Goal: Task Accomplishment & Management: Manage account settings

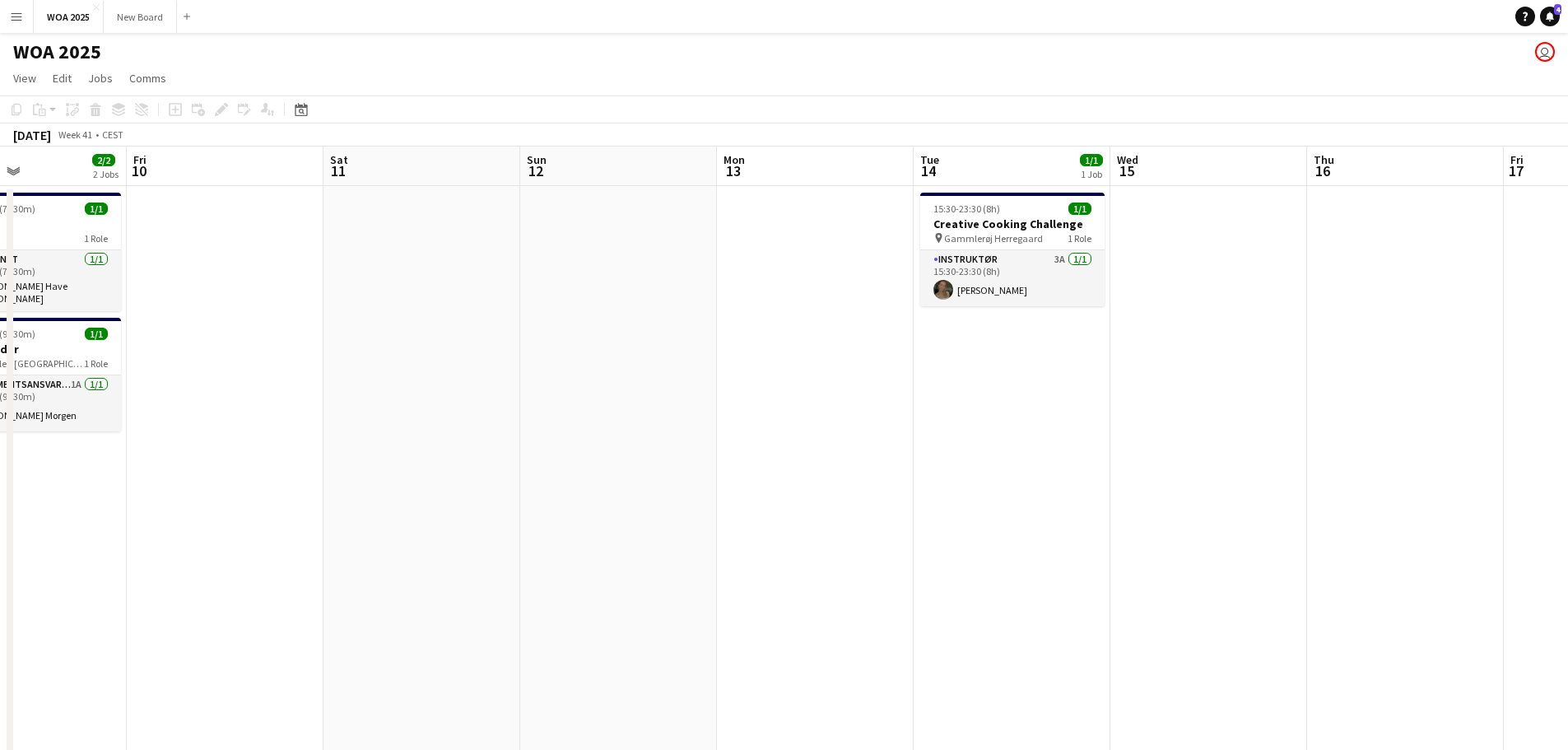
scroll to position [0, 711]
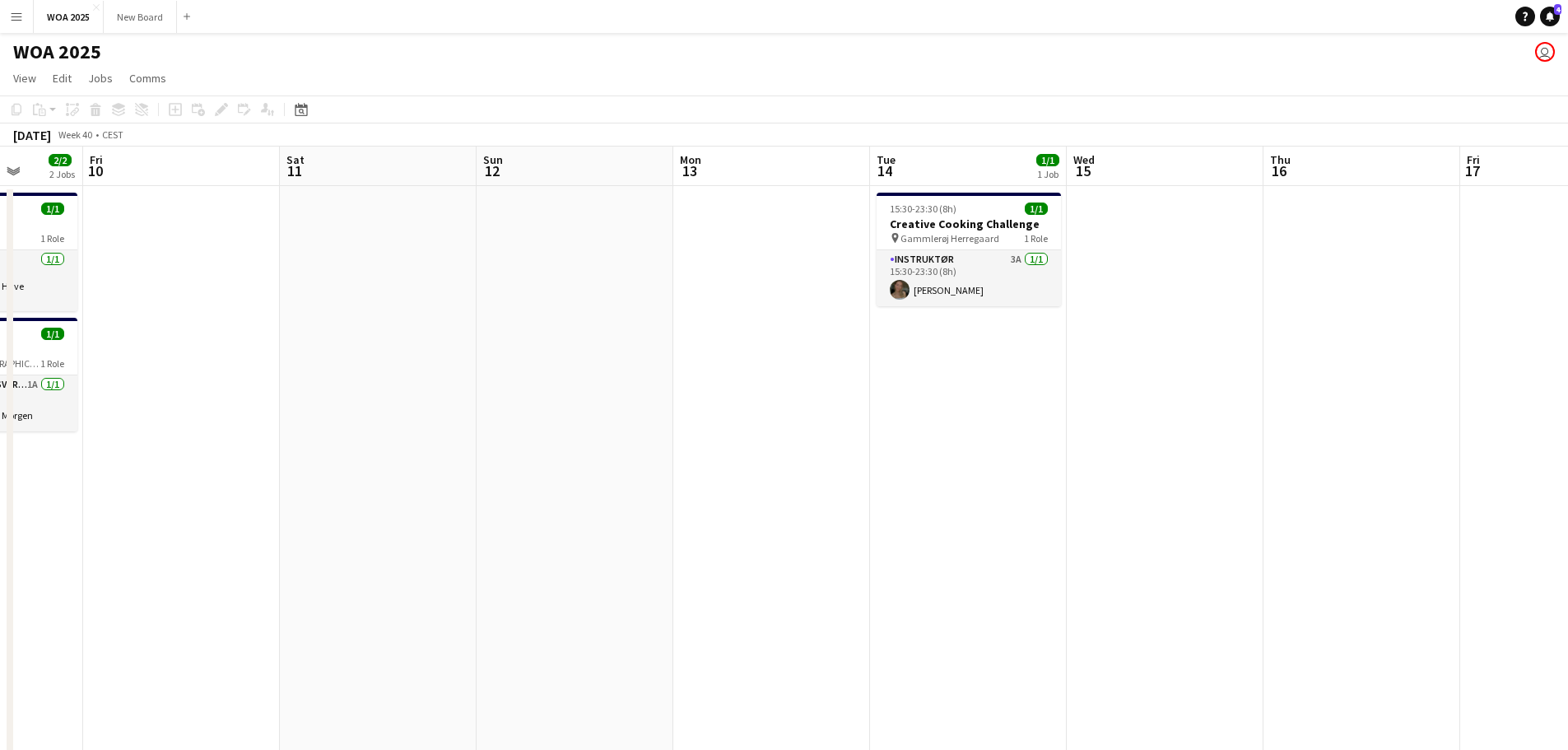
drag, startPoint x: 985, startPoint y: 450, endPoint x: 244, endPoint y: 417, distance: 741.7
click at [244, 416] on app-calendar-viewport "Mon 6 2/2 2 Jobs Tue 7 10/10 6 Jobs Wed 8 4/4 3 Jobs Thu 9 2/2 2 Jobs Fri 10 Sa…" at bounding box center [784, 666] width 1568 height 1039
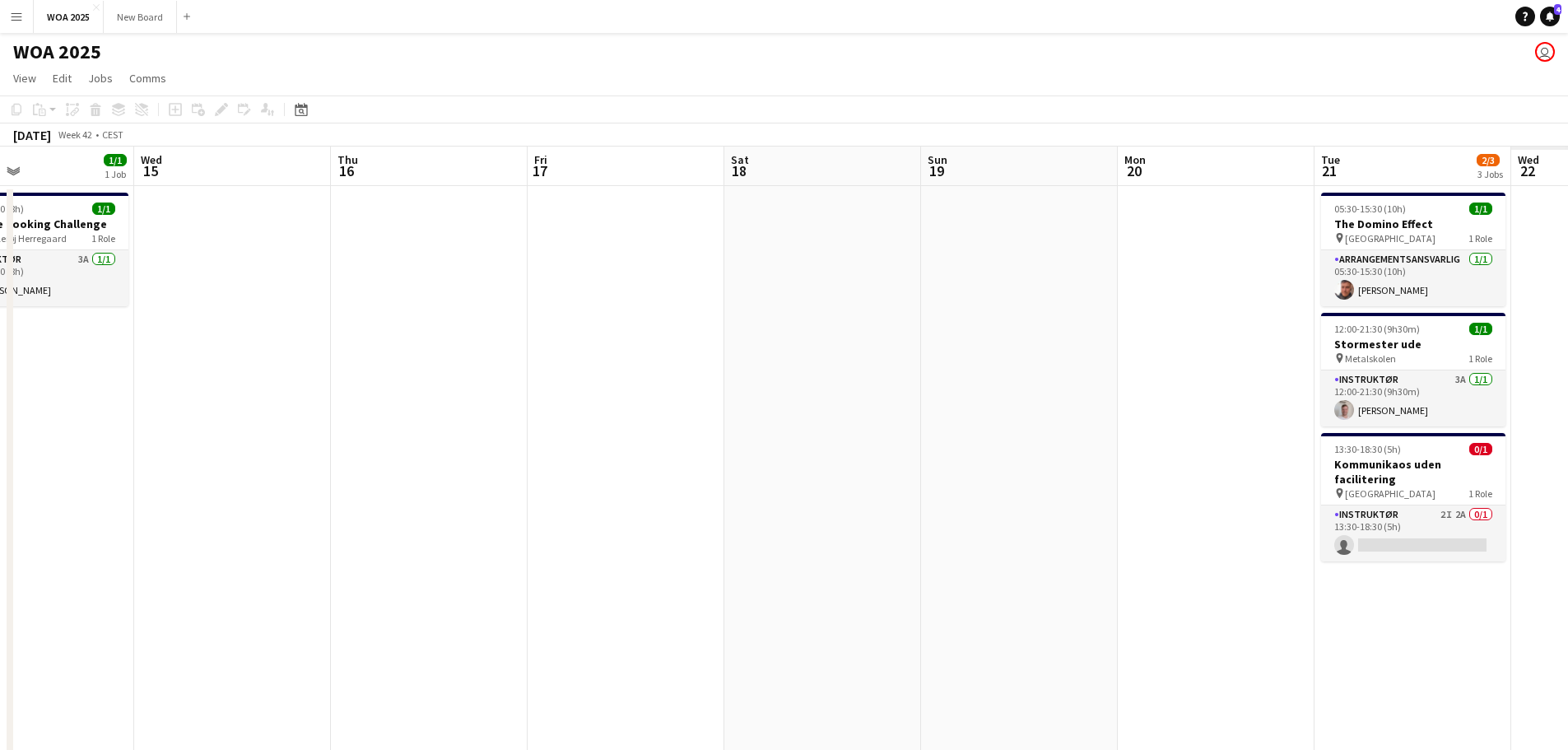
drag, startPoint x: 1054, startPoint y: 540, endPoint x: 223, endPoint y: 422, distance: 839.3
click at [169, 429] on app-calendar-viewport "Sat 11 Sun 12 Mon 13 Tue 14 1/1 1 Job Wed 15 Thu 16 Fri 17 Sat 18 Sun 19 Mon 20…" at bounding box center [784, 666] width 1568 height 1039
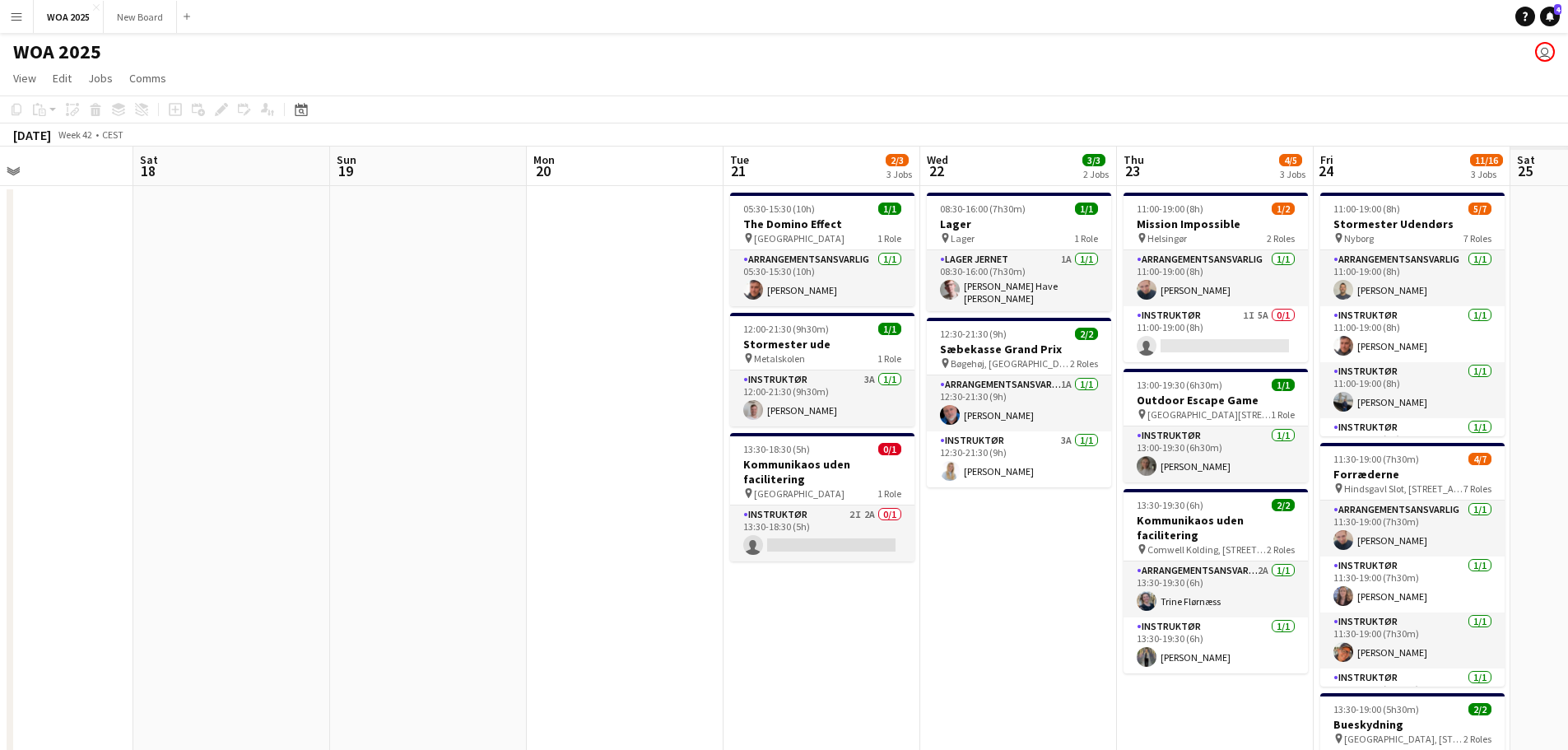
scroll to position [0, 811]
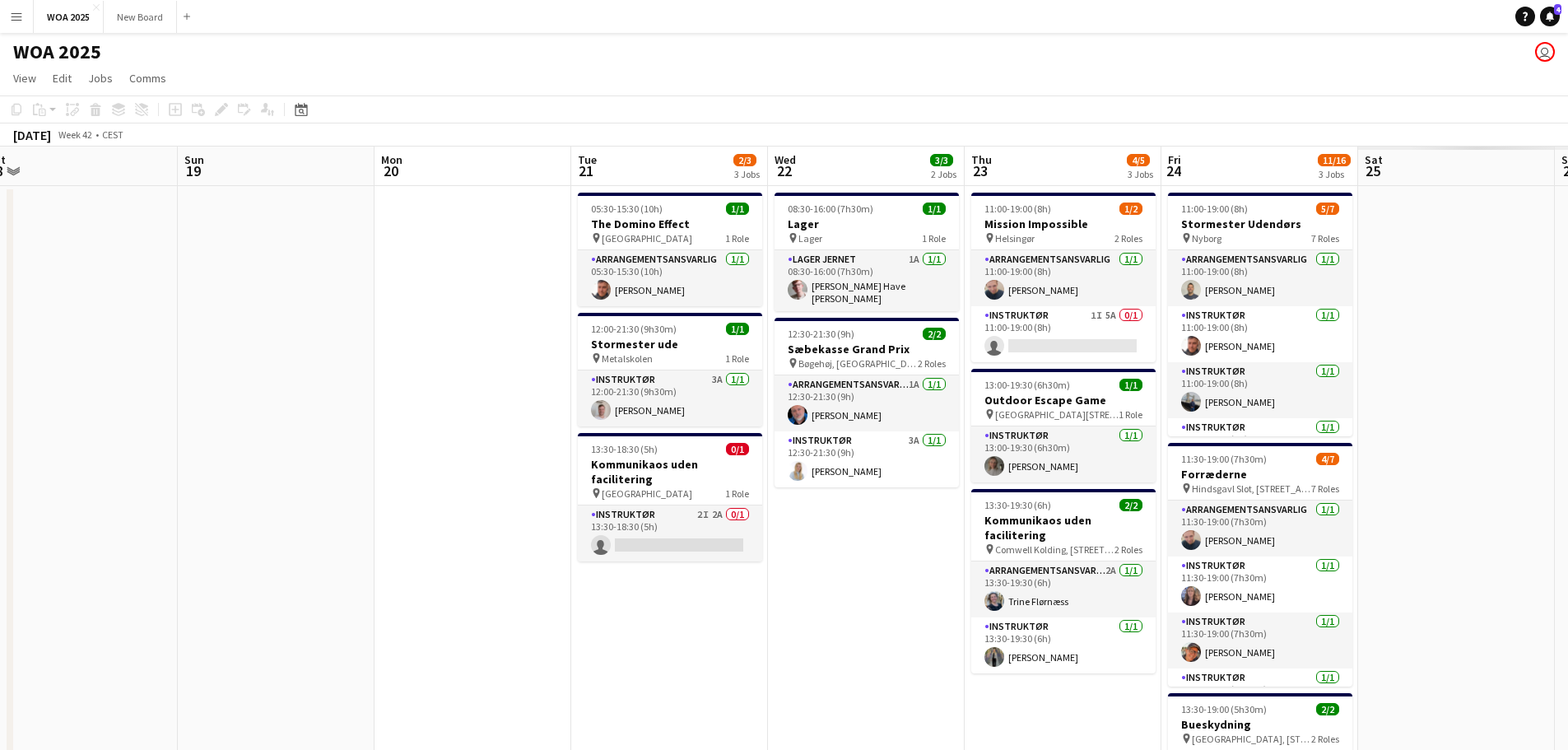
drag, startPoint x: 371, startPoint y: 448, endPoint x: 184, endPoint y: 420, distance: 189.1
click at [184, 420] on app-calendar-viewport "Tue 14 1/1 1 Job Wed 15 Thu 16 Fri 17 Sat 18 Sun 19 Mon 20 Tue 21 2/3 3 Jobs We…" at bounding box center [784, 666] width 1568 height 1039
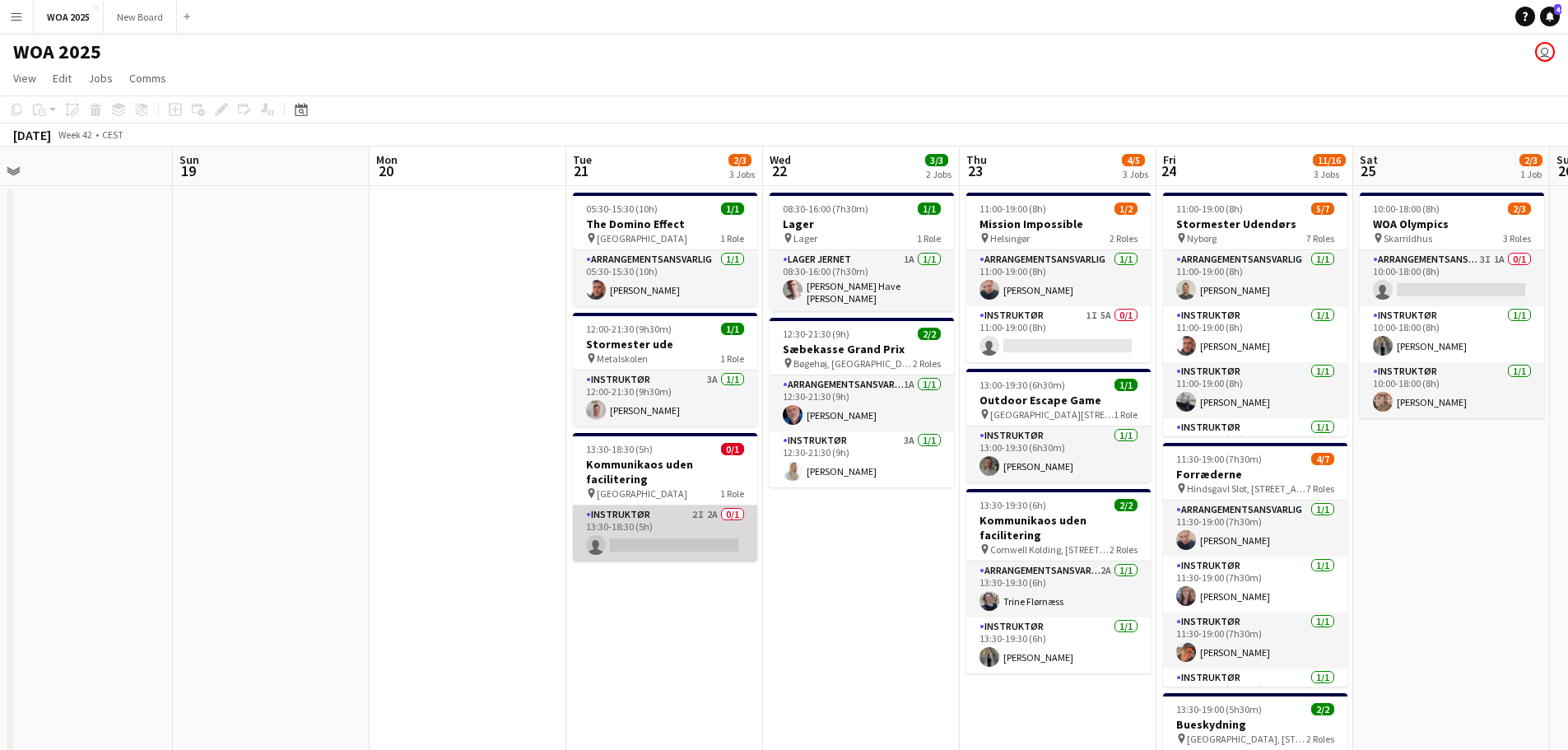
click at [665, 524] on app-card-role "Instruktør 2I 2A 0/1 13:30-18:30 (5h) single-neutral-actions" at bounding box center [665, 533] width 184 height 56
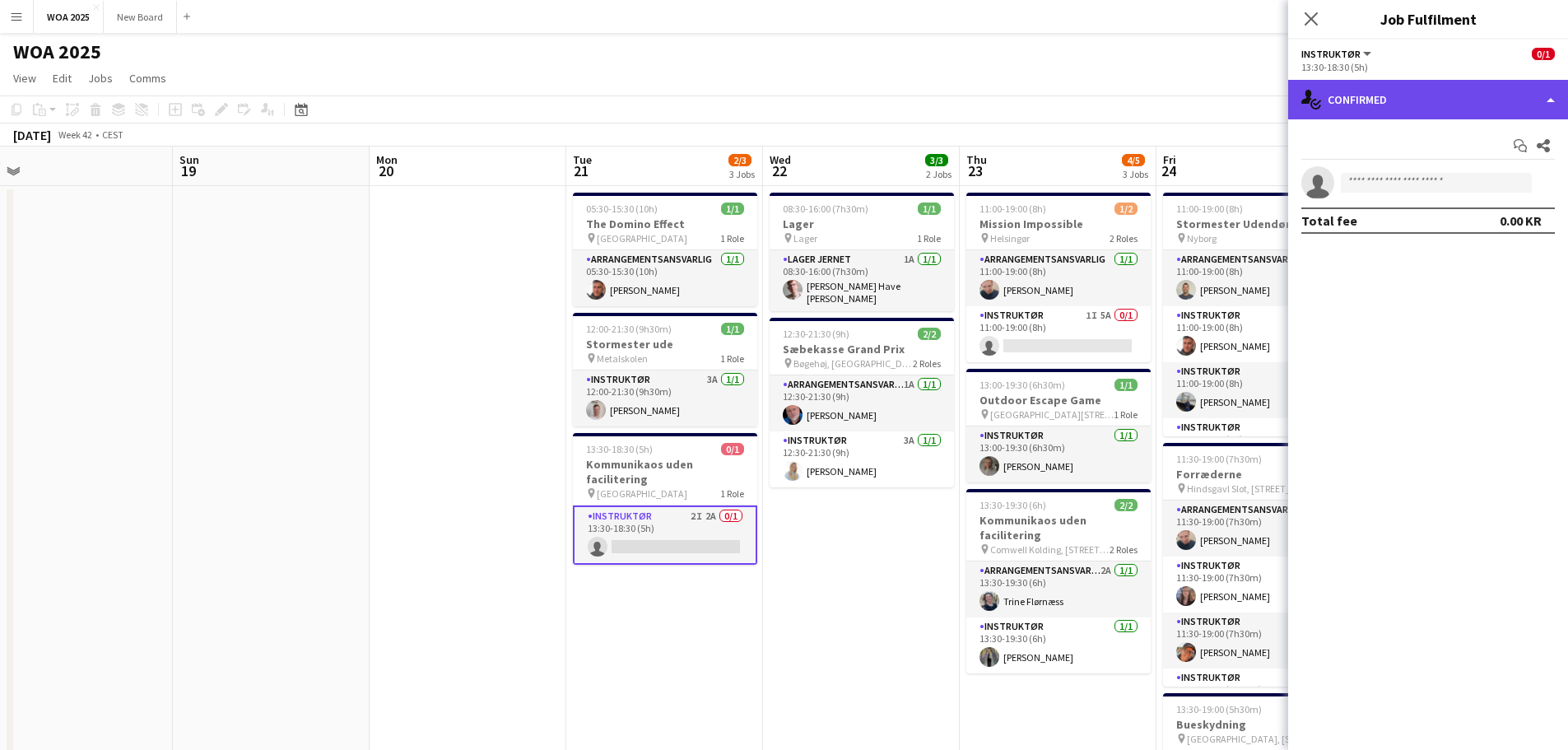
click at [1459, 114] on div "single-neutral-actions-check-2 Confirmed" at bounding box center [1428, 99] width 280 height 40
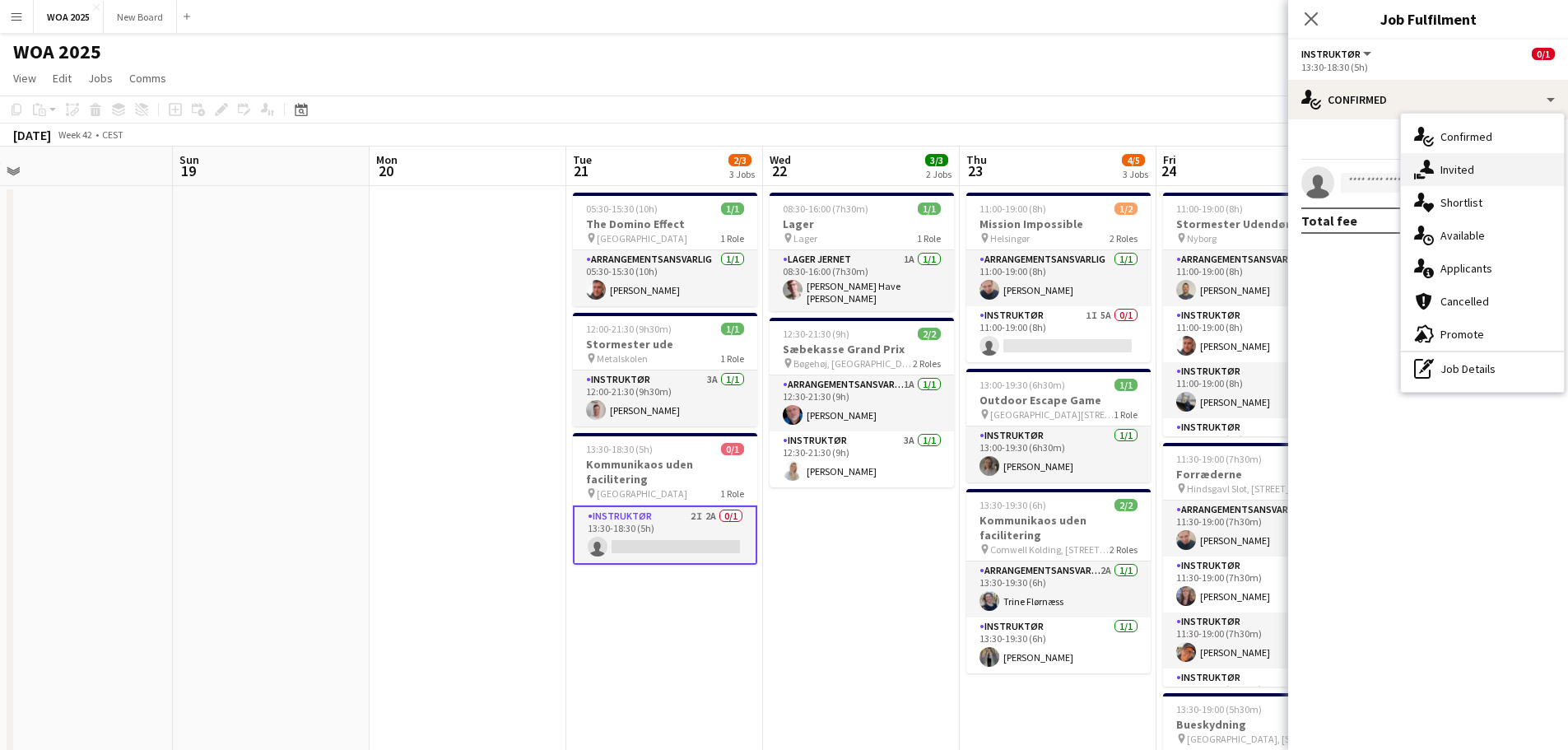
click at [1487, 166] on div "single-neutral-actions-share-1 Invited" at bounding box center [1483, 169] width 163 height 33
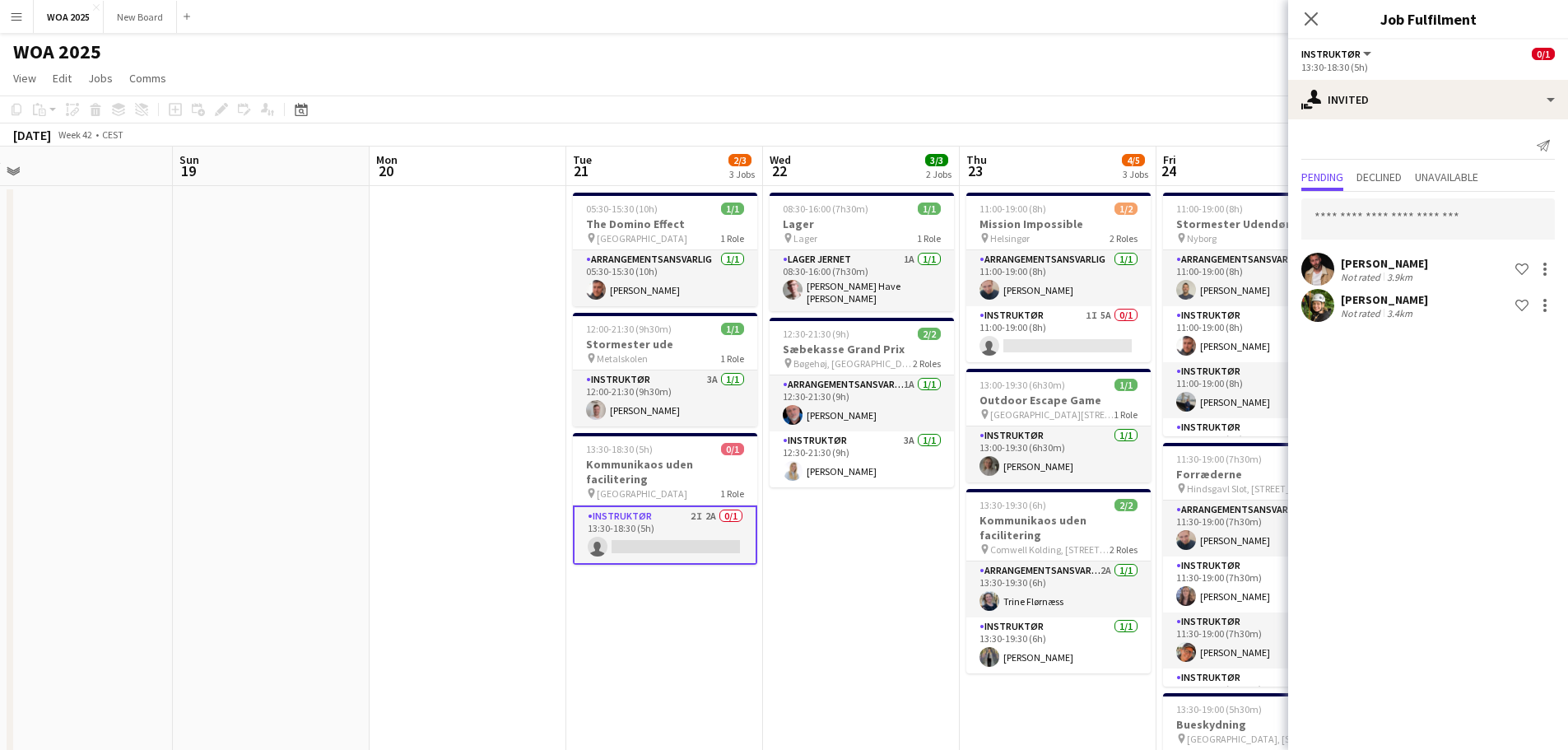
drag, startPoint x: 1171, startPoint y: 97, endPoint x: 787, endPoint y: 91, distance: 384.0
click at [787, 91] on app-board "WOA 2025 user View Day view expanded Day view collapsed Month view Date picker …" at bounding box center [784, 609] width 1568 height 1153
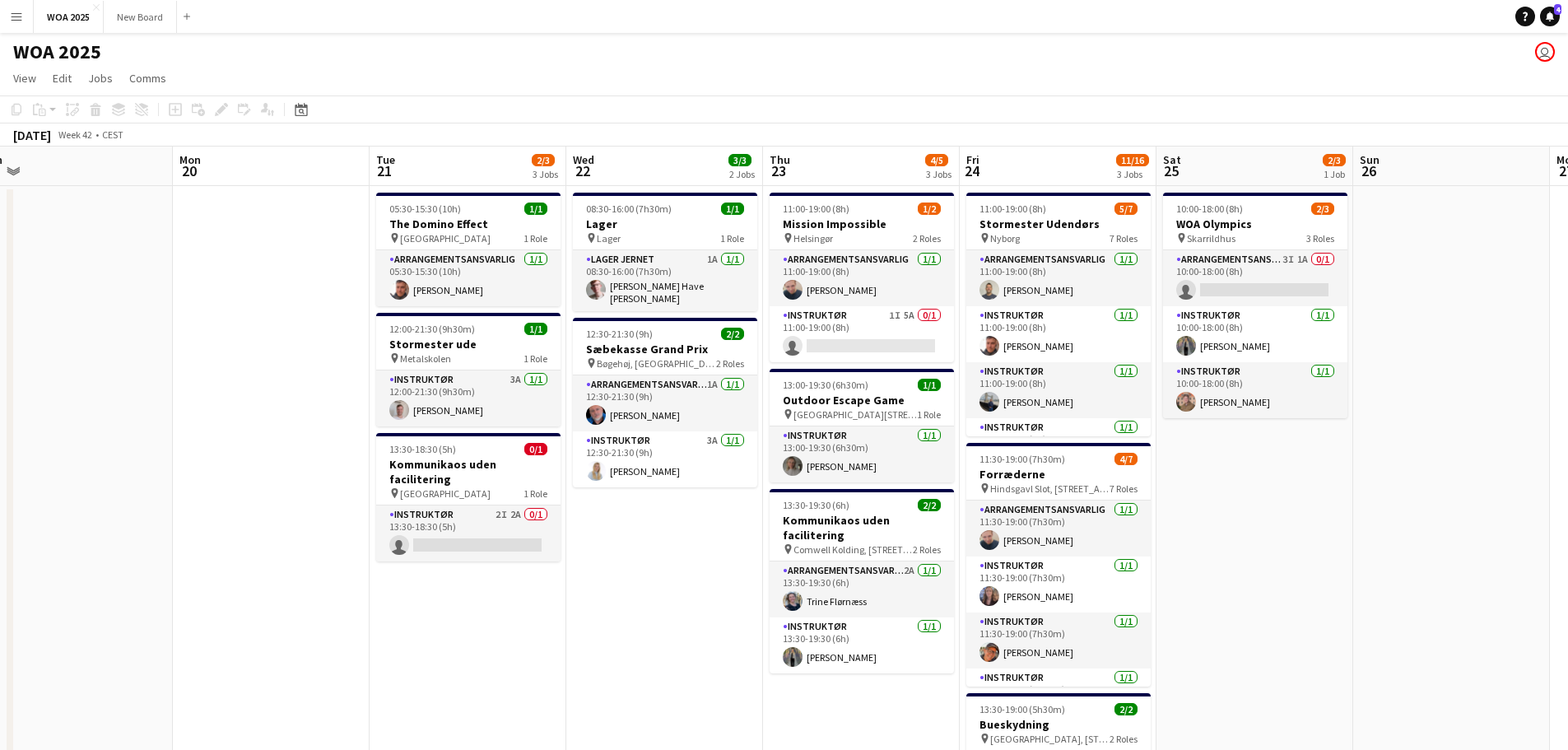
scroll to position [0, 617]
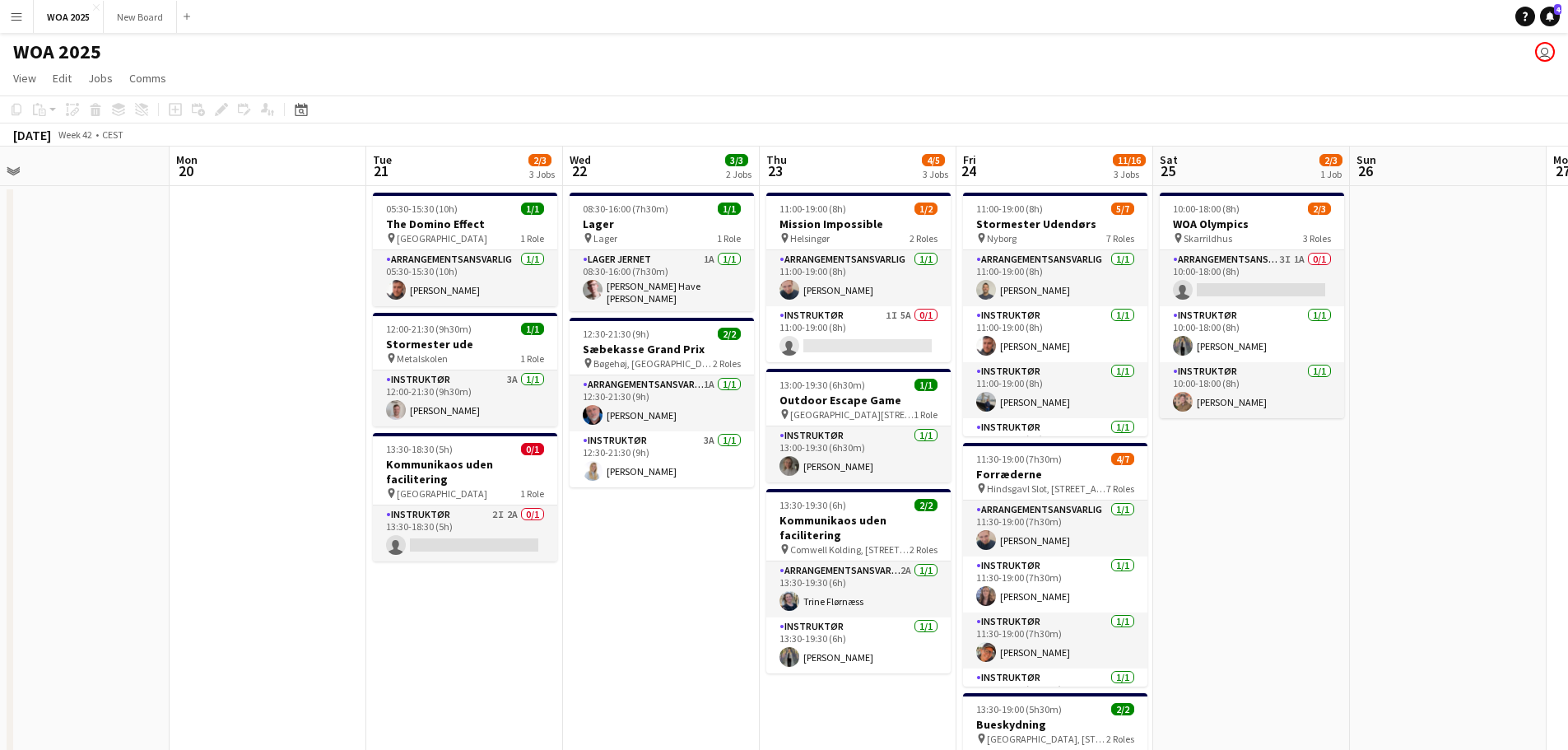
drag, startPoint x: 864, startPoint y: 547, endPoint x: 664, endPoint y: 509, distance: 203.6
click at [664, 509] on app-calendar-viewport "Thu 16 Fri 17 Sat 18 Sun 19 Mon 20 Tue 21 2/3 3 Jobs Wed 22 3/3 2 Jobs Thu 23 4…" at bounding box center [784, 666] width 1568 height 1039
click at [1258, 277] on app-card-role "Arrangementsansvarlig 3I 1A 0/1 10:00-18:00 (8h) single-neutral-actions" at bounding box center [1252, 278] width 184 height 56
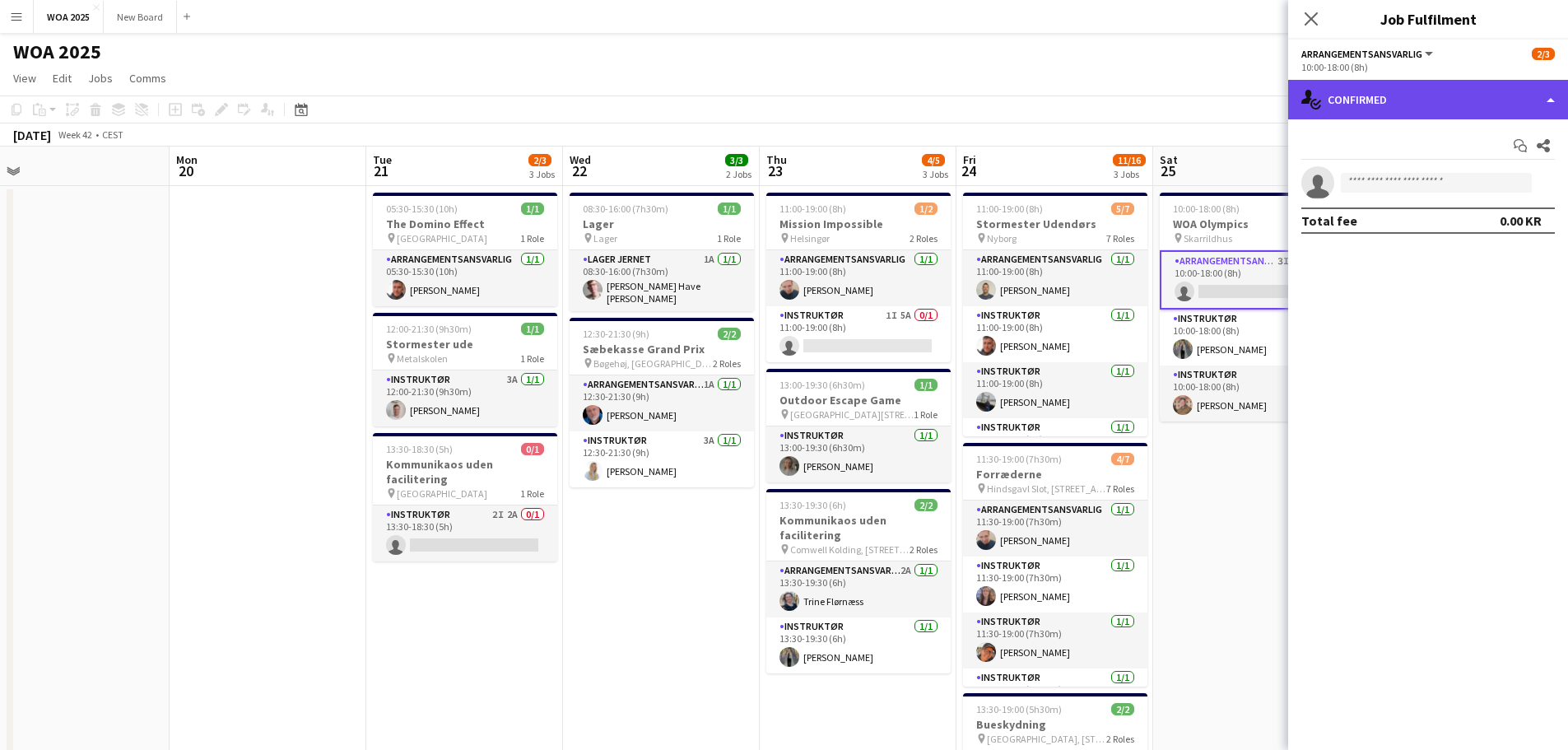
click at [1523, 102] on div "single-neutral-actions-check-2 Confirmed" at bounding box center [1428, 99] width 280 height 40
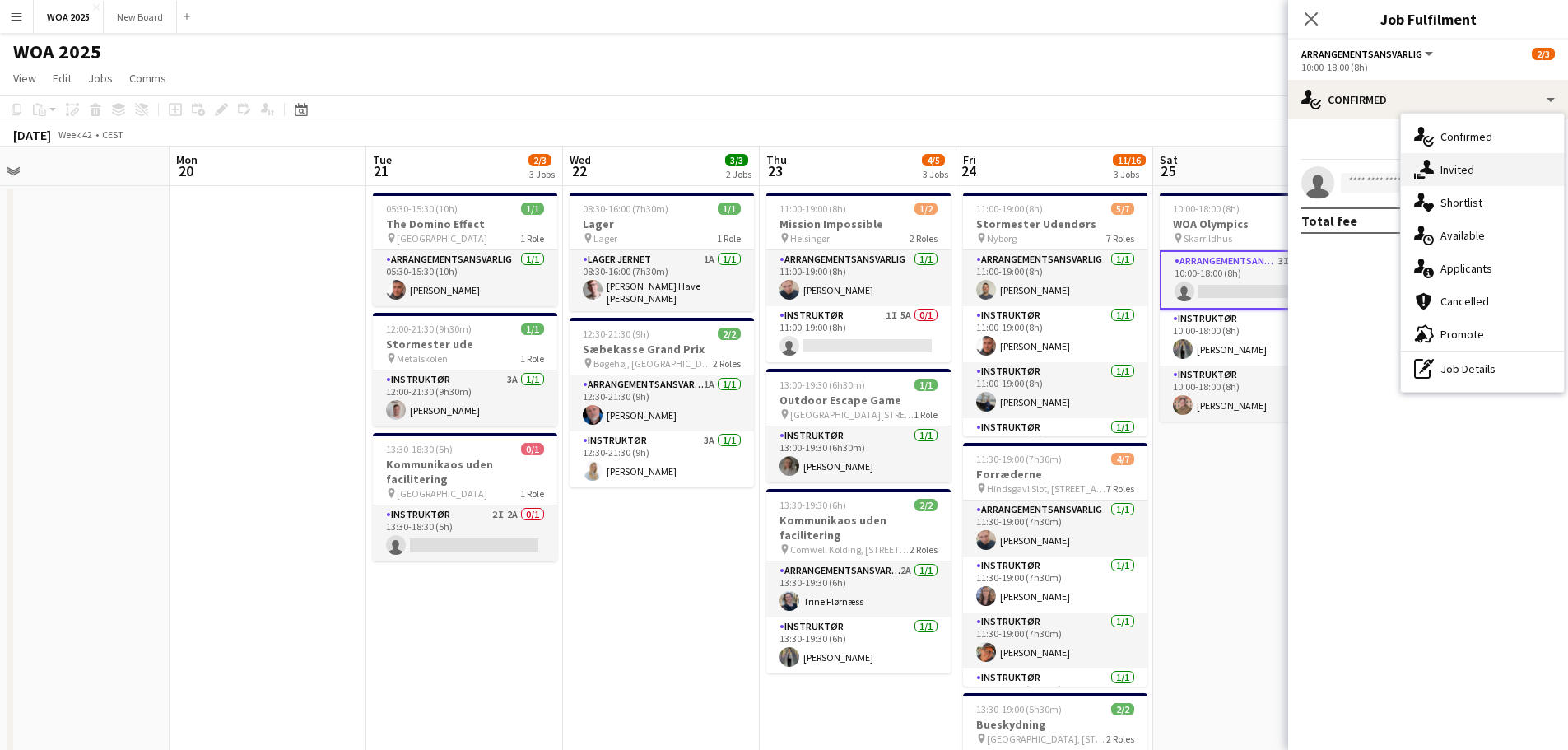
click at [1460, 172] on span "Invited" at bounding box center [1458, 170] width 34 height 15
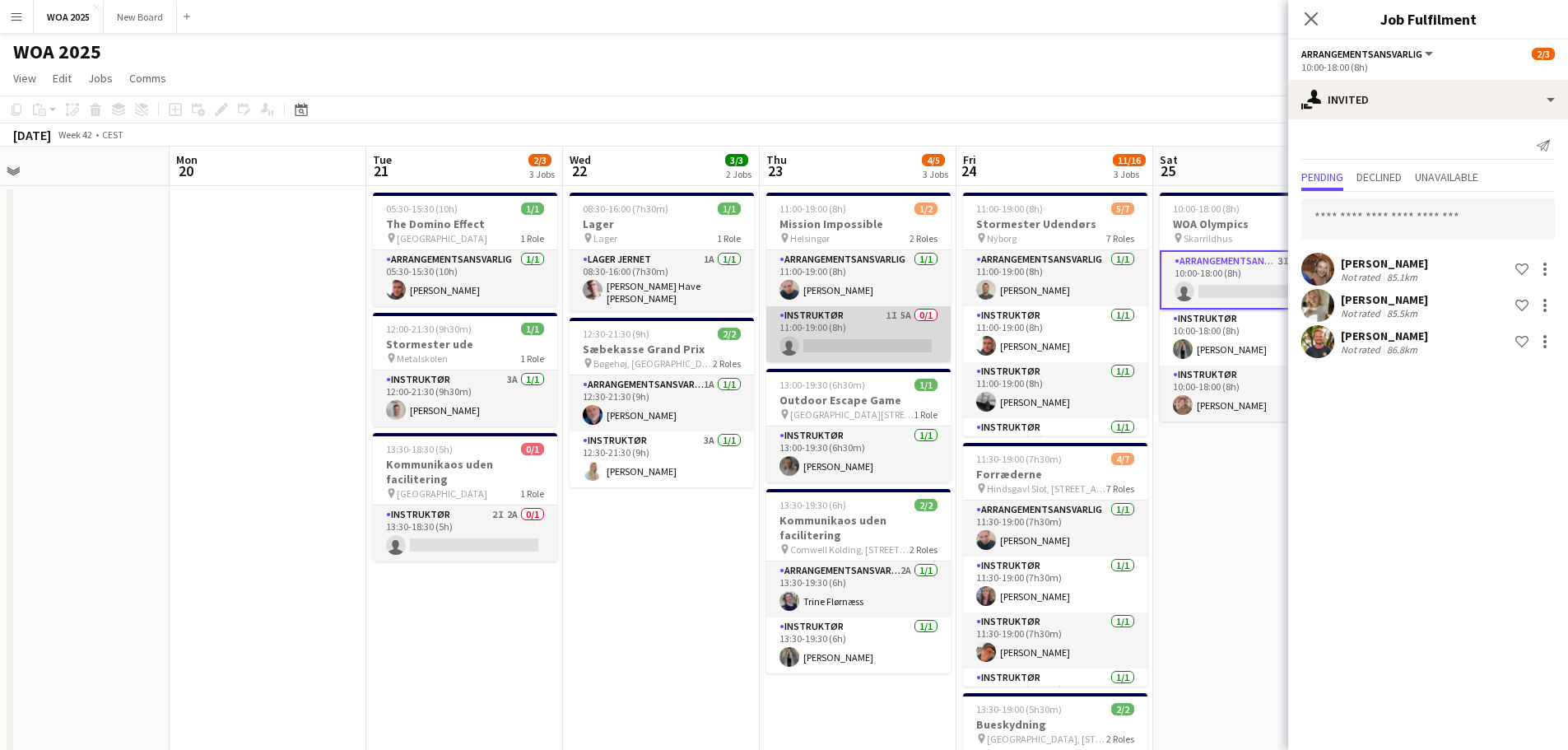
click at [870, 331] on app-card-role "Instruktør 1I 5A 0/1 11:00-19:00 (8h) single-neutral-actions" at bounding box center [858, 334] width 184 height 56
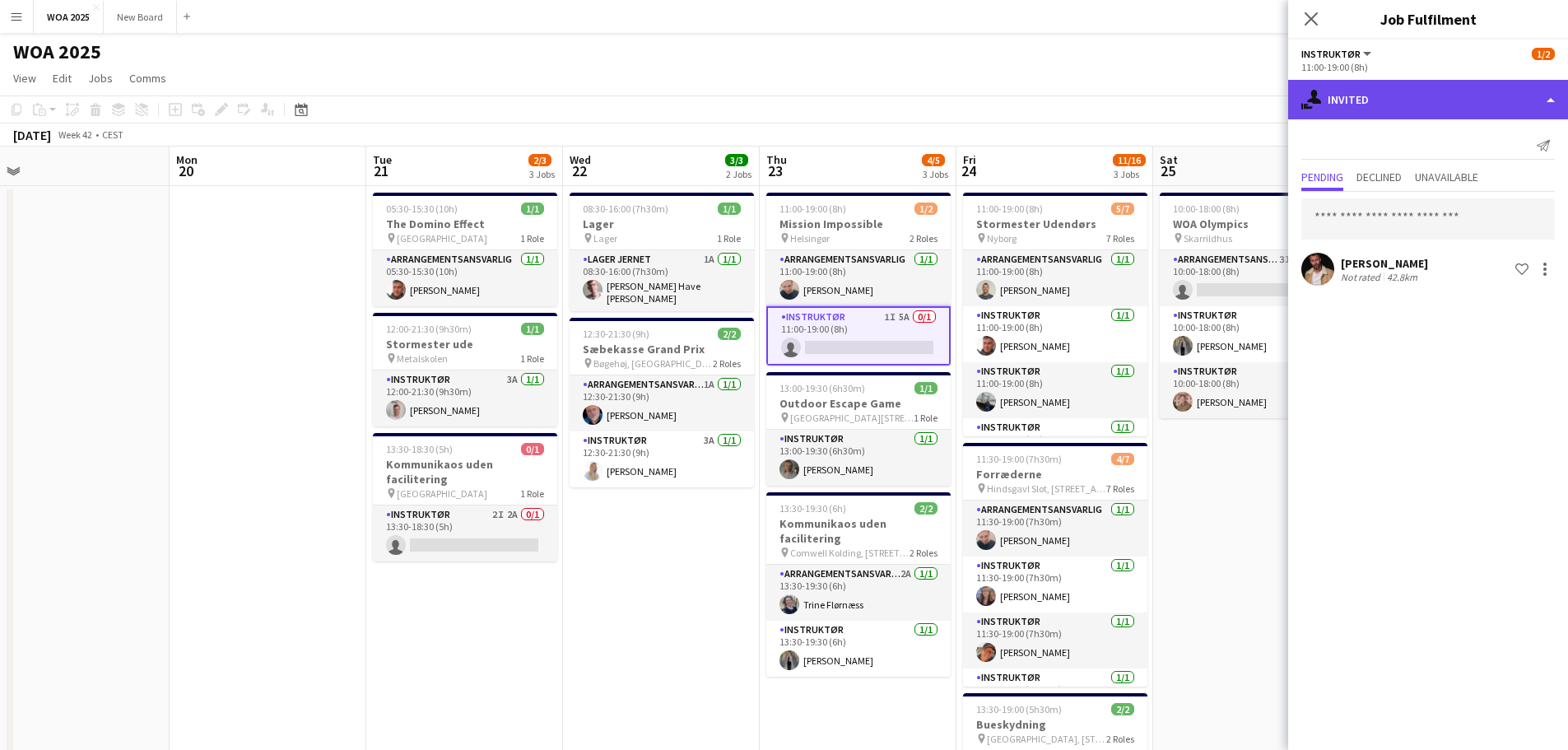
click at [1429, 114] on div "single-neutral-actions-share-1 Invited" at bounding box center [1428, 99] width 280 height 40
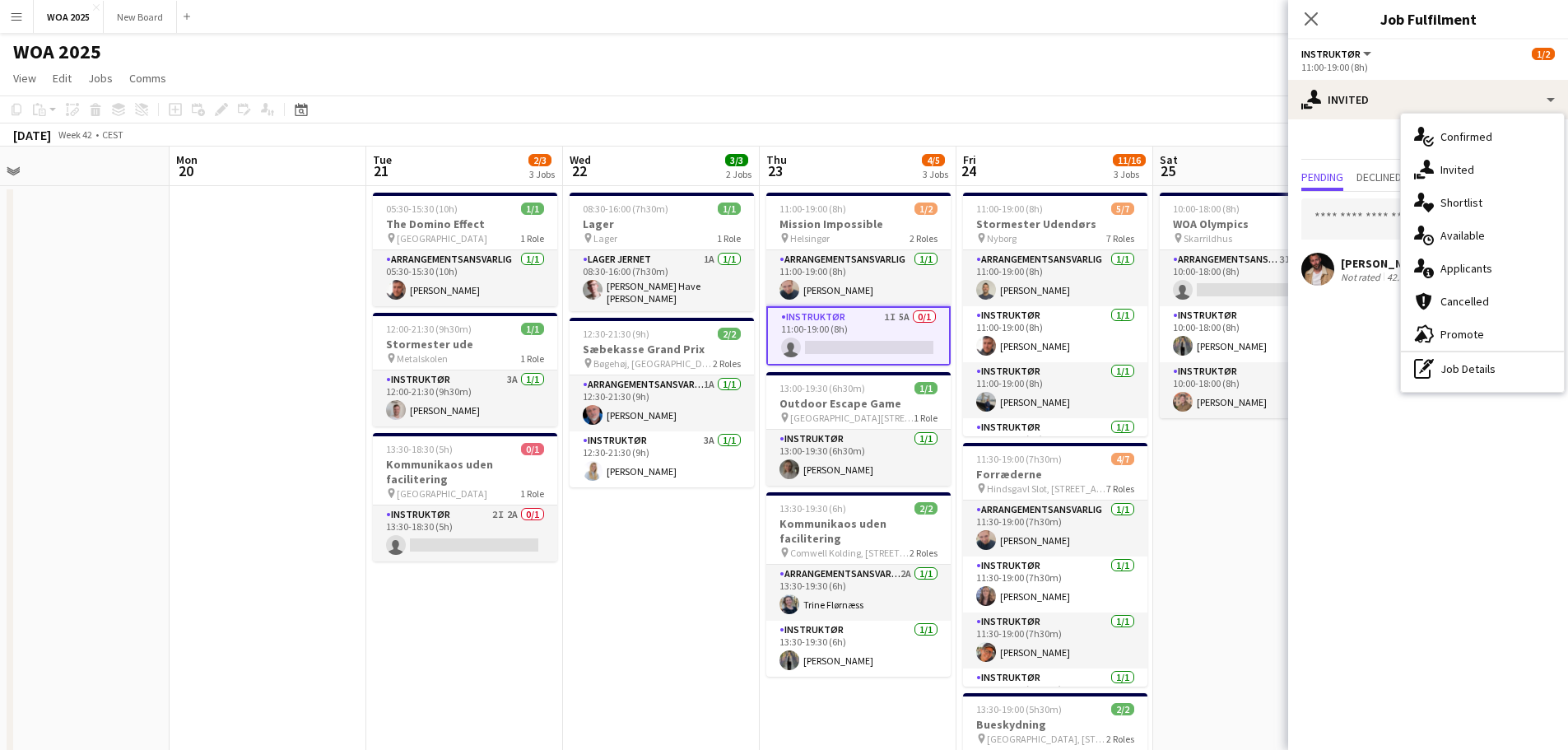
click at [1293, 14] on div "Close pop-in" at bounding box center [1311, 18] width 46 height 38
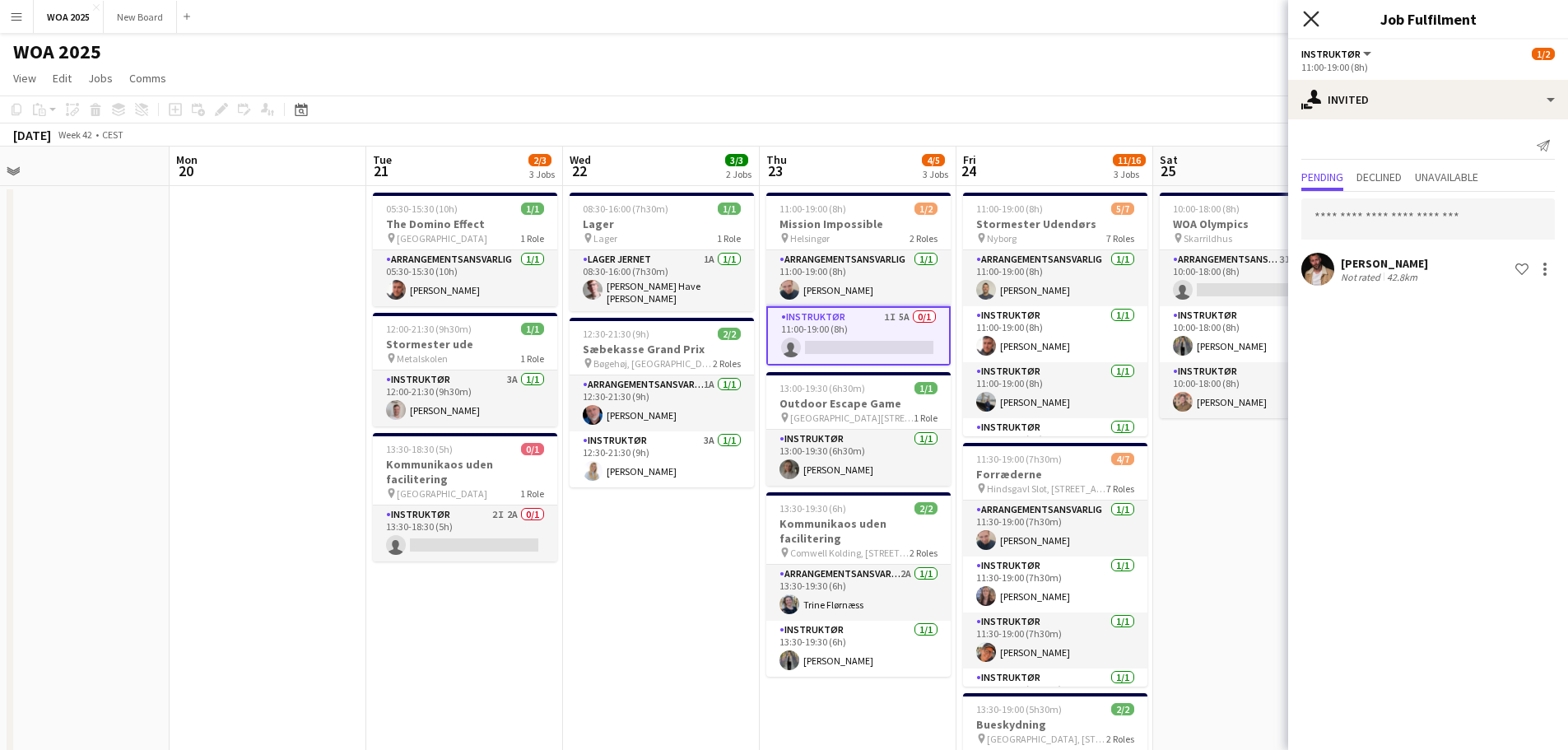
click at [1312, 20] on icon at bounding box center [1311, 18] width 16 height 16
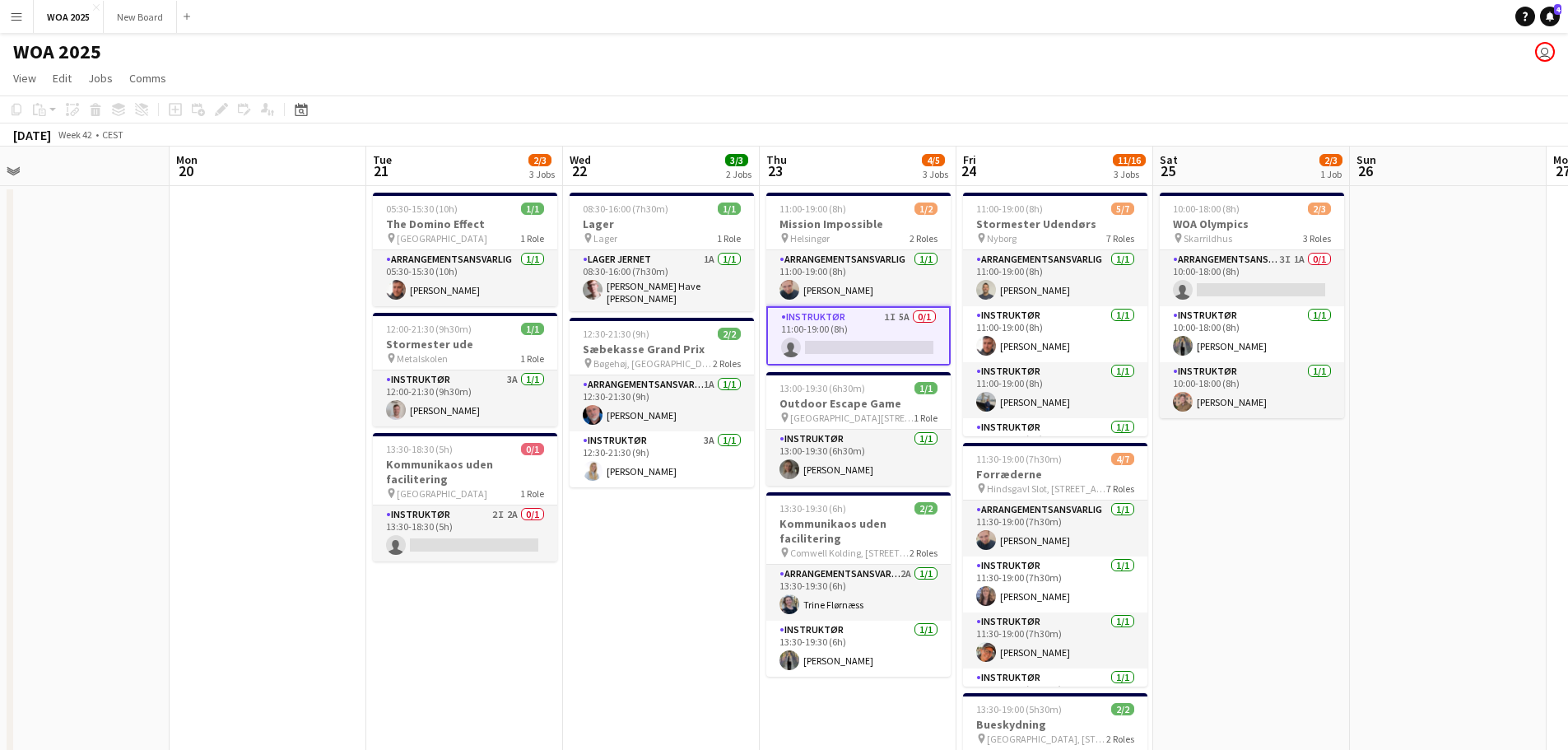
drag, startPoint x: 1544, startPoint y: 0, endPoint x: 1299, endPoint y: 23, distance: 246.1
click at [1299, 23] on app-navbar "Menu Boards Boards Boards All jobs Status Workforce Workforce My Workforce Recr…" at bounding box center [784, 16] width 1568 height 33
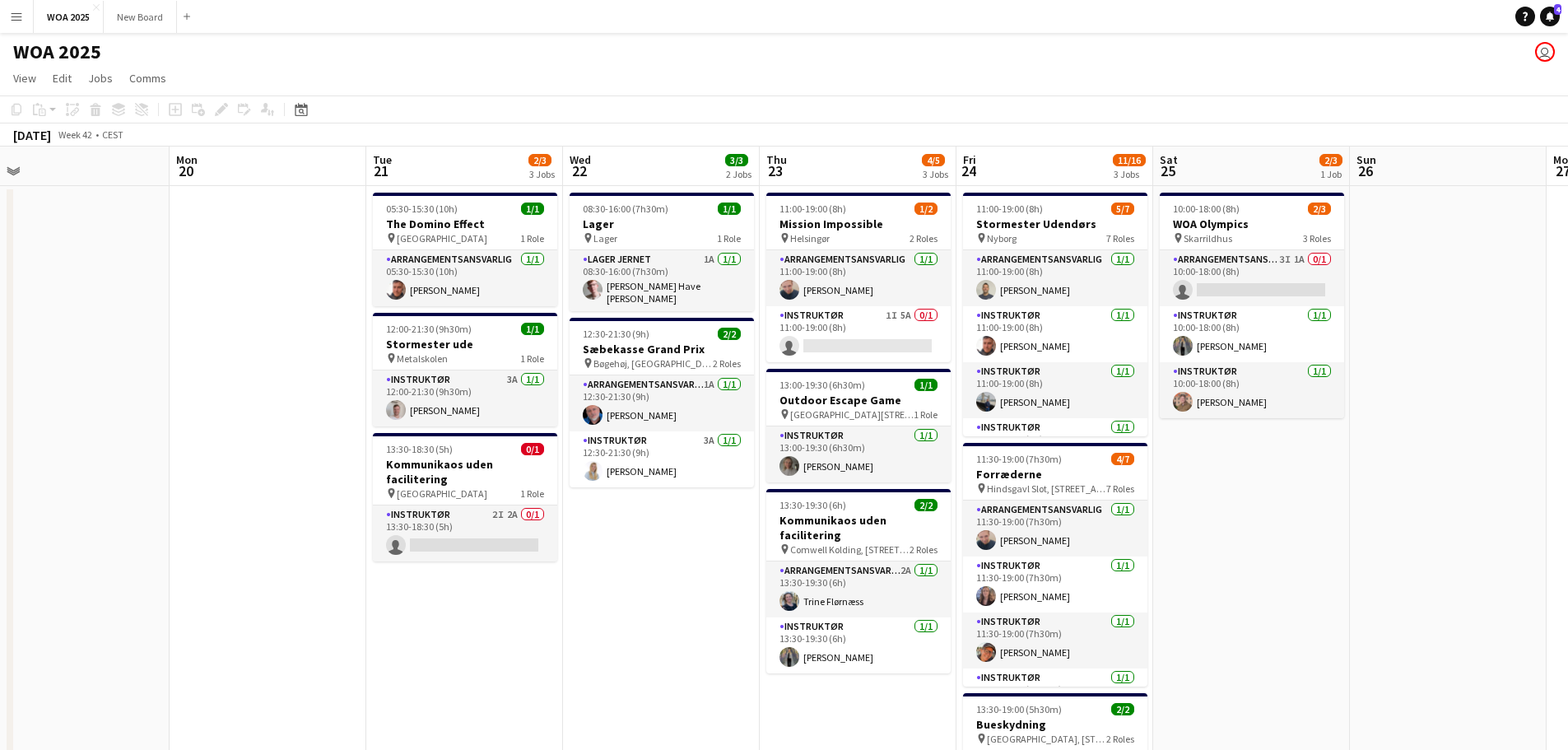
click at [1207, 57] on div "WOA 2025 user" at bounding box center [784, 48] width 1568 height 31
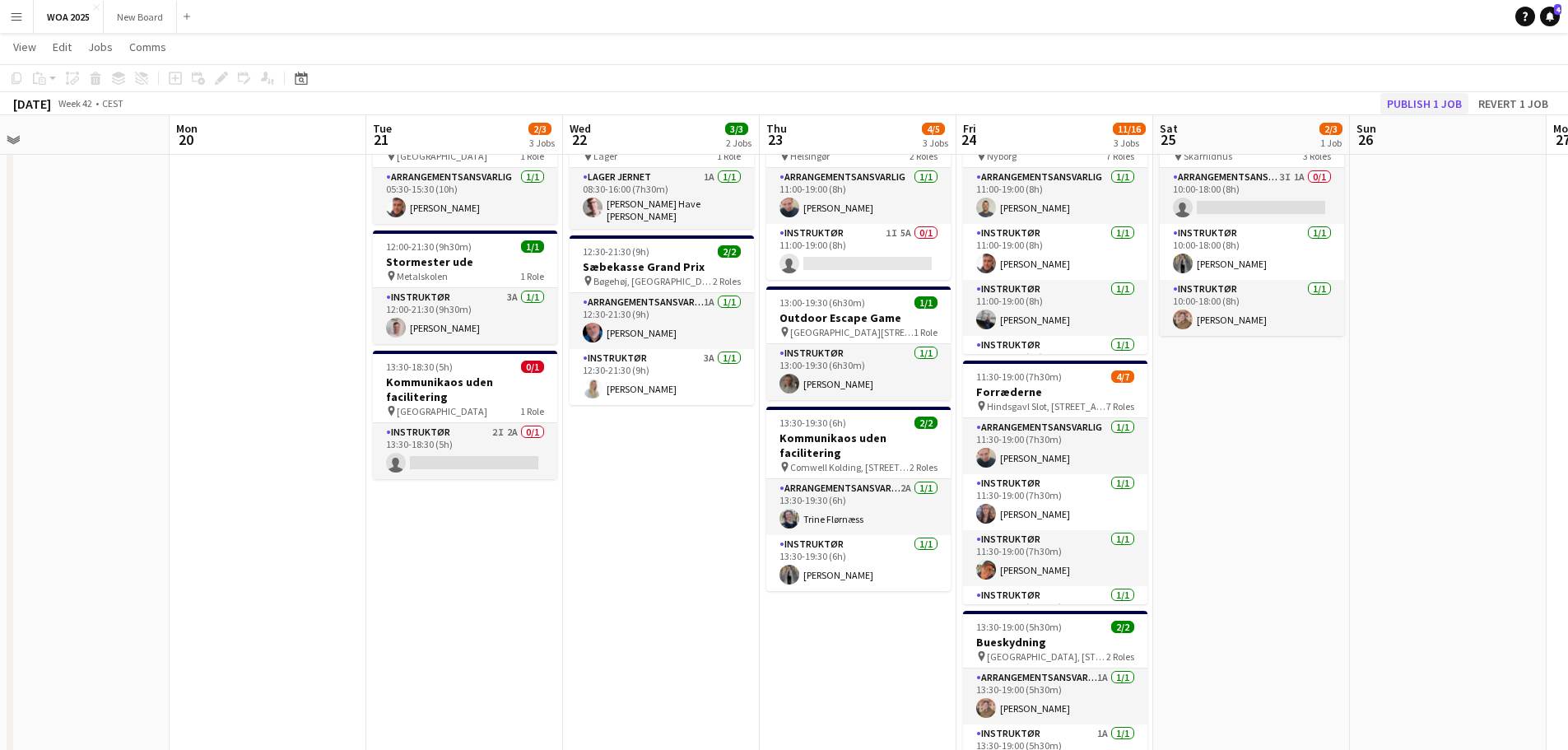
scroll to position [82, 0]
click at [1449, 99] on button "Publish 1 job" at bounding box center [1424, 103] width 88 height 21
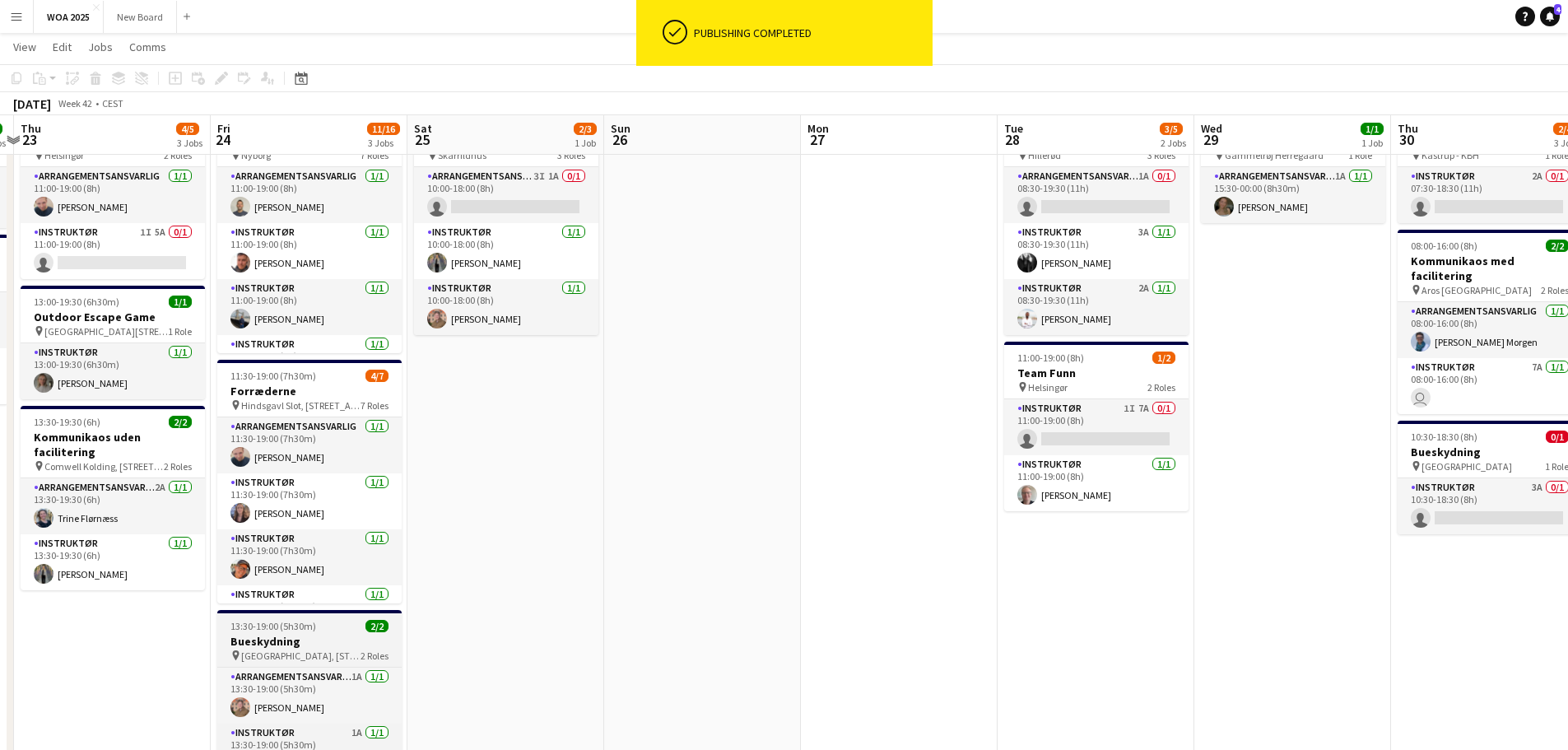
drag, startPoint x: 751, startPoint y: 679, endPoint x: 284, endPoint y: 610, distance: 472.1
click at [89, 639] on app-calendar-viewport "Mon 20 Tue 21 2/3 3 Jobs Wed 22 3/3 2 Jobs Thu 23 4/5 3 Jobs Fri 24 11/16 3 Job…" at bounding box center [784, 550] width 1568 height 1135
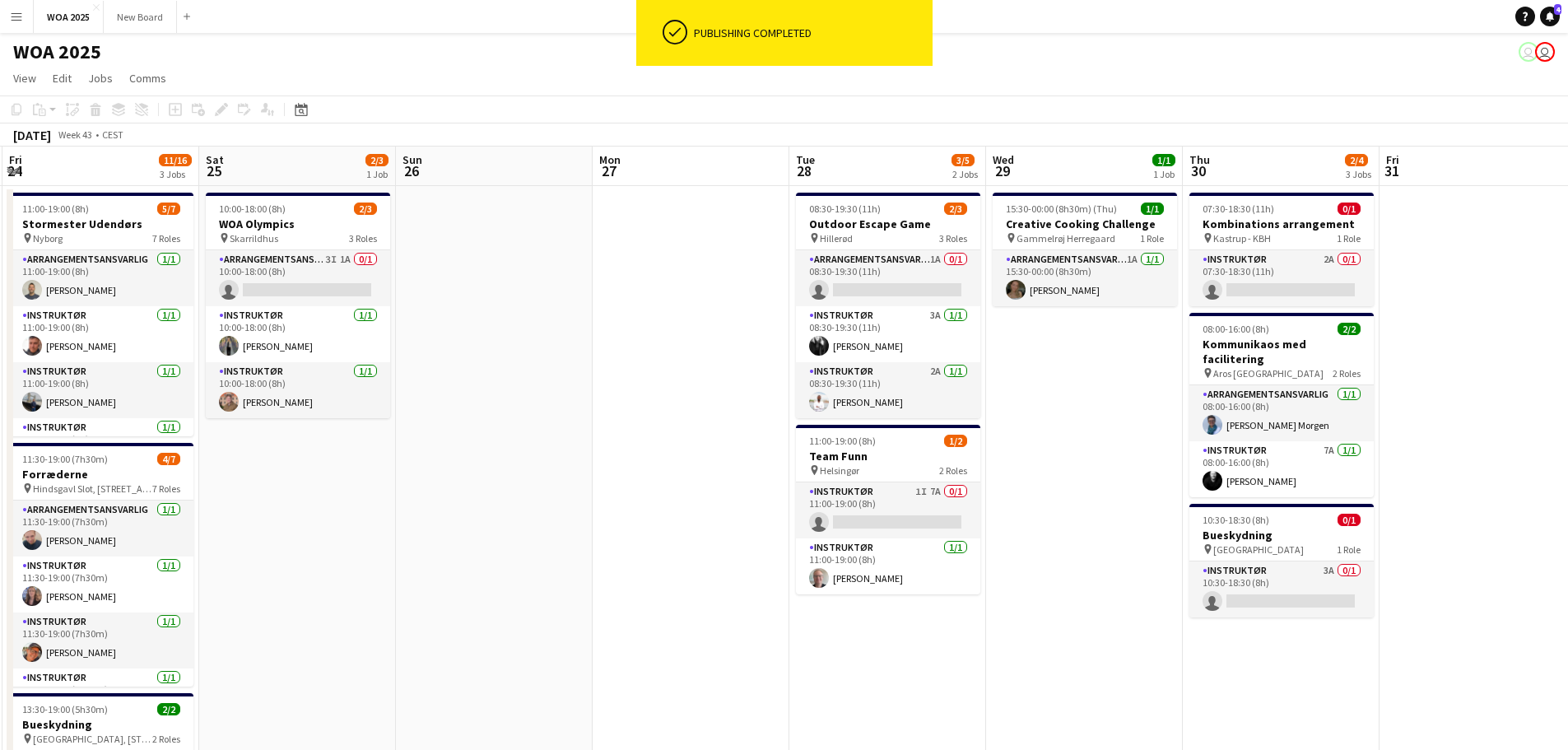
scroll to position [0, 807]
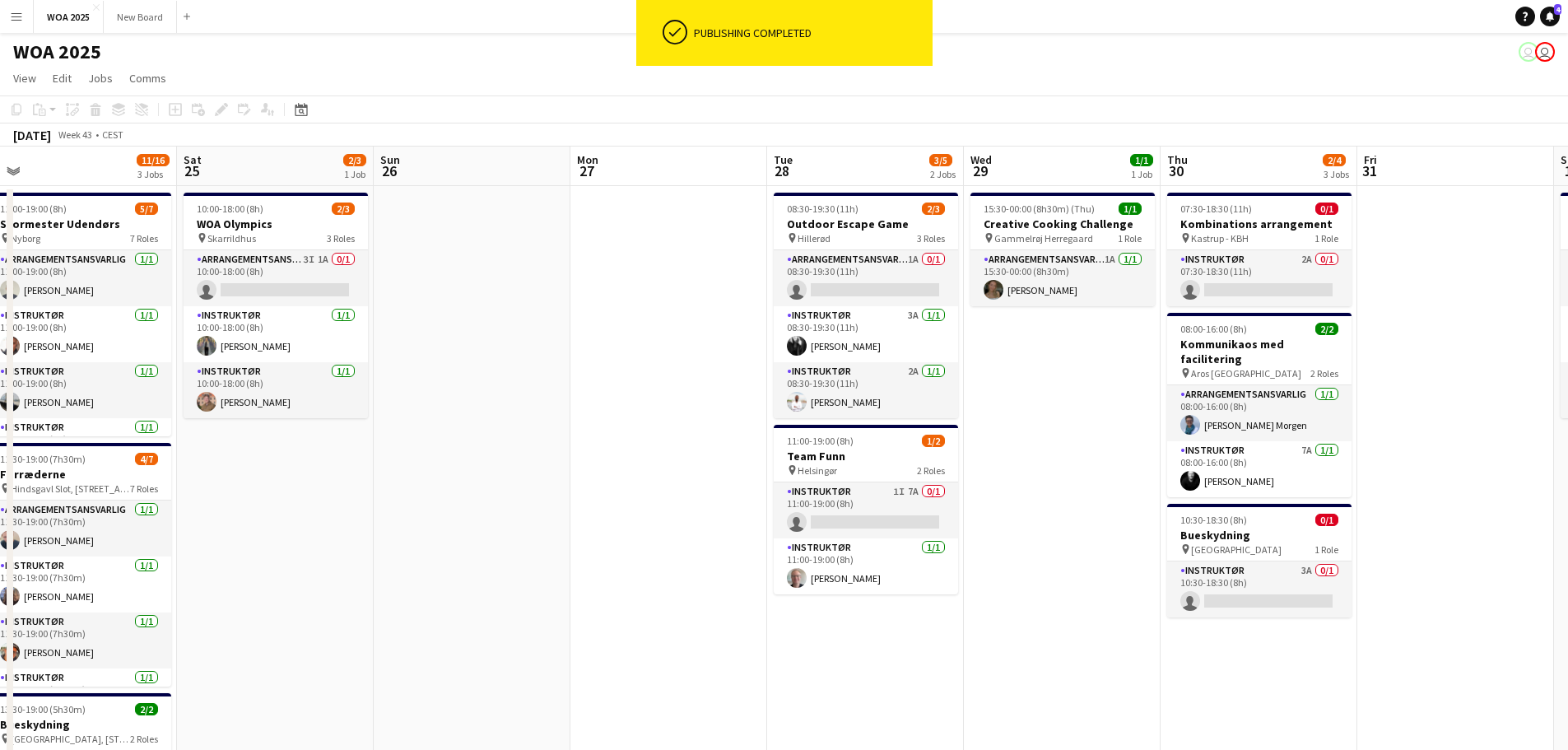
drag, startPoint x: 1276, startPoint y: 539, endPoint x: 1057, endPoint y: 541, distance: 219.0
click at [1057, 541] on app-calendar-viewport "Mon 20 Tue 21 2/3 3 Jobs Wed 22 3/3 2 Jobs Thu 23 4/5 3 Jobs Fri 24 11/16 3 Job…" at bounding box center [784, 673] width 1568 height 1054
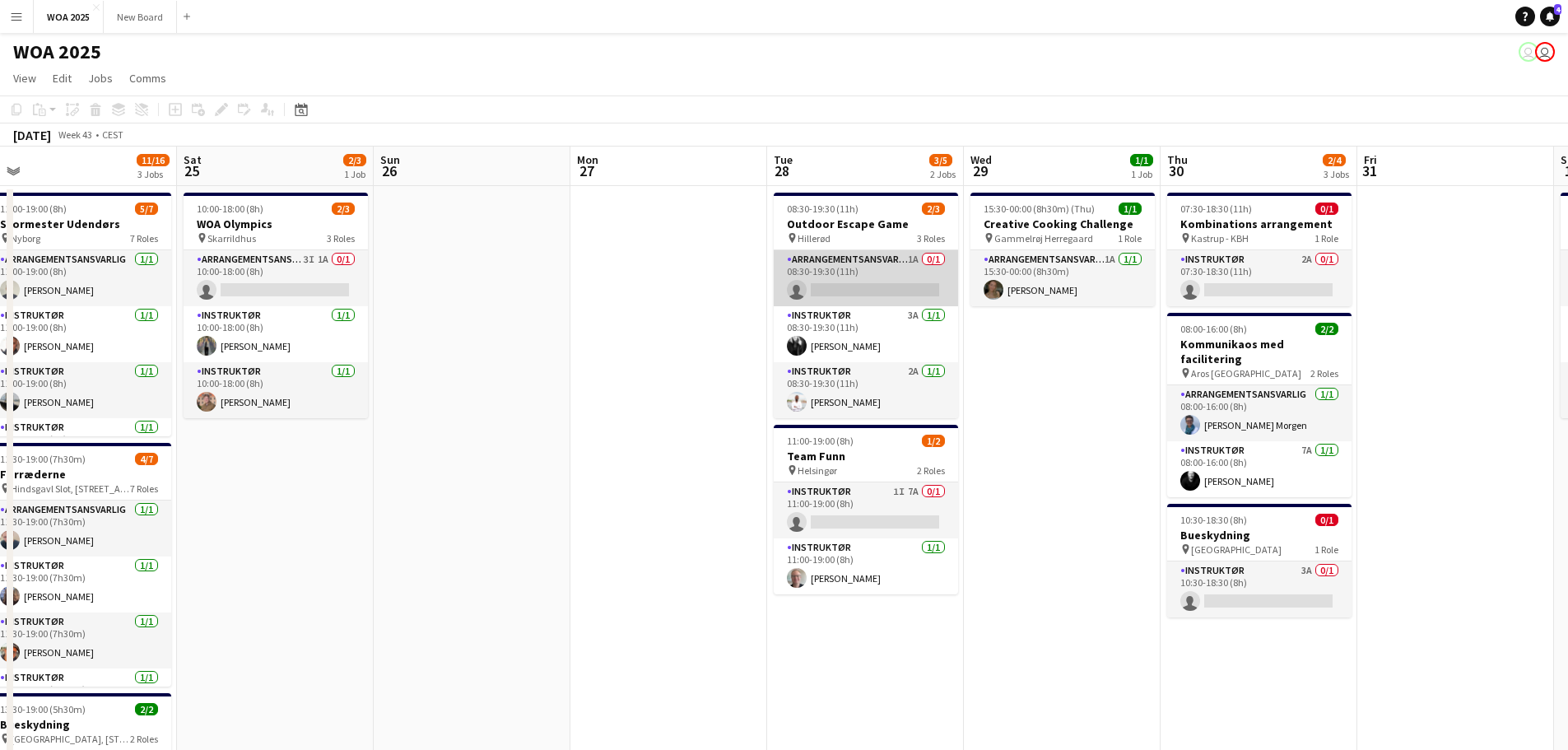
click at [876, 288] on app-card-role "Arrangementsansvarlig 1A 0/1 08:30-19:30 (11h) single-neutral-actions" at bounding box center [866, 278] width 184 height 56
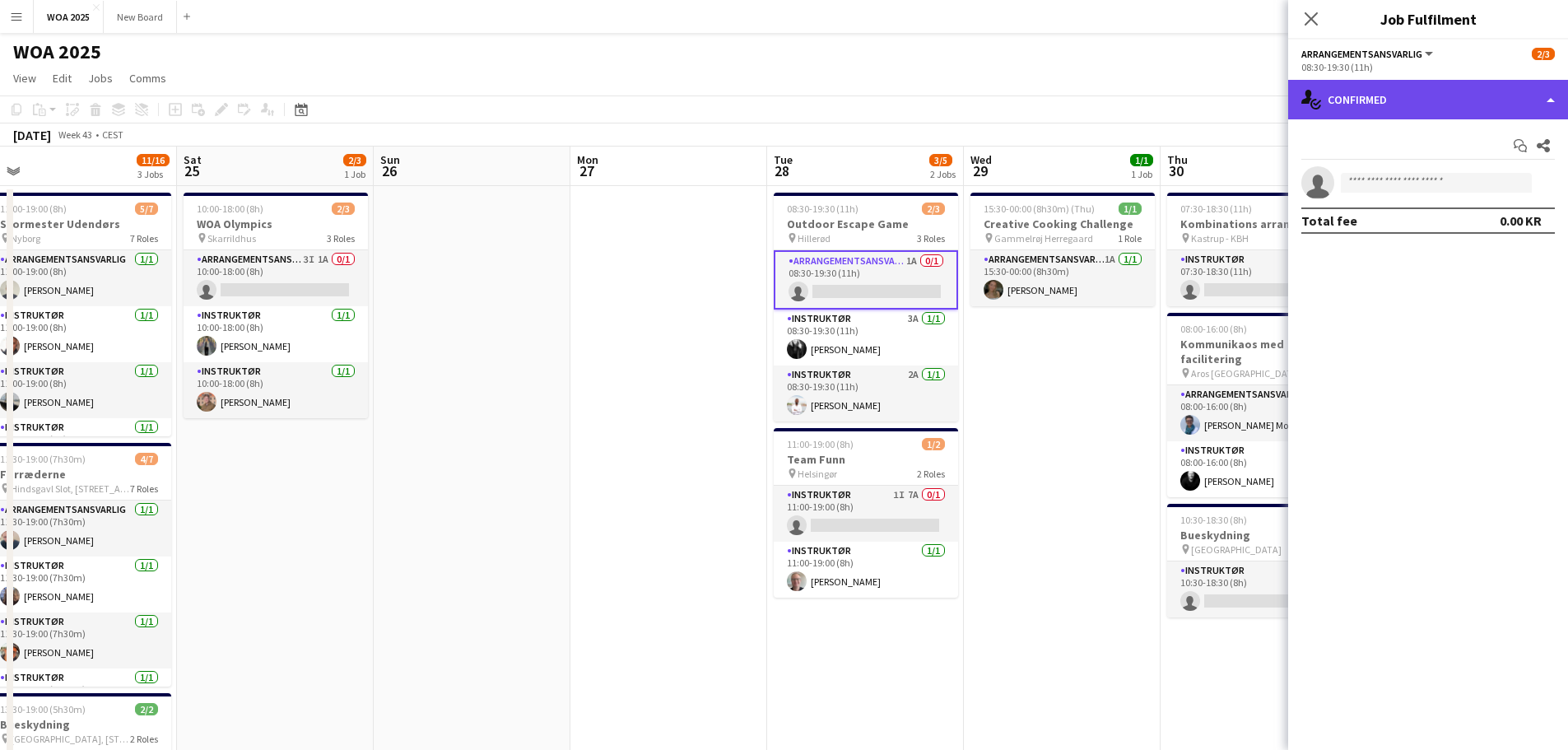
click at [1433, 98] on div "single-neutral-actions-check-2 Confirmed" at bounding box center [1428, 99] width 280 height 40
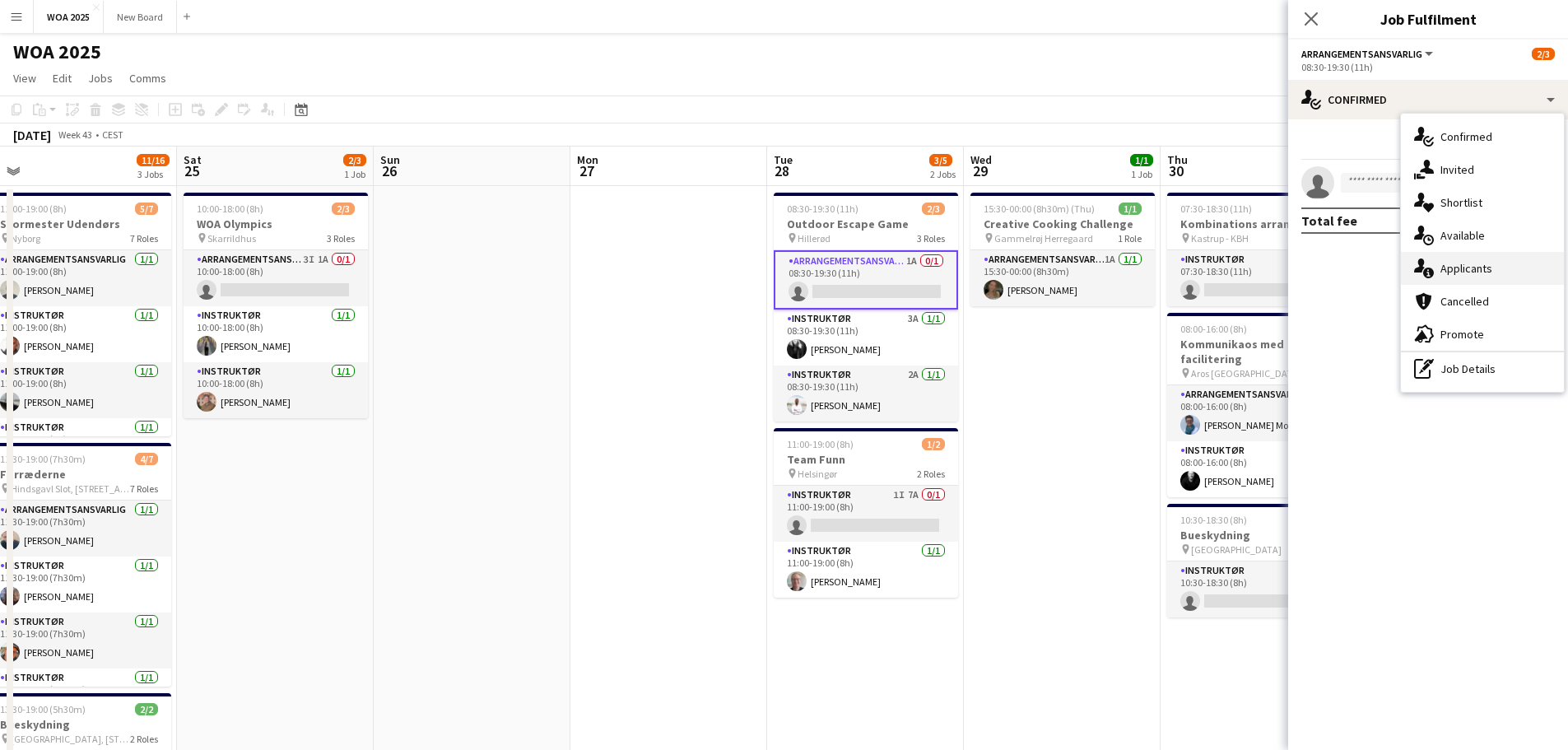
click at [1471, 268] on span "Applicants" at bounding box center [1467, 268] width 52 height 15
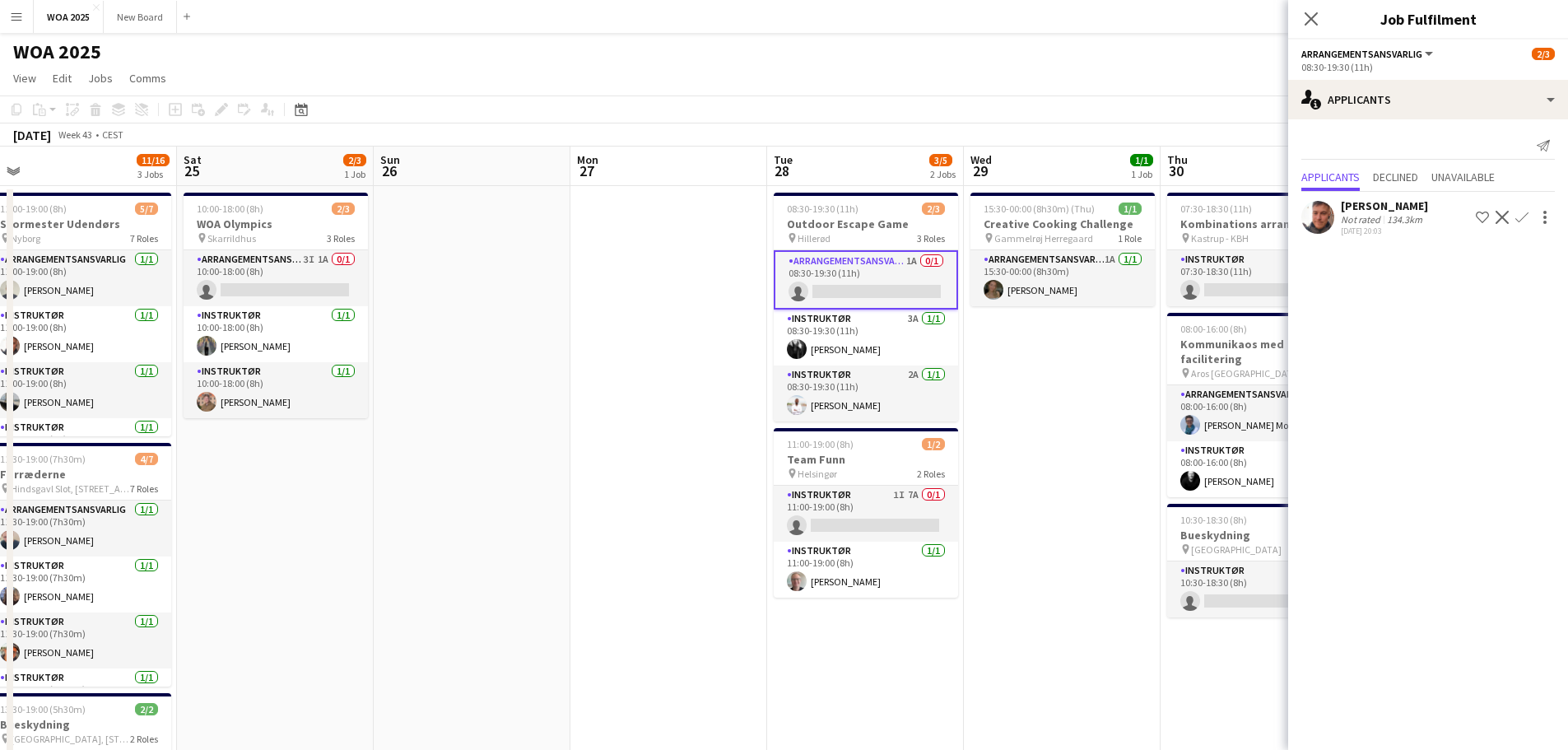
click at [1523, 217] on app-icon "Confirm" at bounding box center [1523, 218] width 13 height 13
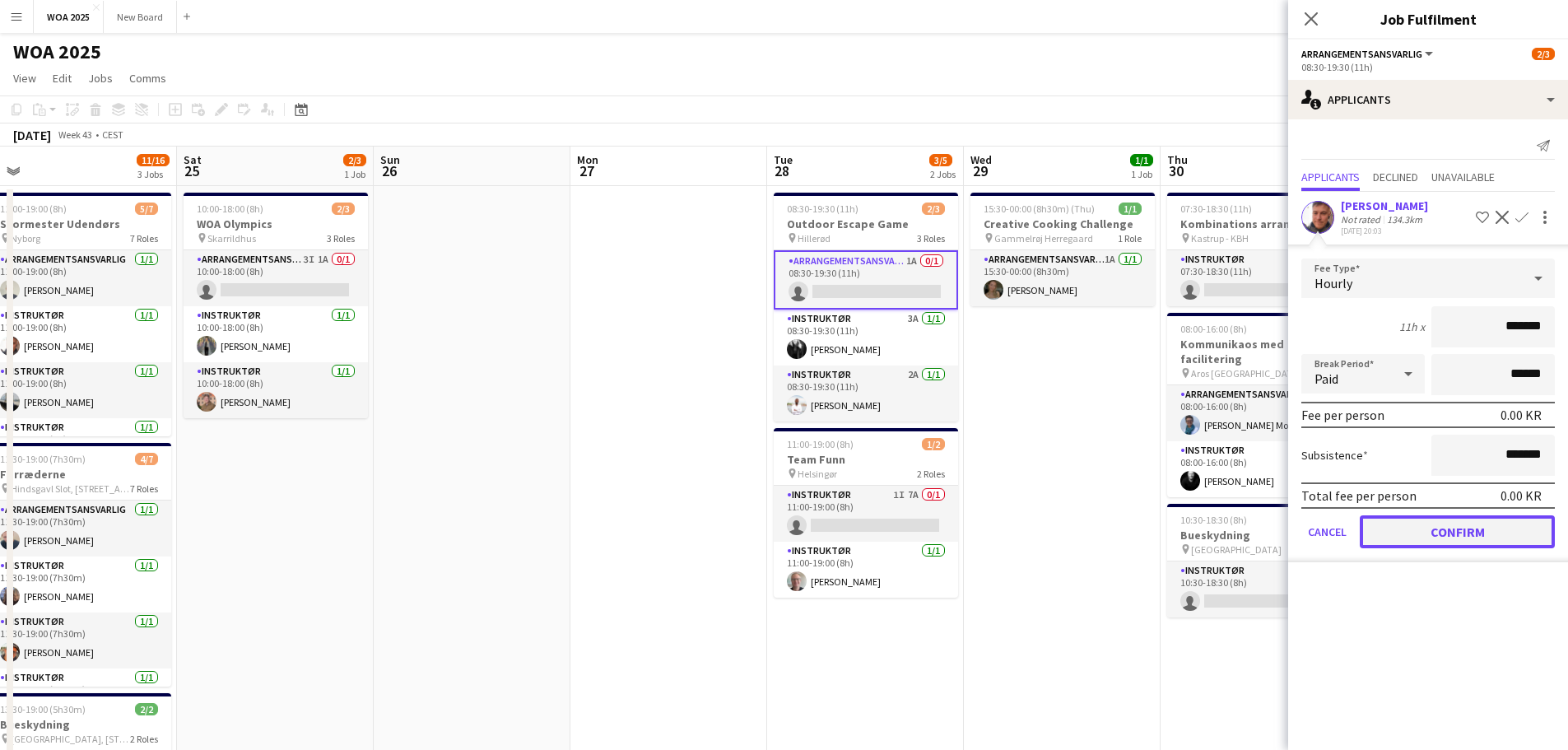
click at [1446, 528] on button "Confirm" at bounding box center [1458, 531] width 195 height 33
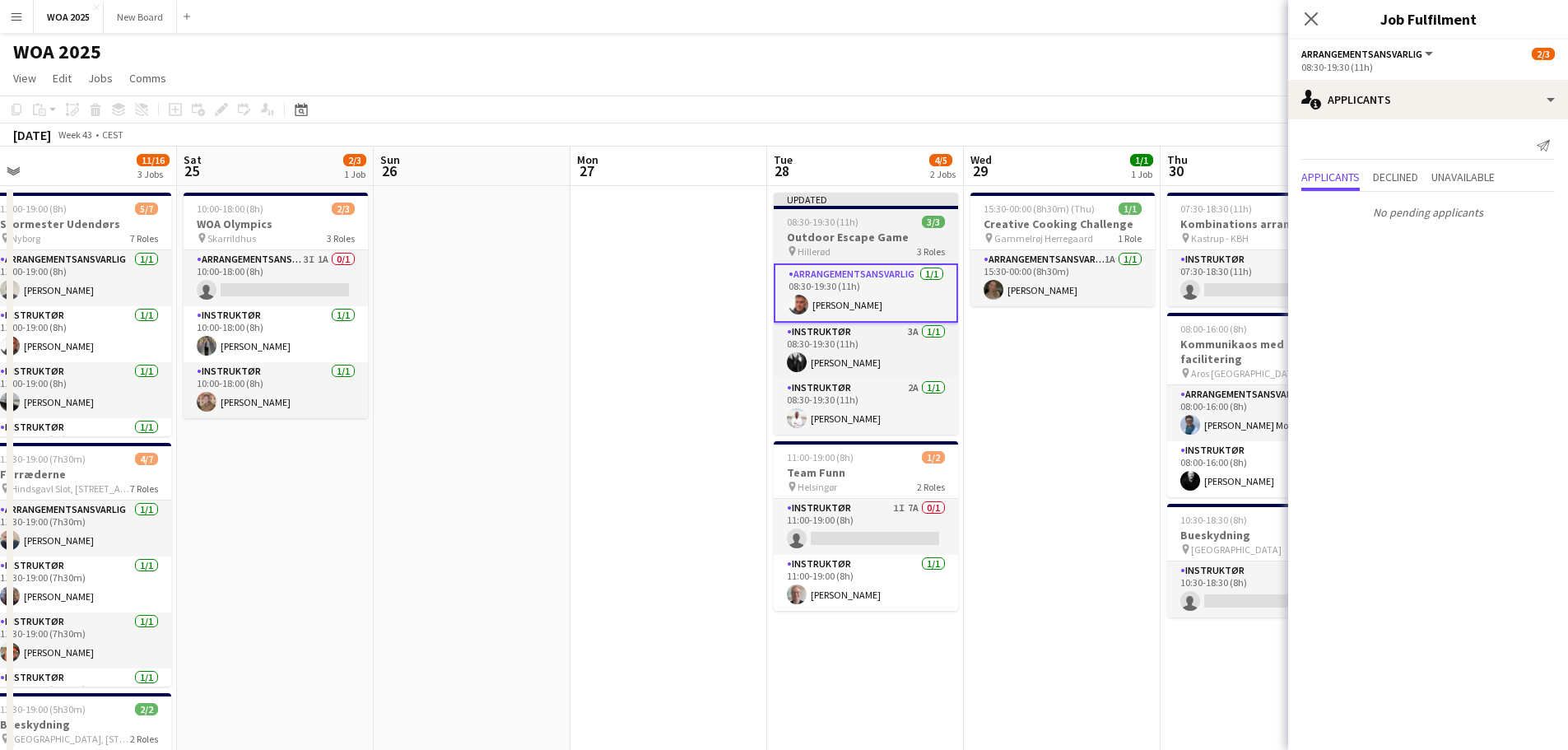
click at [870, 239] on h3 "Outdoor Escape Game" at bounding box center [866, 237] width 184 height 15
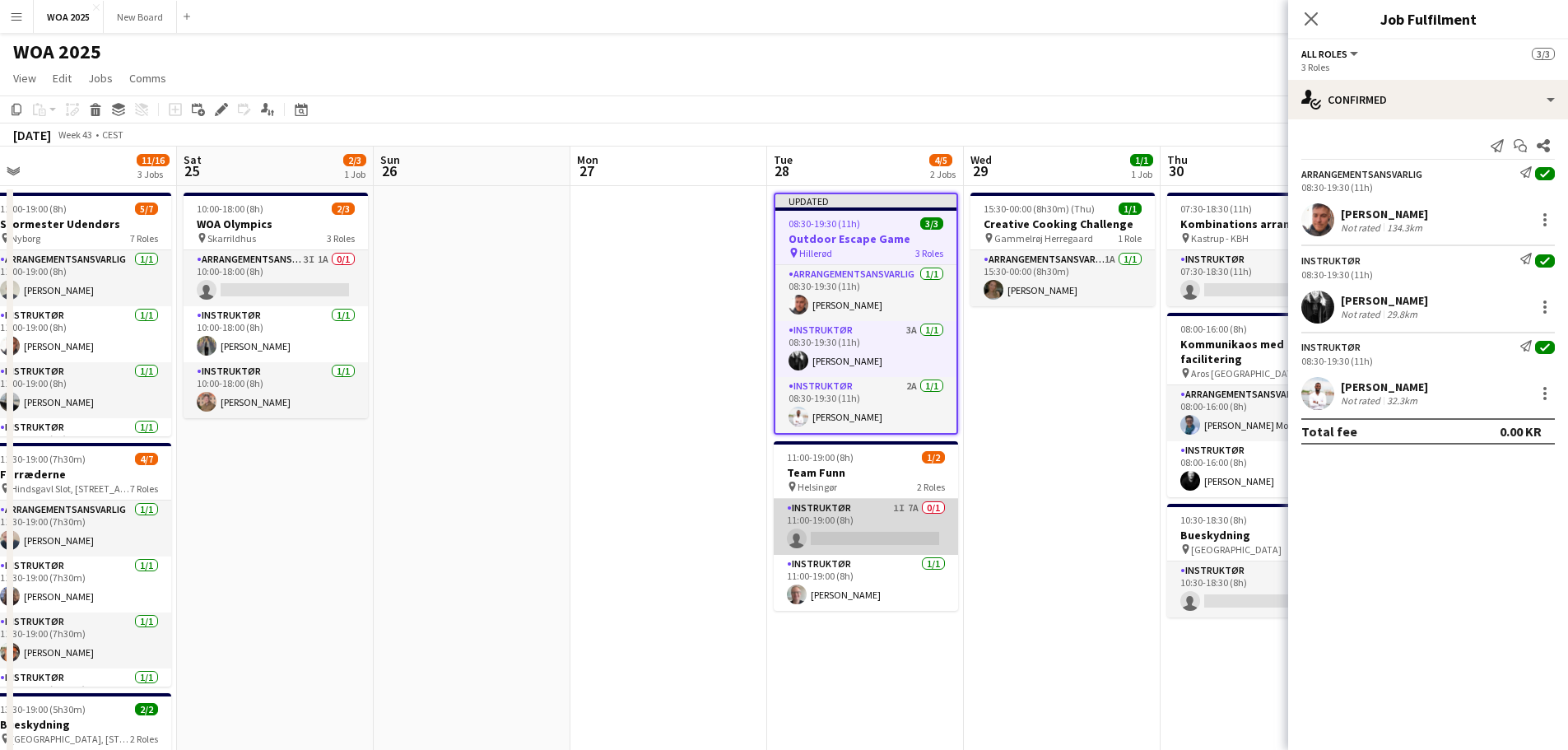
click at [902, 520] on app-card-role "Instruktør 1I 7A 0/1 11:00-19:00 (8h) single-neutral-actions" at bounding box center [866, 526] width 184 height 56
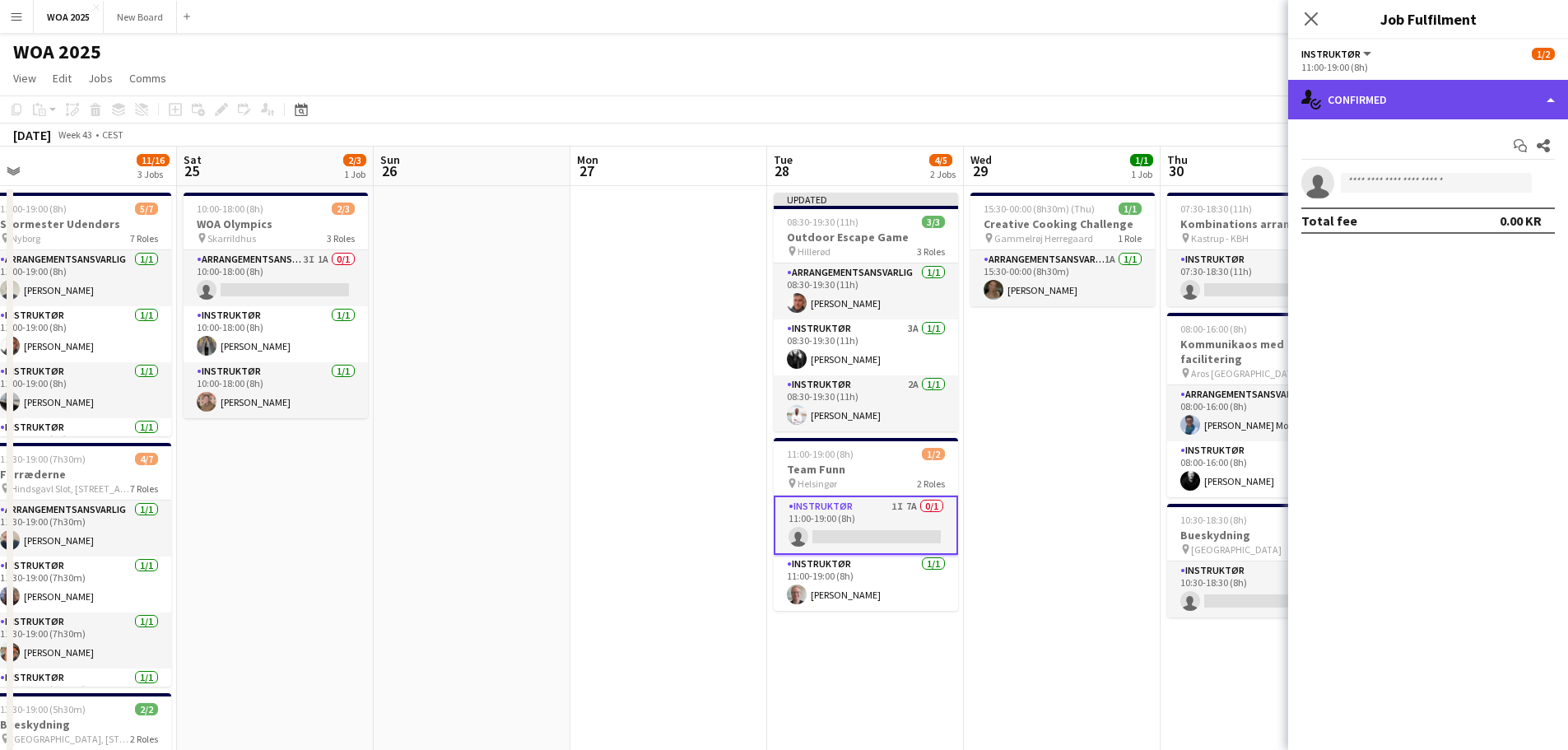
click at [1509, 103] on div "single-neutral-actions-check-2 Confirmed" at bounding box center [1428, 99] width 280 height 40
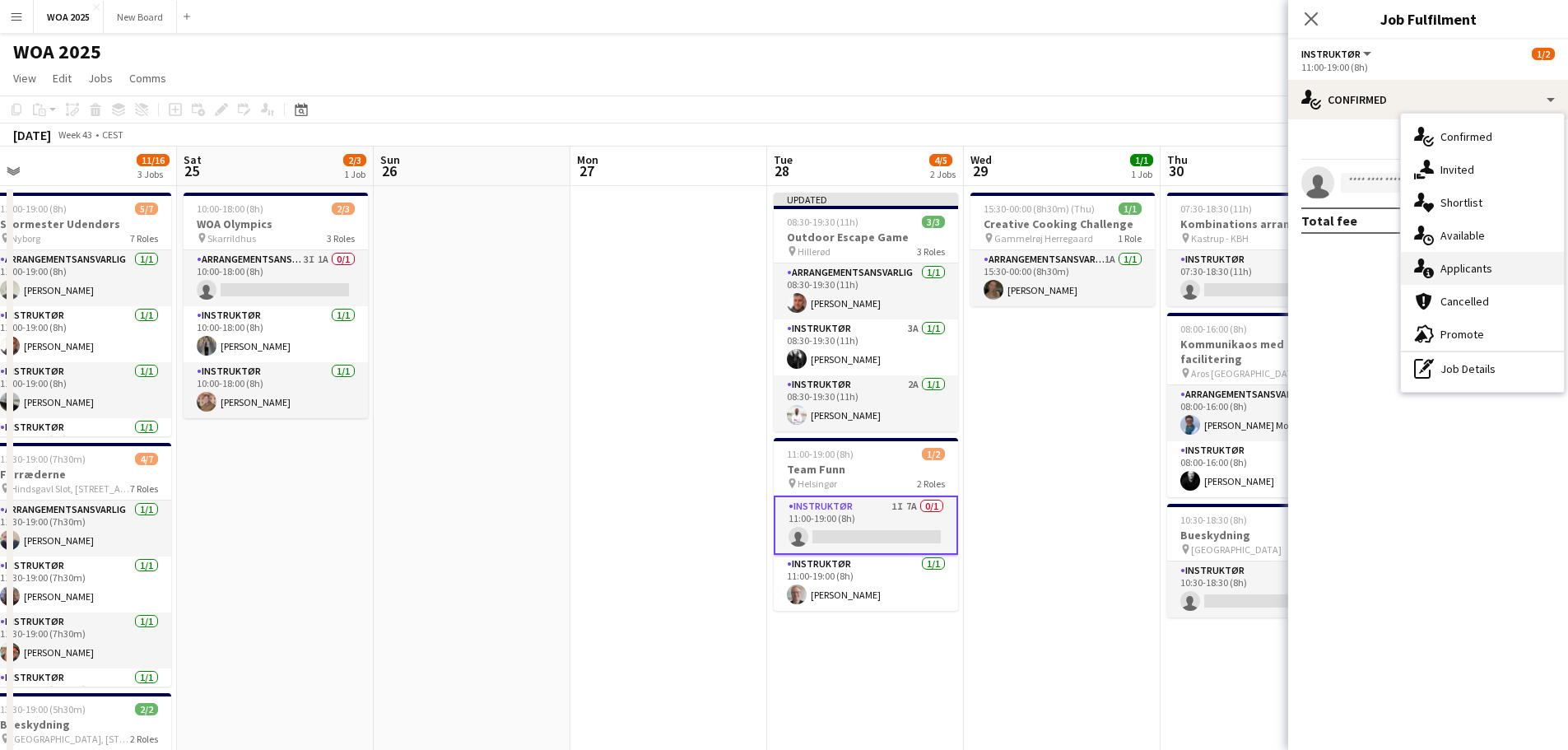
click at [1501, 262] on div "single-neutral-actions-information Applicants" at bounding box center [1483, 267] width 163 height 33
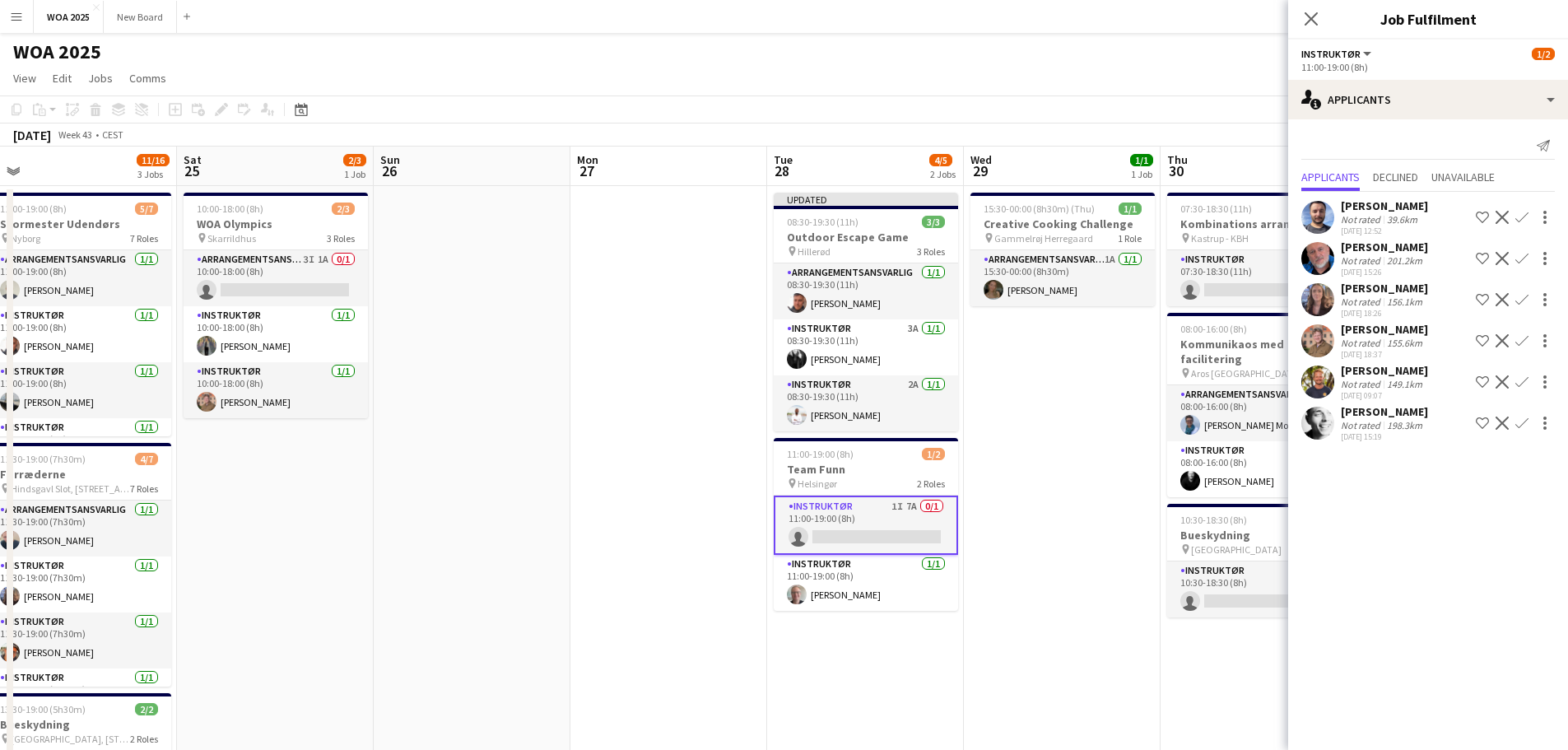
click at [1522, 214] on app-icon "Confirm" at bounding box center [1523, 218] width 13 height 13
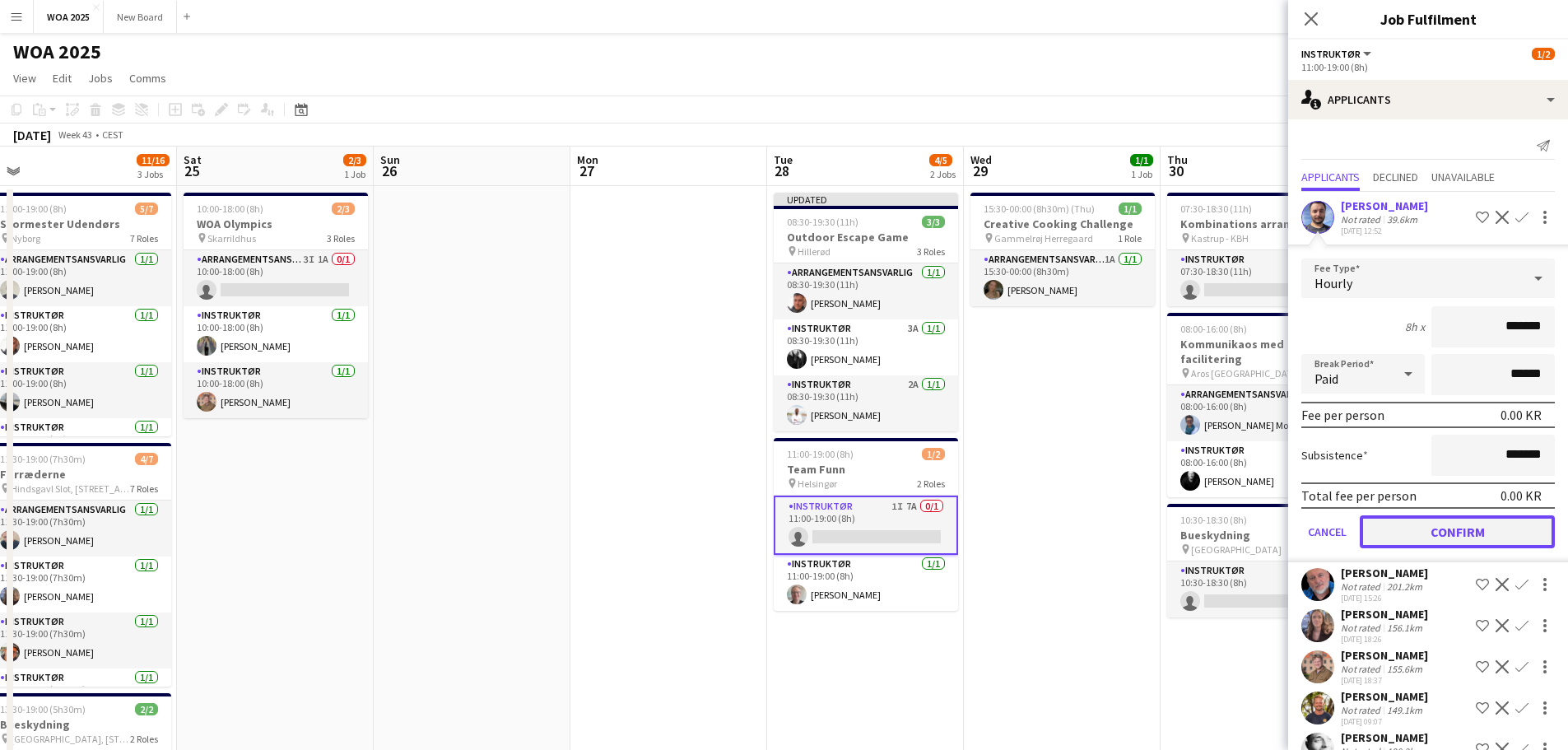
click at [1461, 528] on button "Confirm" at bounding box center [1458, 531] width 195 height 33
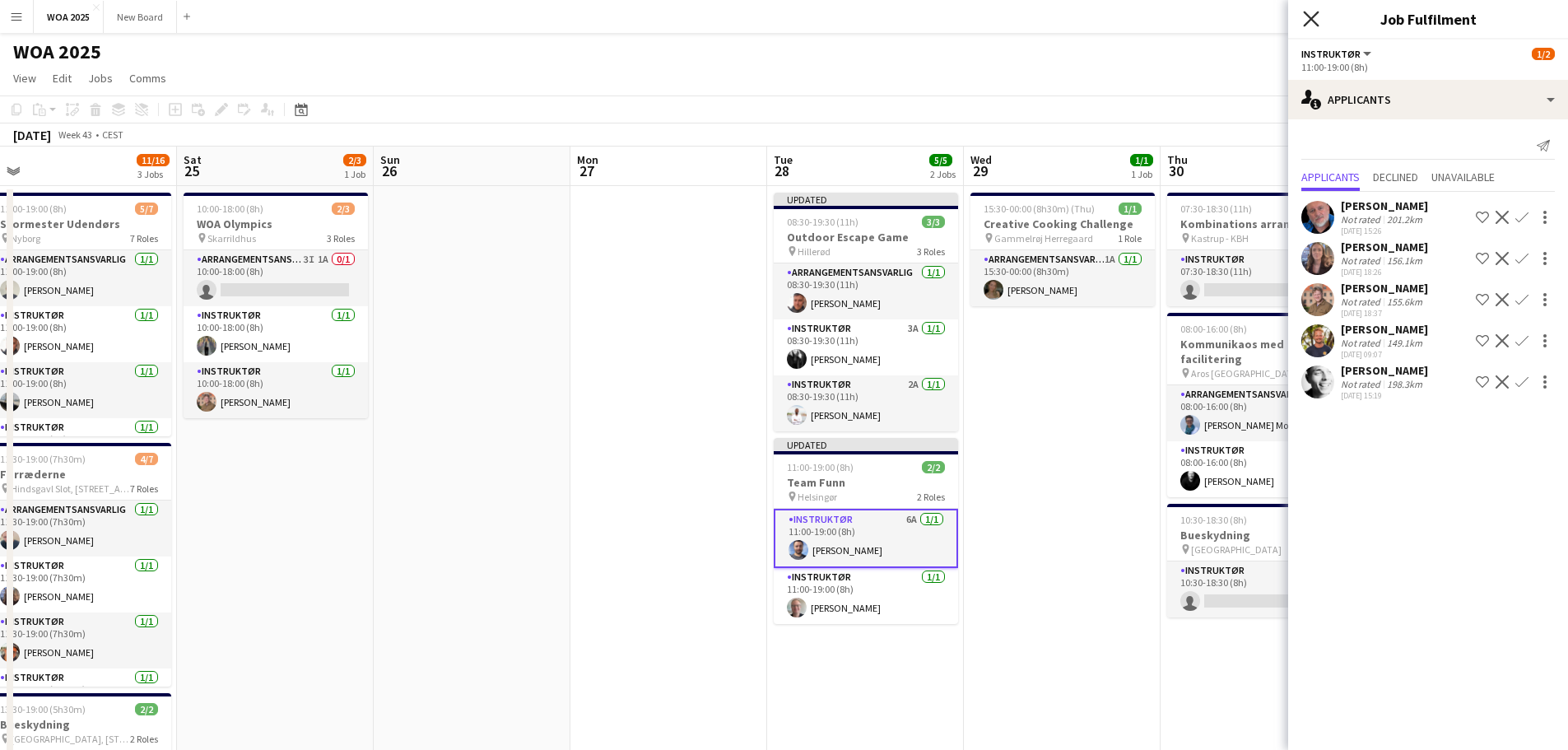
click at [1307, 18] on icon "Close pop-in" at bounding box center [1311, 18] width 16 height 16
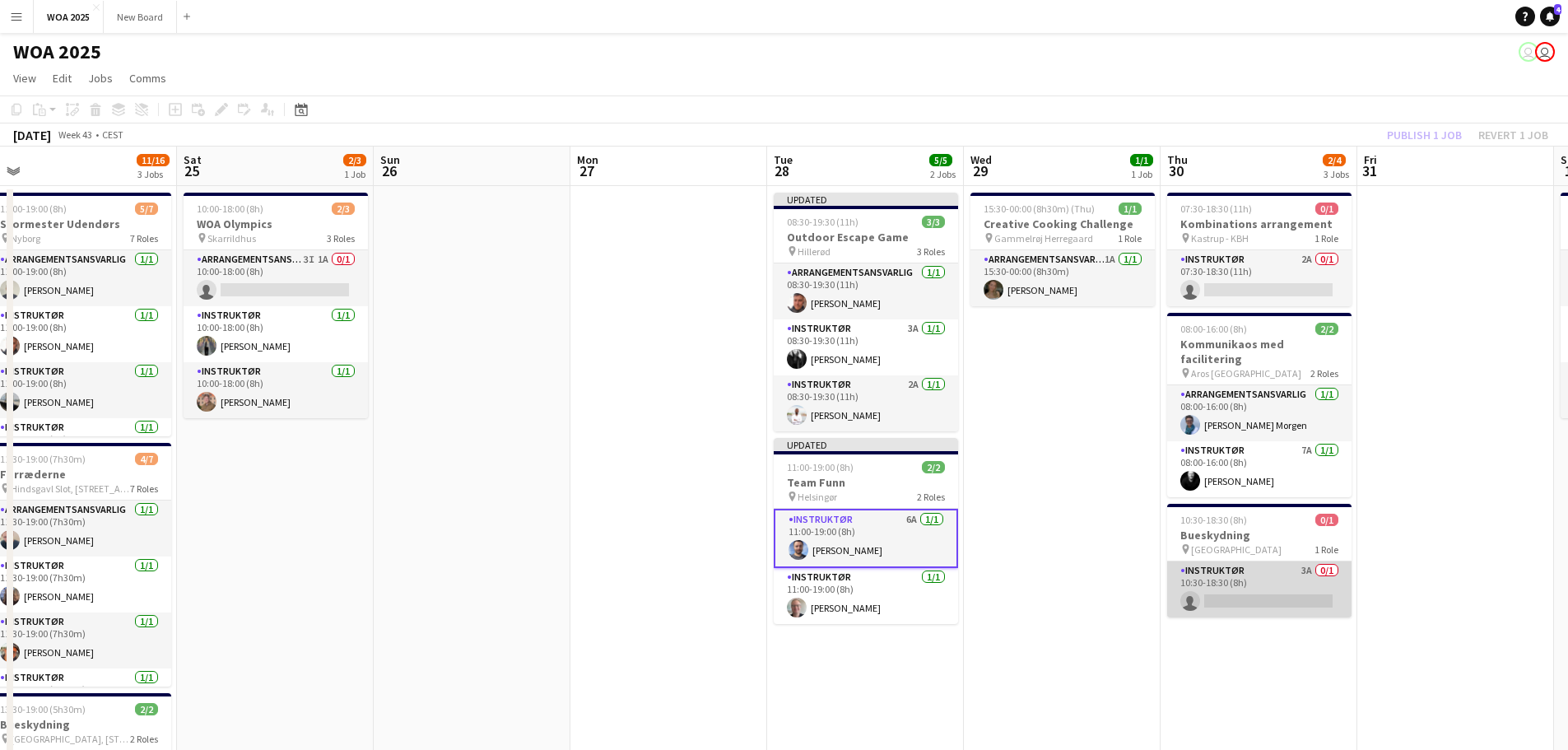
click at [1282, 561] on app-card-role "Instruktør 3A 0/1 10:30-18:30 (8h) single-neutral-actions" at bounding box center [1259, 589] width 184 height 56
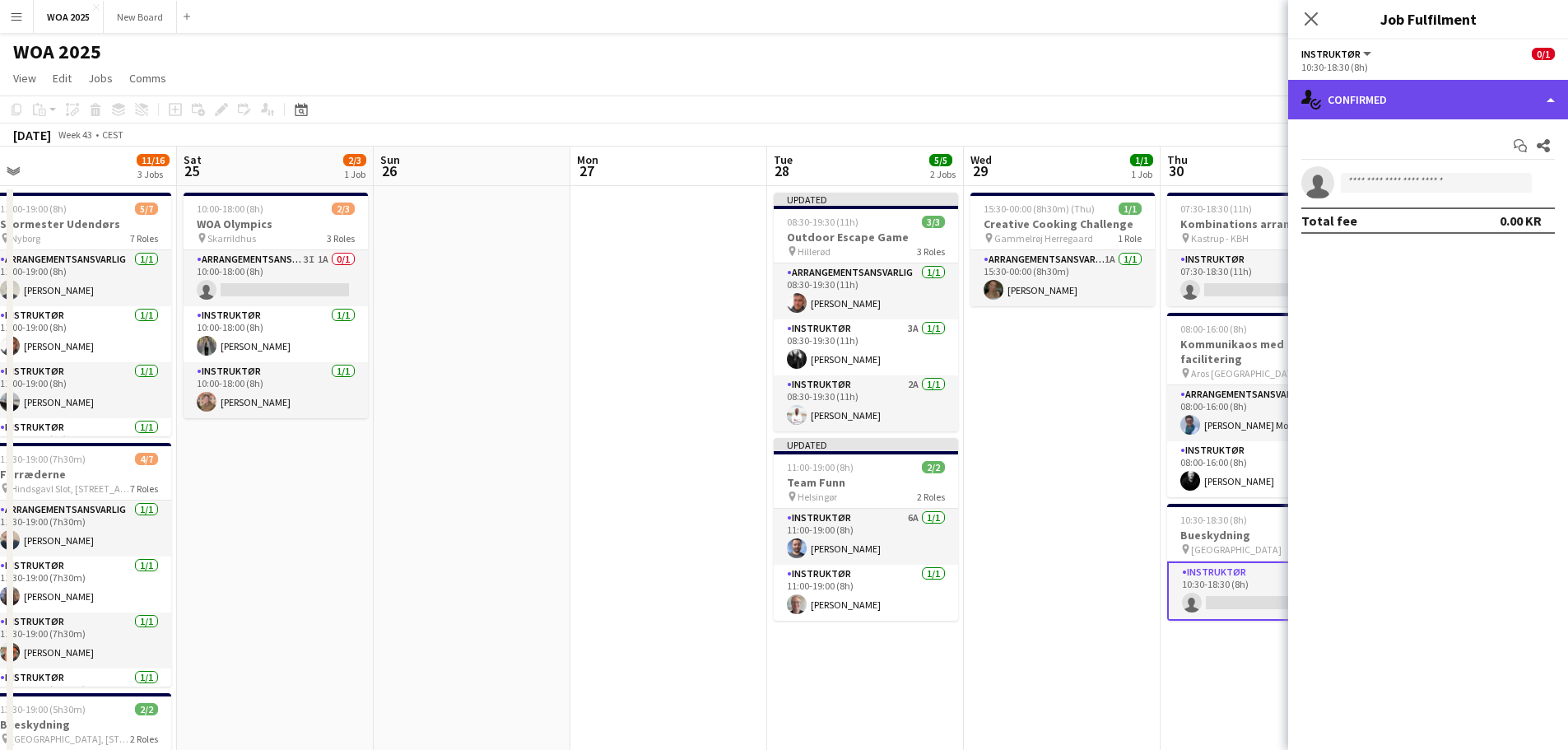
click at [1503, 102] on div "single-neutral-actions-check-2 Confirmed" at bounding box center [1428, 99] width 280 height 40
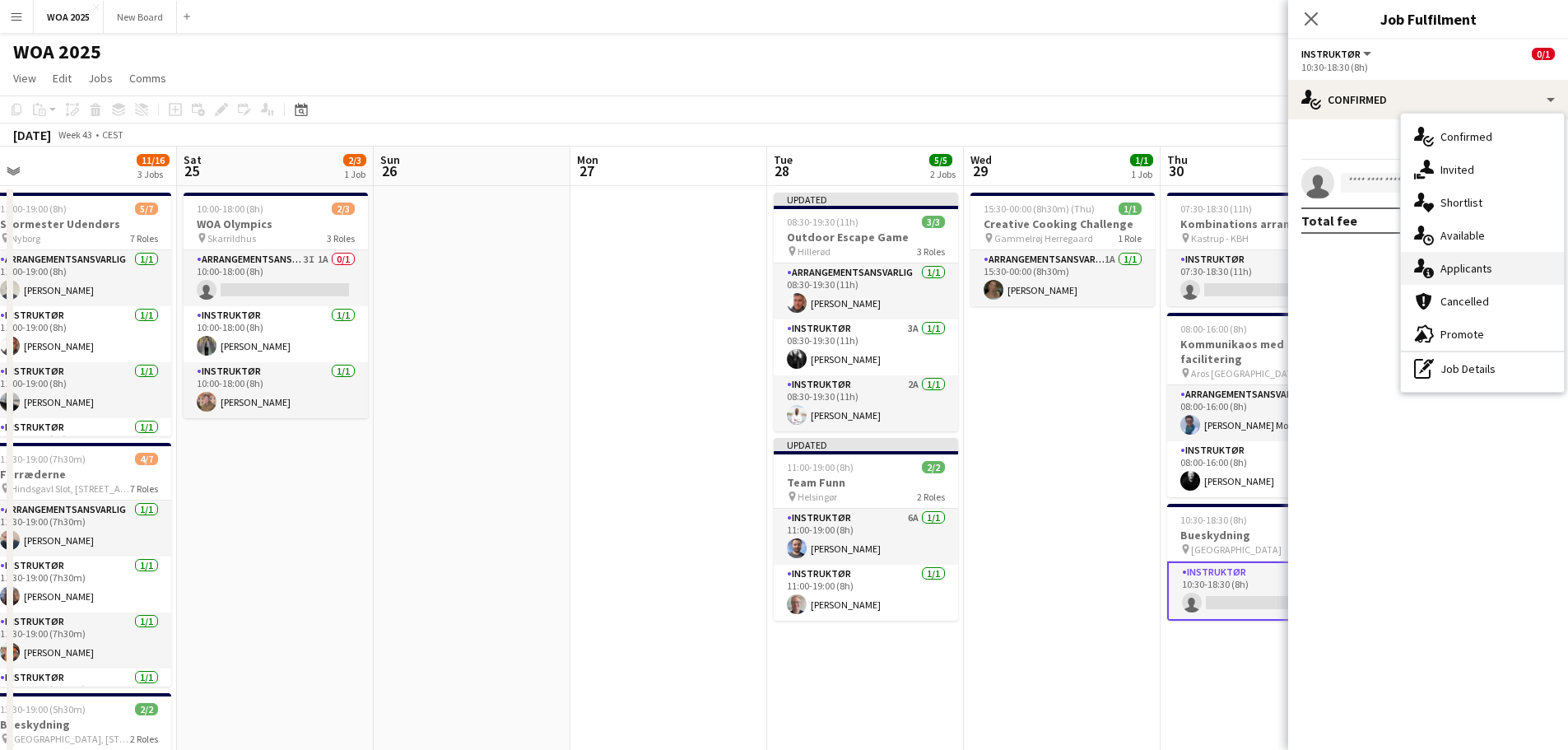
click at [1506, 272] on div "single-neutral-actions-information Applicants" at bounding box center [1483, 267] width 163 height 33
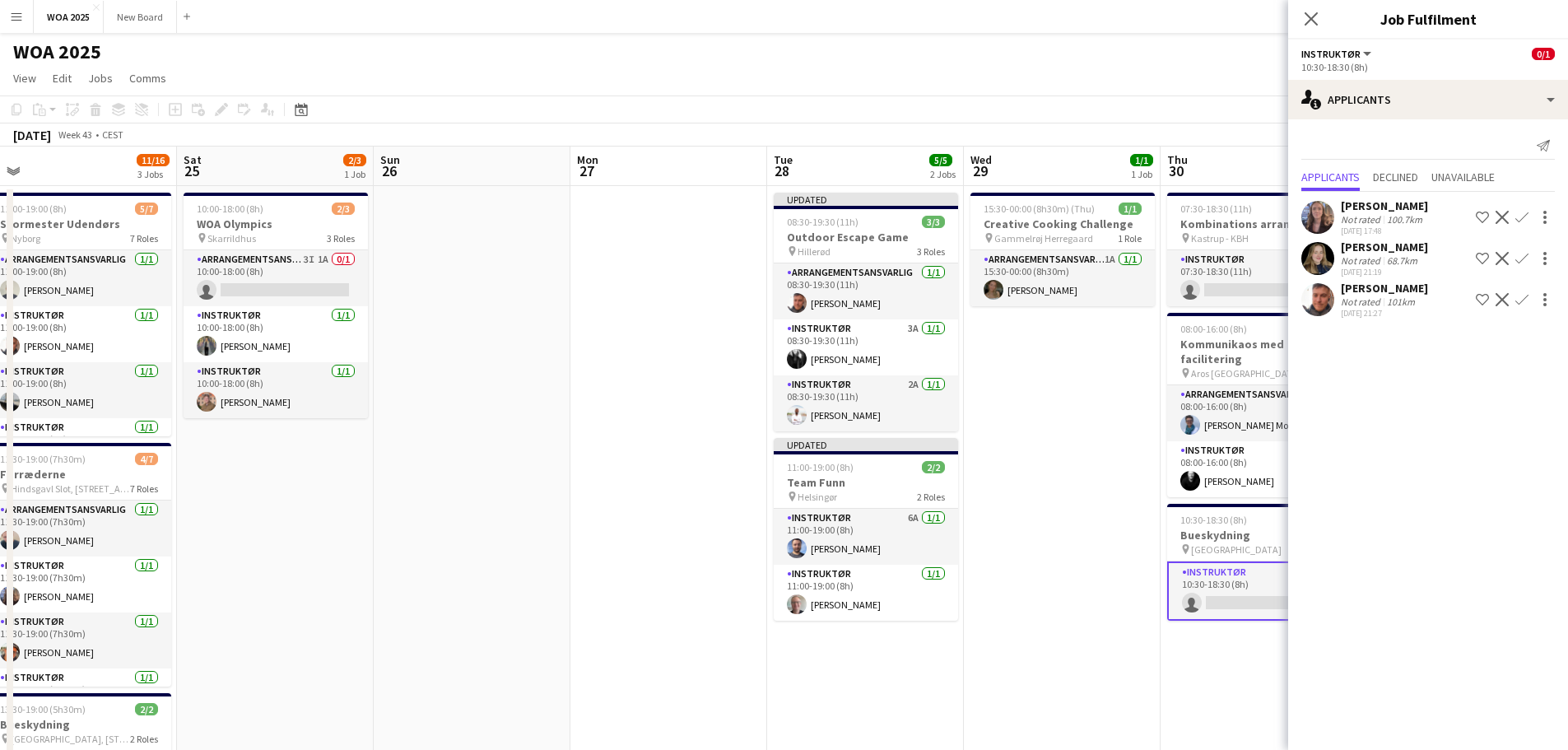
click at [1525, 306] on app-icon "Confirm" at bounding box center [1523, 299] width 13 height 13
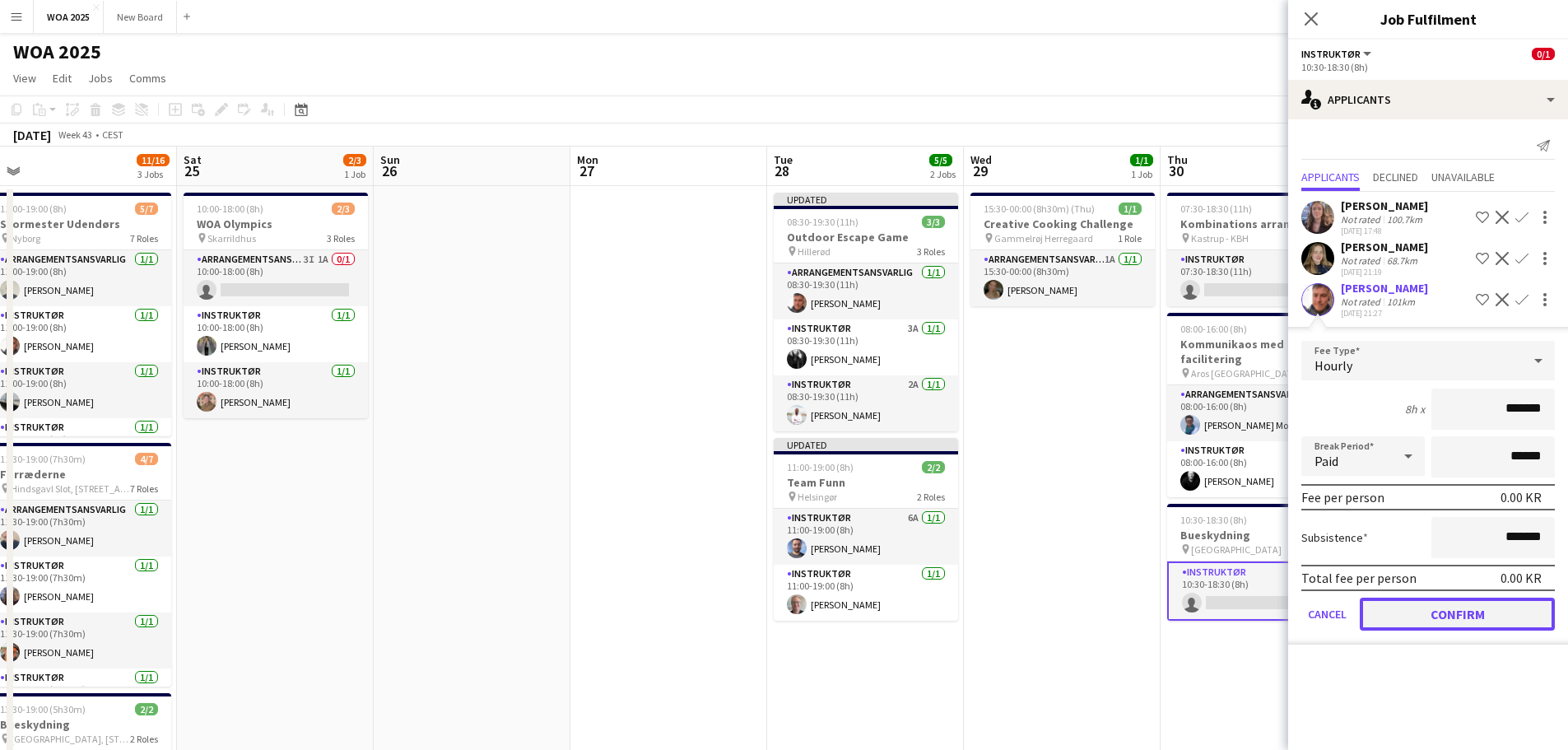
click at [1480, 626] on button "Confirm" at bounding box center [1458, 613] width 195 height 33
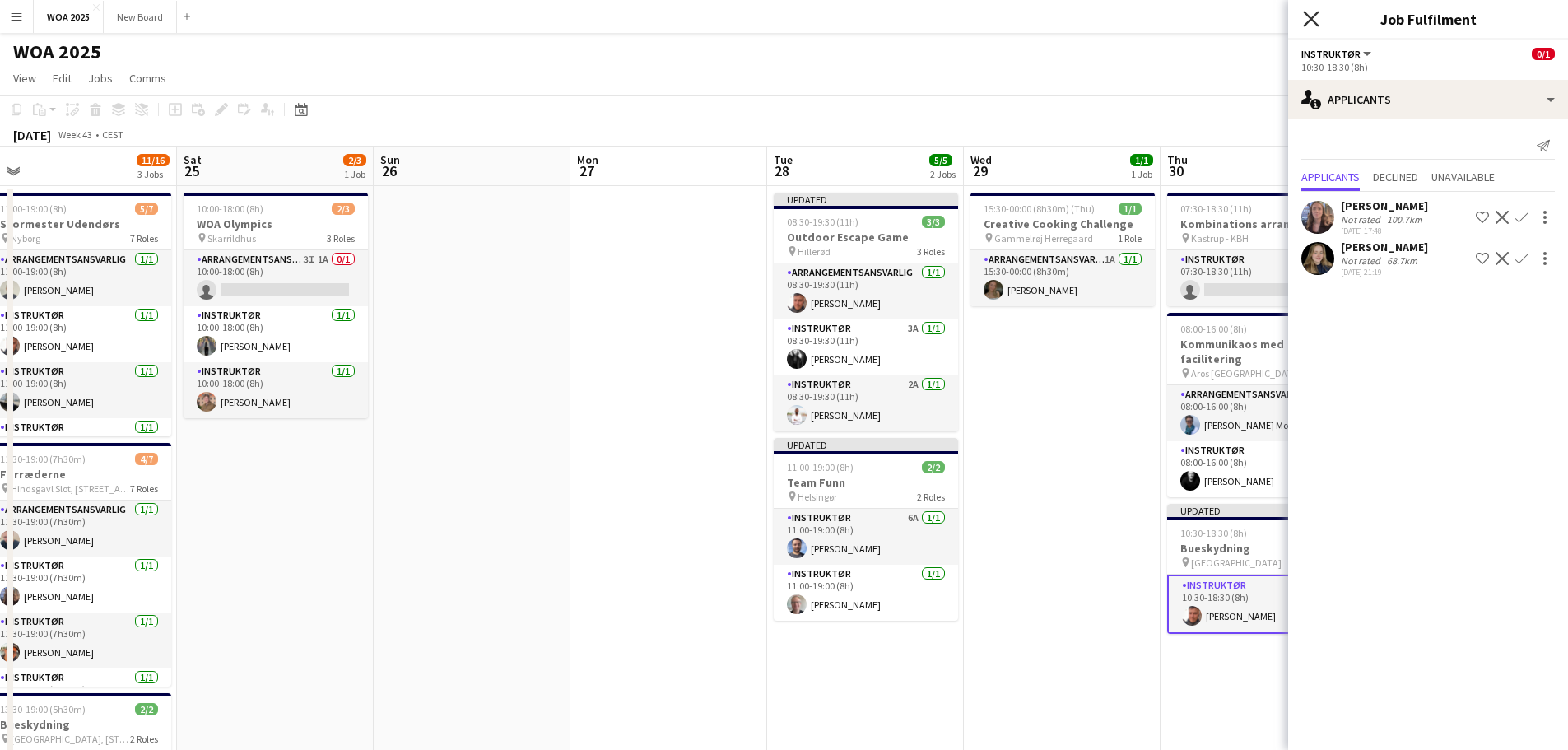
click at [1316, 21] on icon "Close pop-in" at bounding box center [1311, 18] width 16 height 16
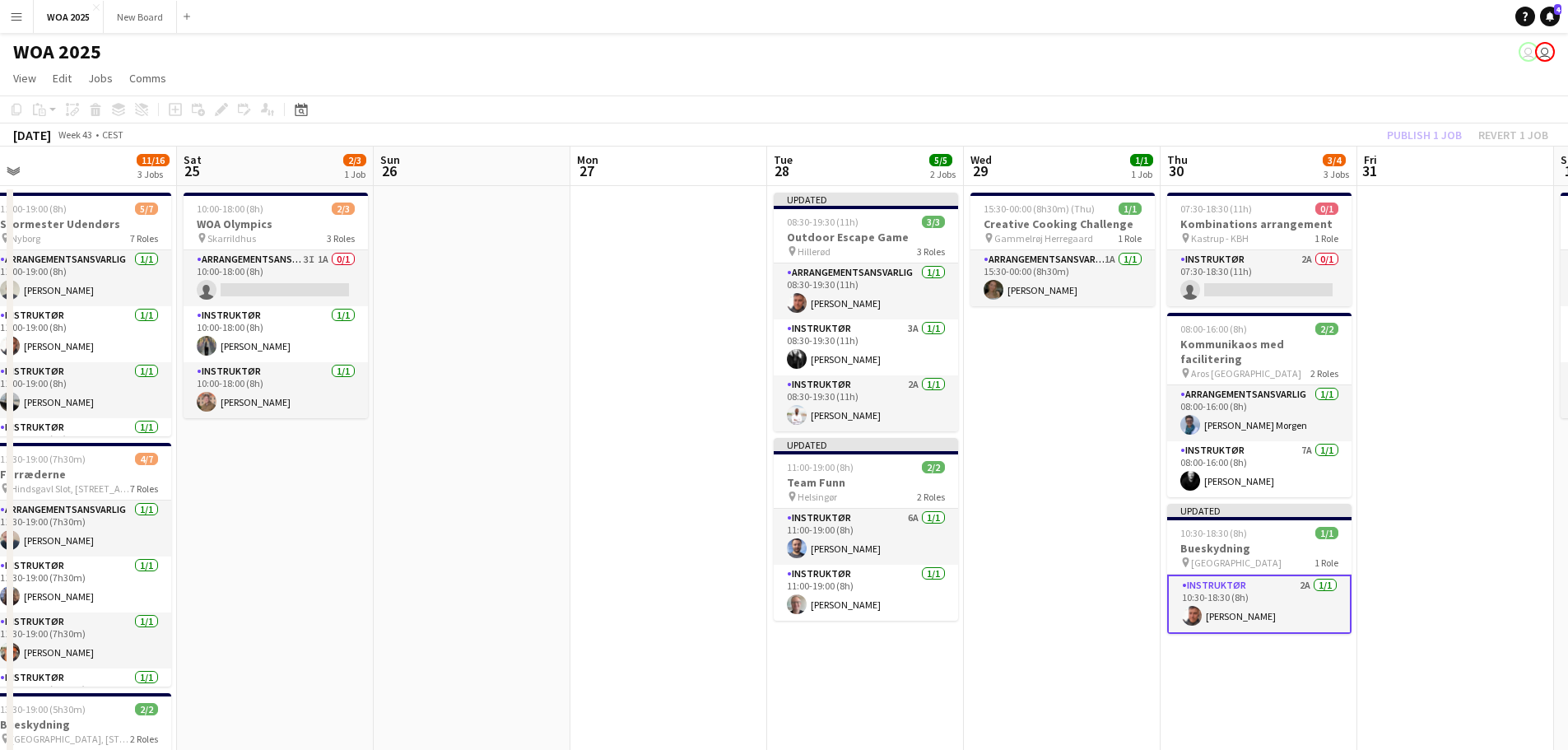
click at [1295, 589] on app-card-role "Instruktør 2A [DATE] 10:30-18:30 (8h) [PERSON_NAME]" at bounding box center [1259, 604] width 184 height 59
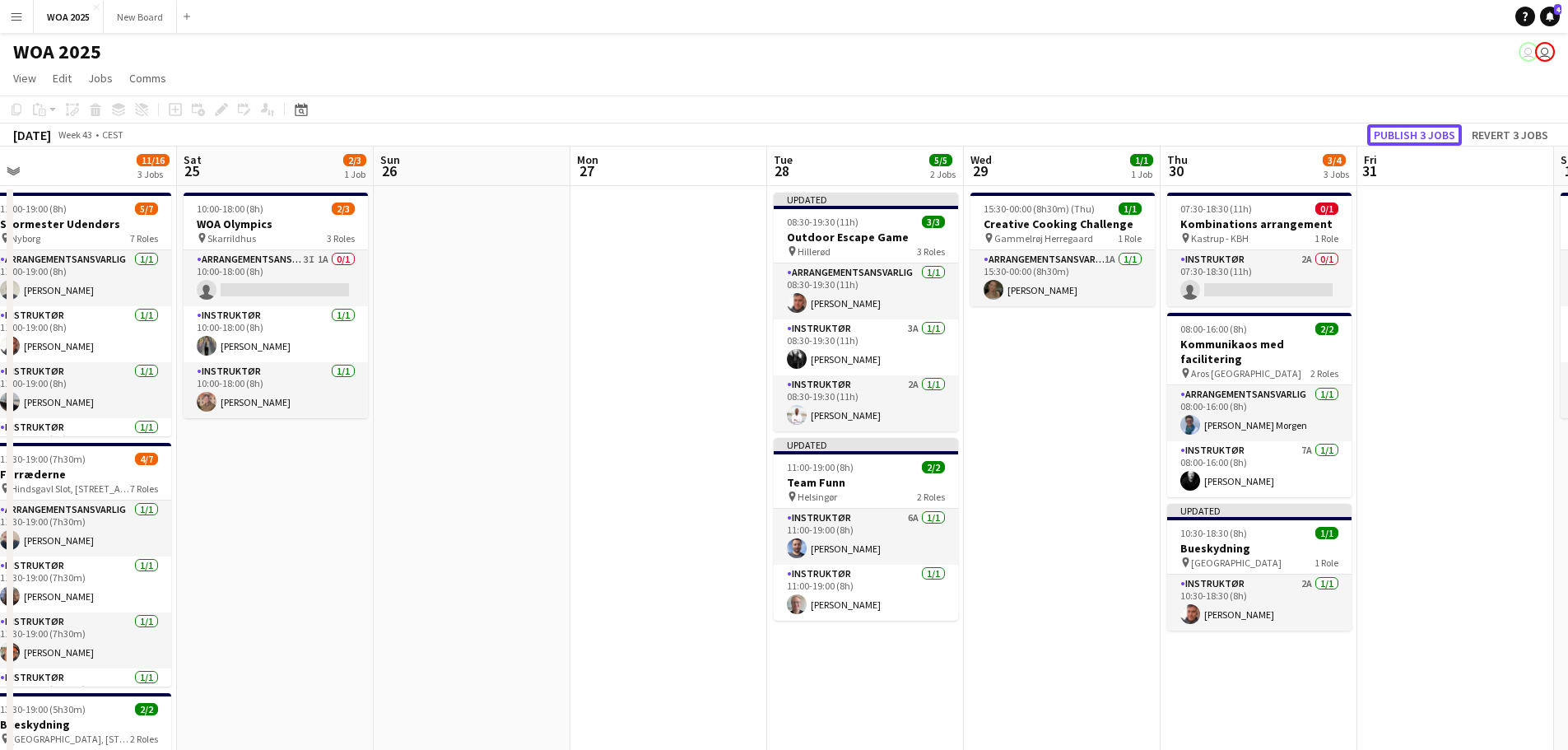
click at [1407, 139] on button "Publish 3 jobs" at bounding box center [1415, 135] width 95 height 21
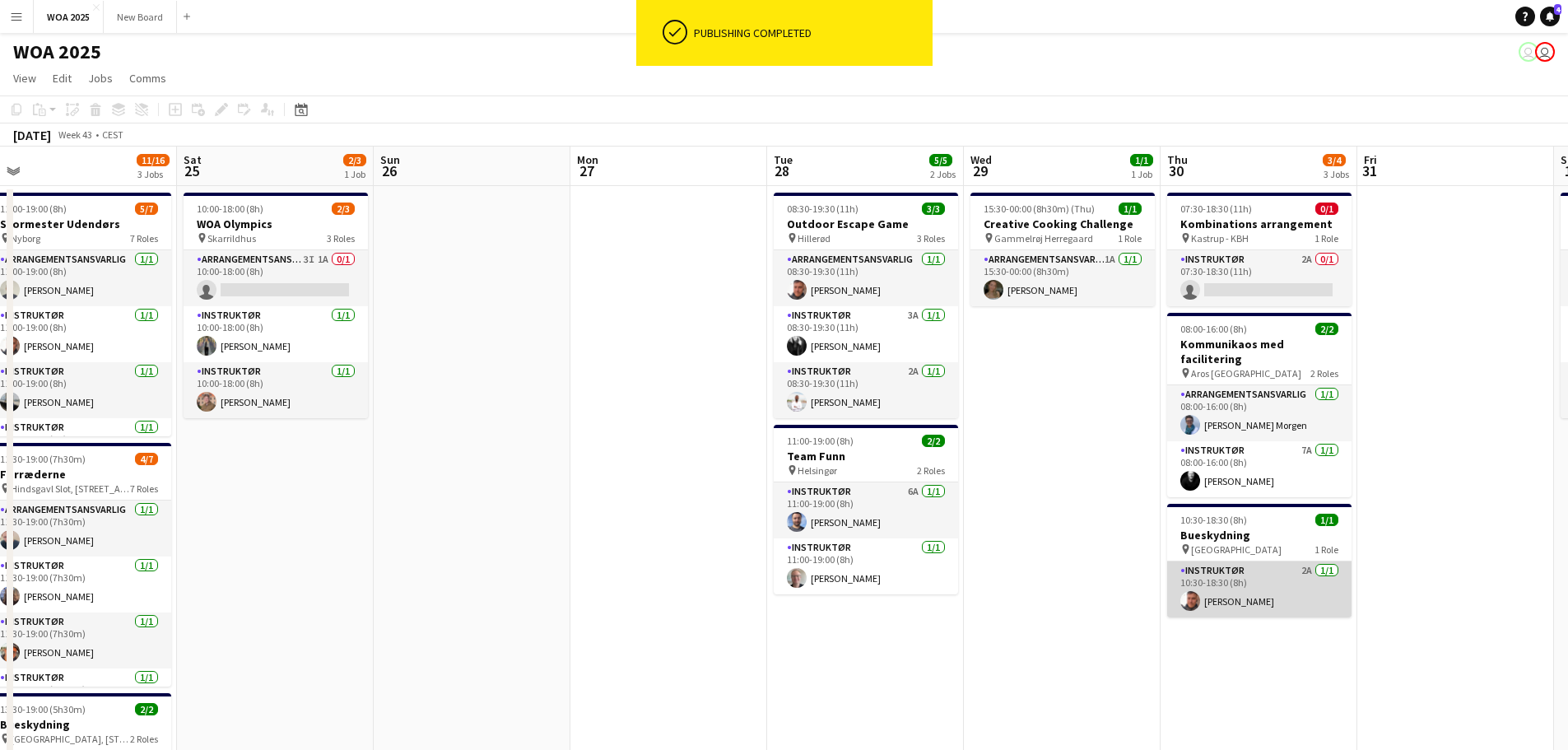
click at [1283, 567] on app-card-role "Instruktør 2A [DATE] 10:30-18:30 (8h) [PERSON_NAME]" at bounding box center [1259, 589] width 184 height 56
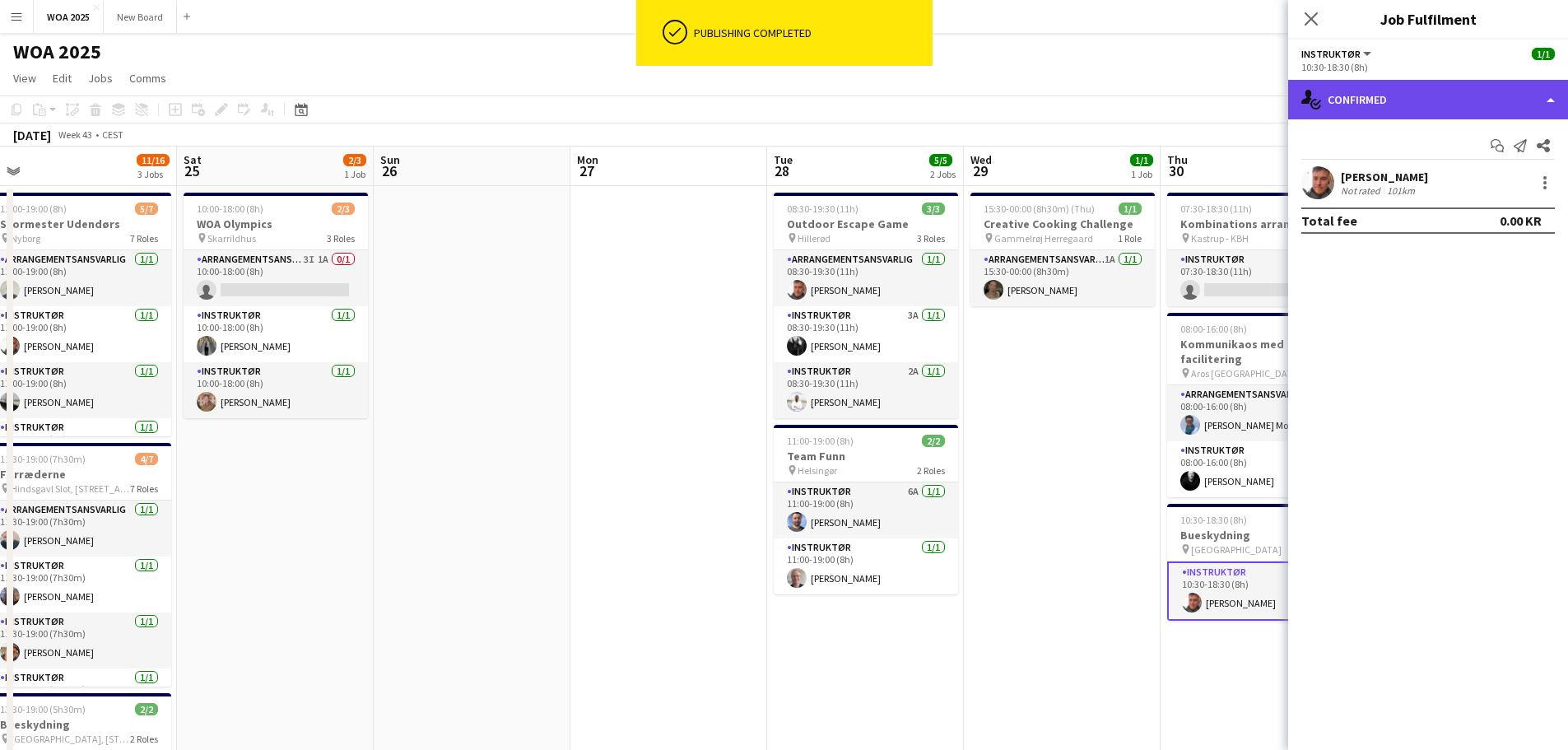
click at [1515, 103] on div "single-neutral-actions-check-2 Confirmed" at bounding box center [1428, 99] width 280 height 40
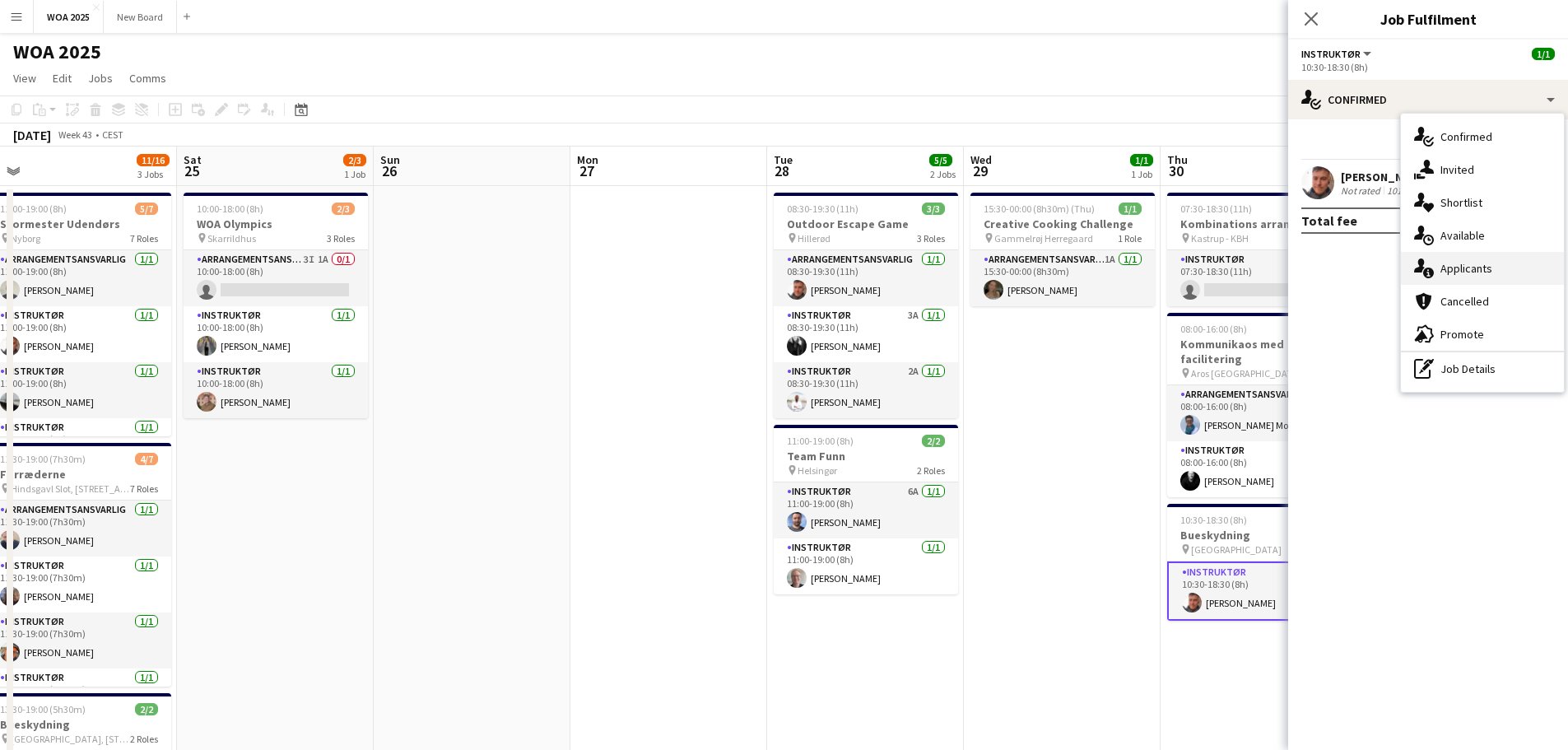
click at [1519, 266] on div "single-neutral-actions-information Applicants" at bounding box center [1483, 267] width 163 height 33
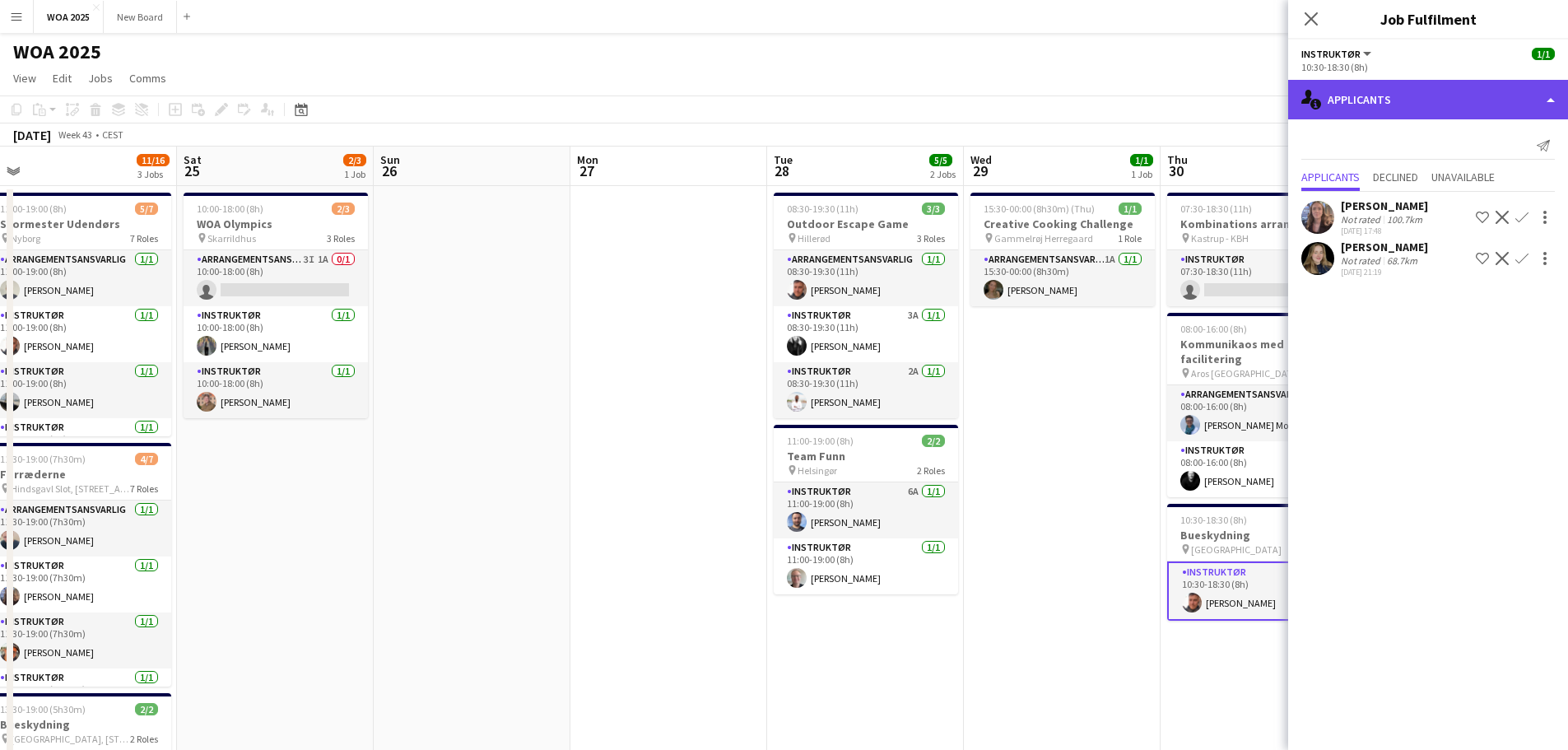
click at [1433, 105] on div "single-neutral-actions-information Applicants" at bounding box center [1428, 99] width 280 height 40
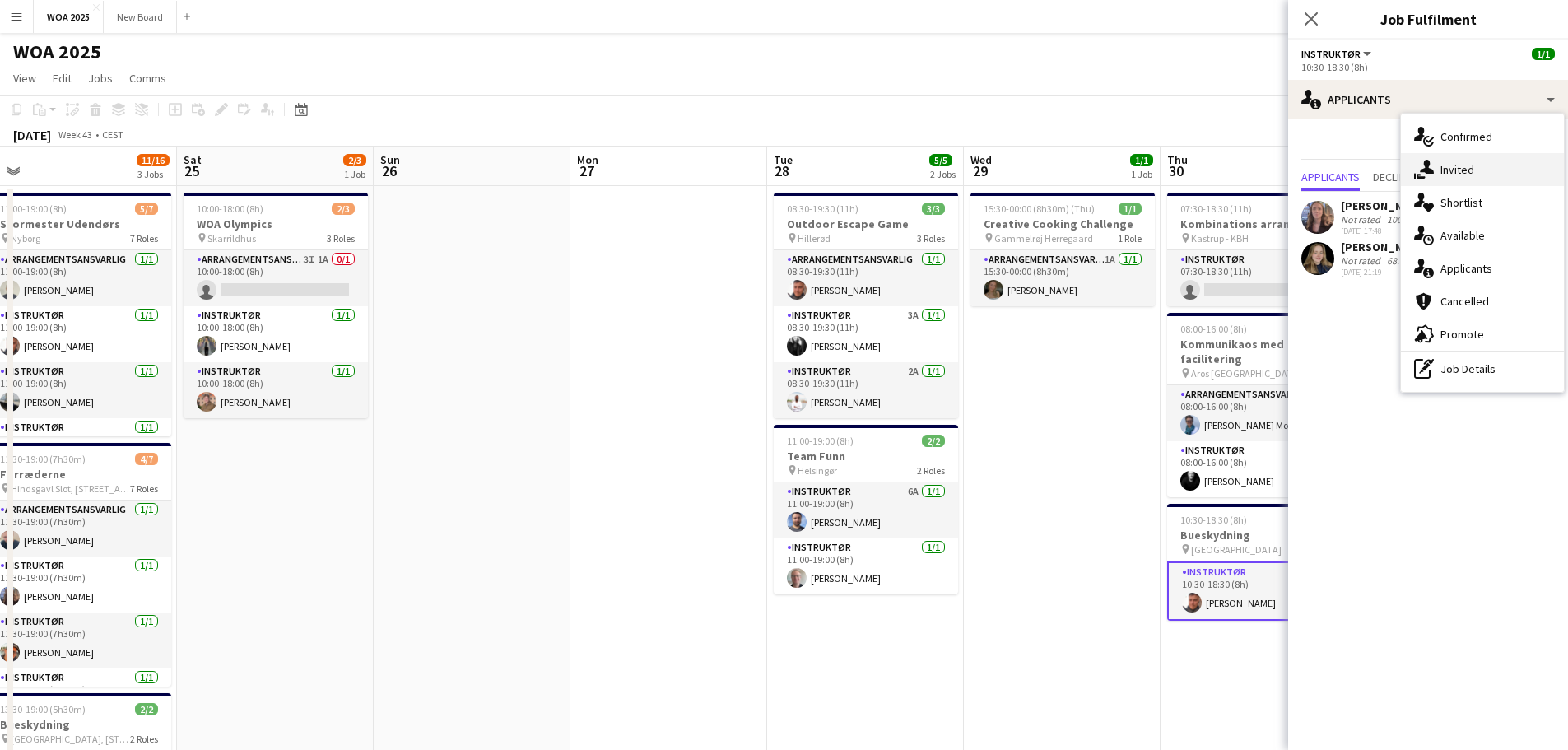
click at [1459, 160] on div "single-neutral-actions-share-1 Invited" at bounding box center [1483, 169] width 163 height 33
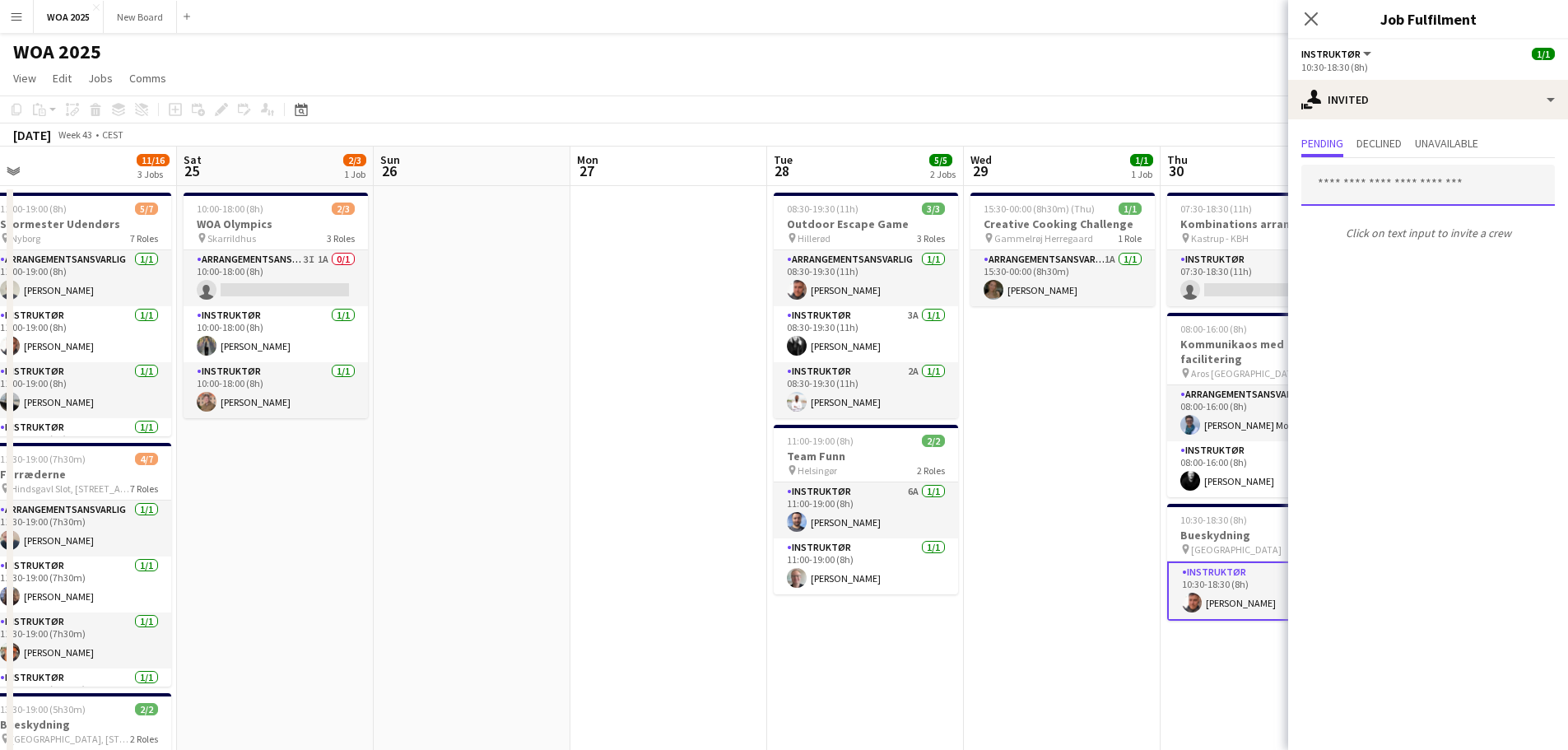
click at [1400, 179] on input "text" at bounding box center [1428, 185] width 253 height 41
type input "***"
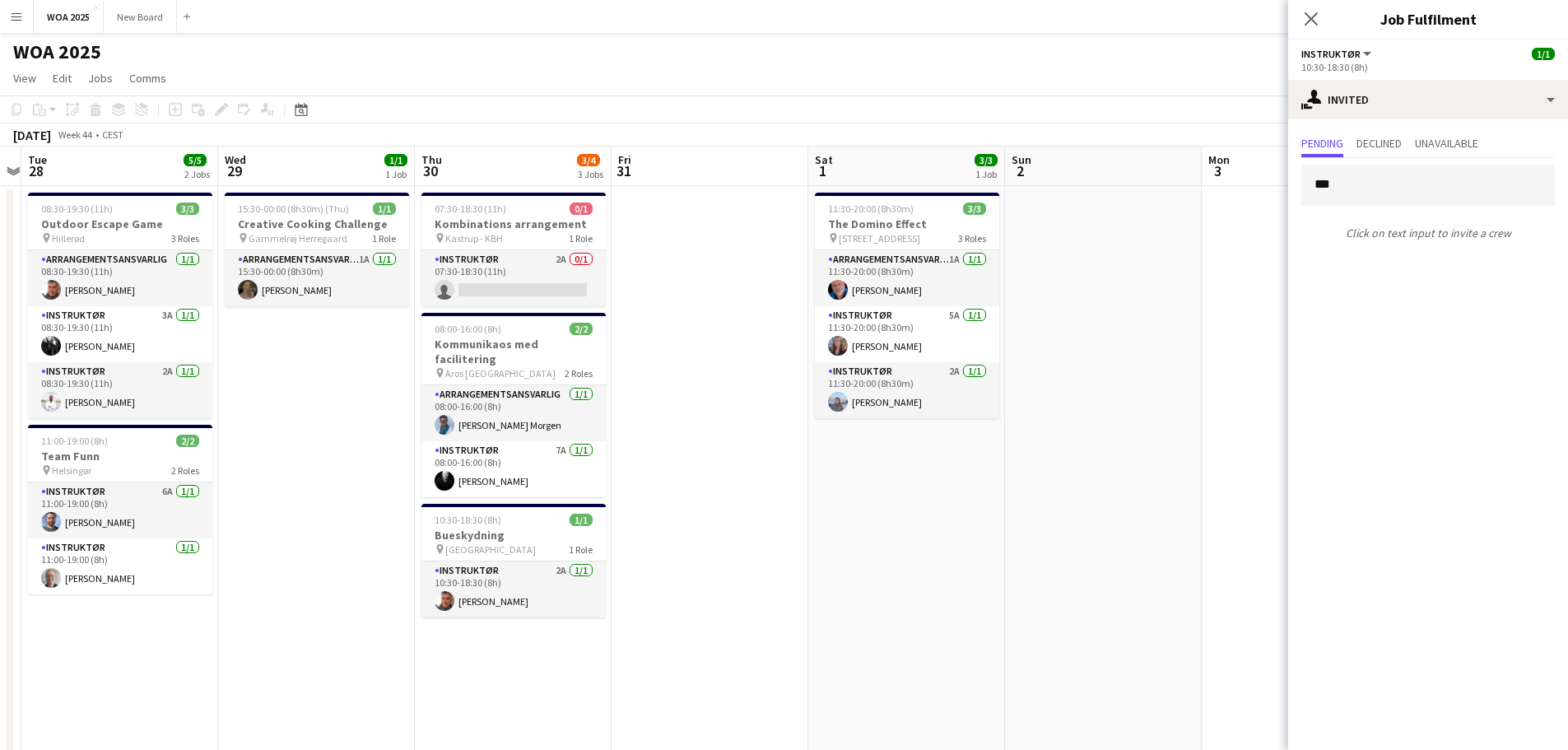
drag, startPoint x: 860, startPoint y: 368, endPoint x: 350, endPoint y: 309, distance: 513.4
click at [351, 312] on app-calendar-viewport "Fri 24 11/16 3 Jobs Sat 25 2/3 1 Job Sun 26 Mon 27 Tue 28 5/5 2 Jobs Wed 29 1/1…" at bounding box center [784, 521] width 1568 height 751
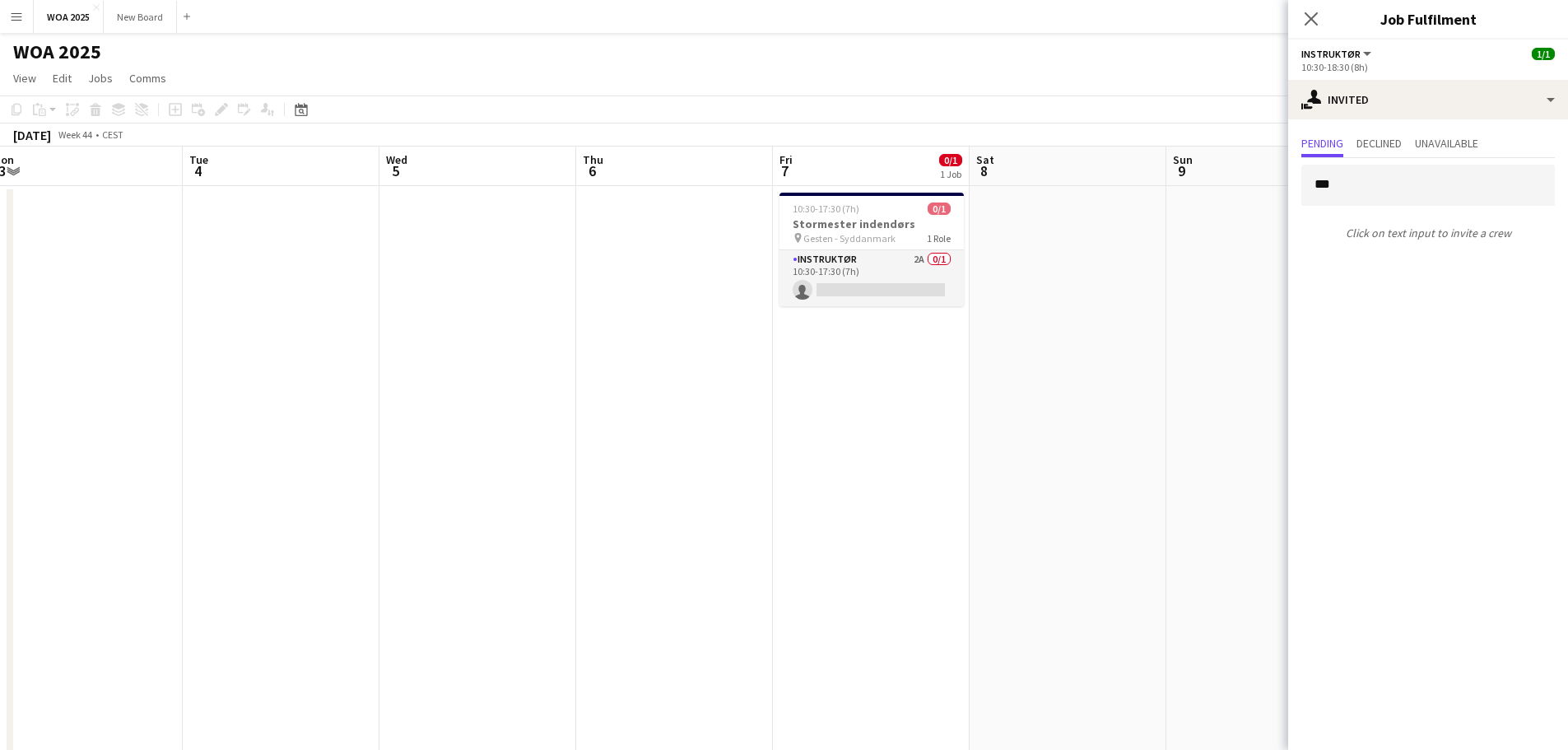
scroll to position [0, 540]
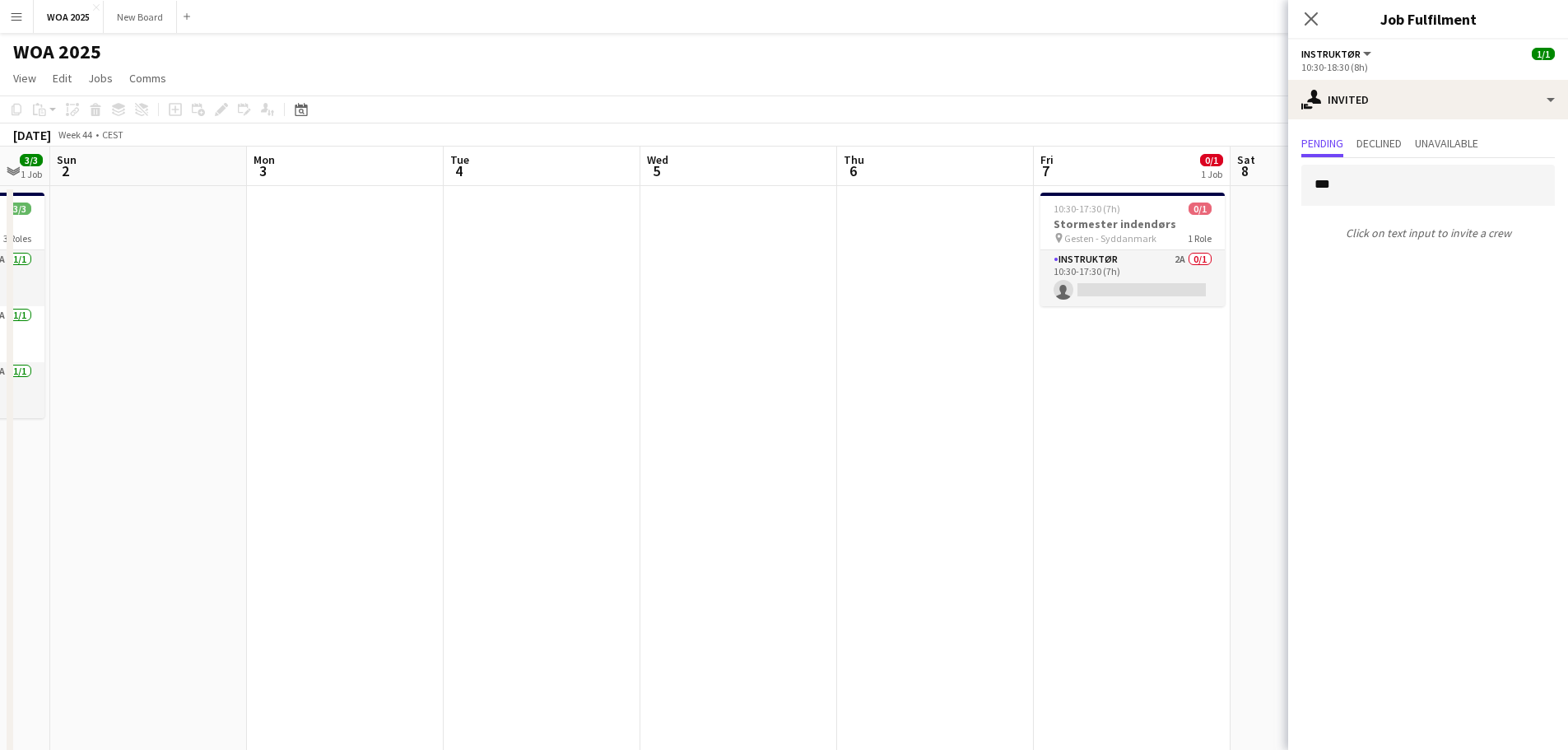
drag, startPoint x: 947, startPoint y: 455, endPoint x: 225, endPoint y: 327, distance: 733.3
click at [0, 332] on app-calendar-viewport "Thu 30 3/4 3 Jobs Fri 31 Sat 1 3/3 1 Job Sun 2 Mon 3 Tue 4 Wed 5 Thu 6 Fri 7 0/…" at bounding box center [784, 521] width 1568 height 751
click at [1157, 272] on app-card-role "Instruktør 2A 0/1 10:30-17:30 (7h) single-neutral-actions" at bounding box center [1132, 278] width 184 height 56
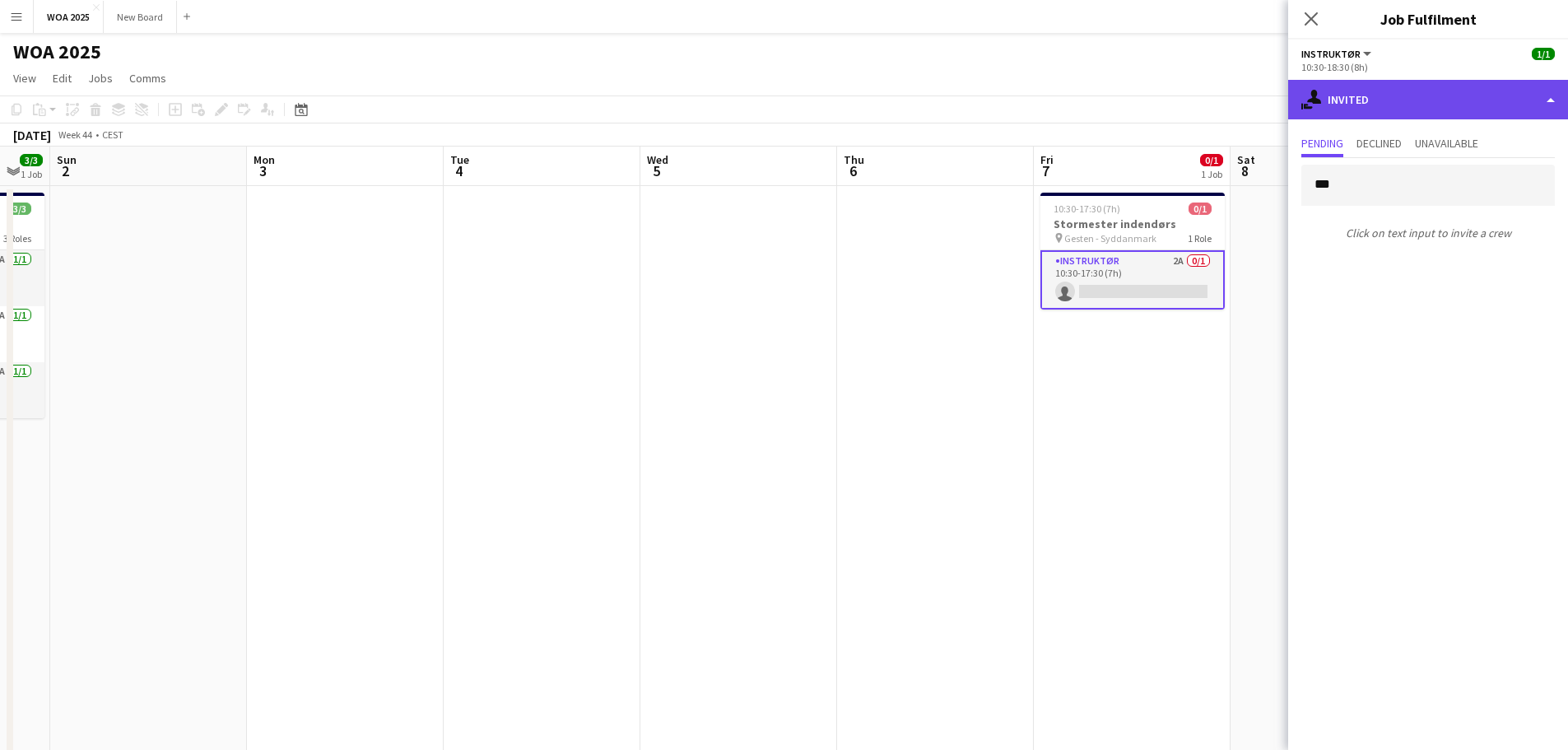
click at [1458, 101] on div "single-neutral-actions-share-1 Invited" at bounding box center [1428, 99] width 280 height 40
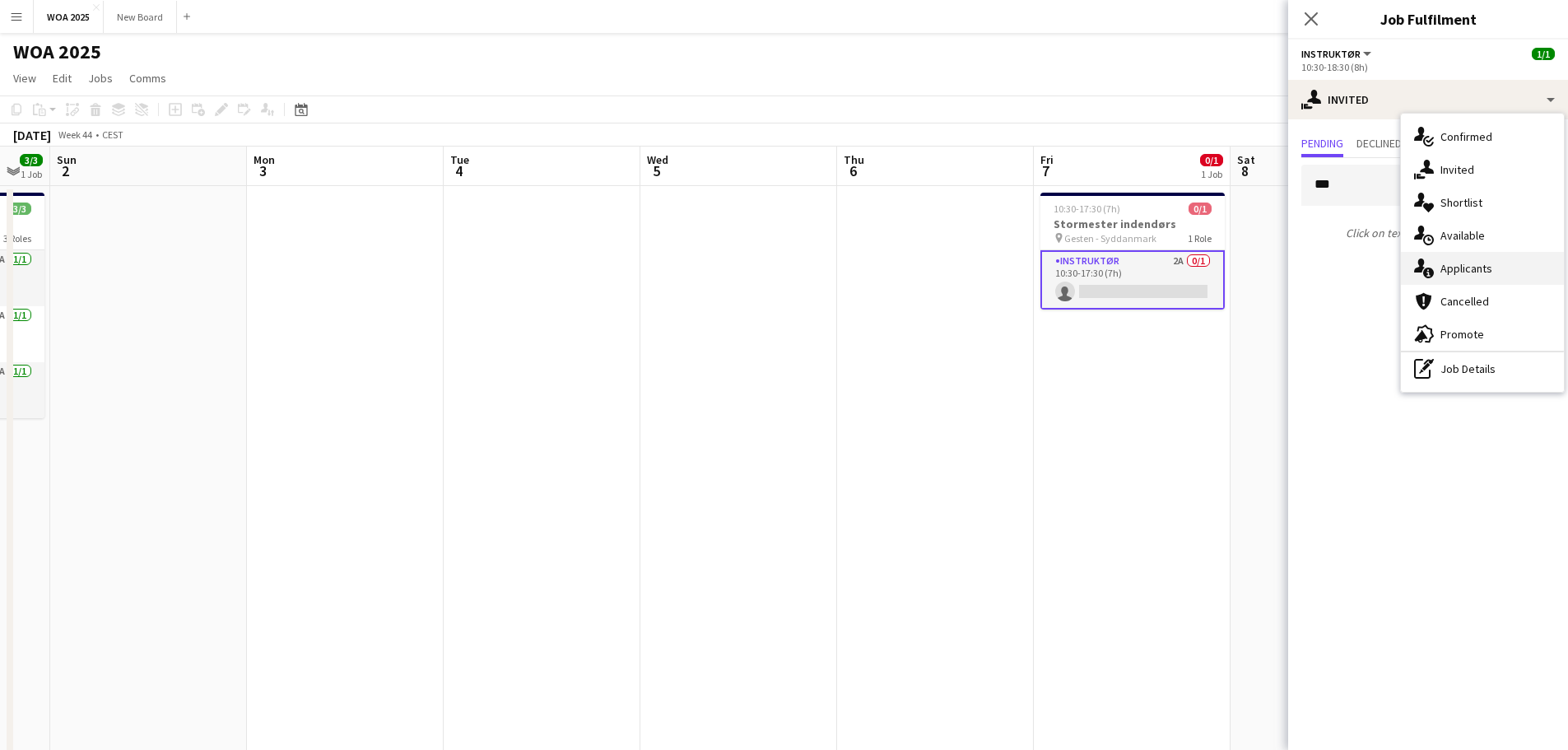
click at [1492, 263] on div "single-neutral-actions-information Applicants" at bounding box center [1483, 267] width 163 height 33
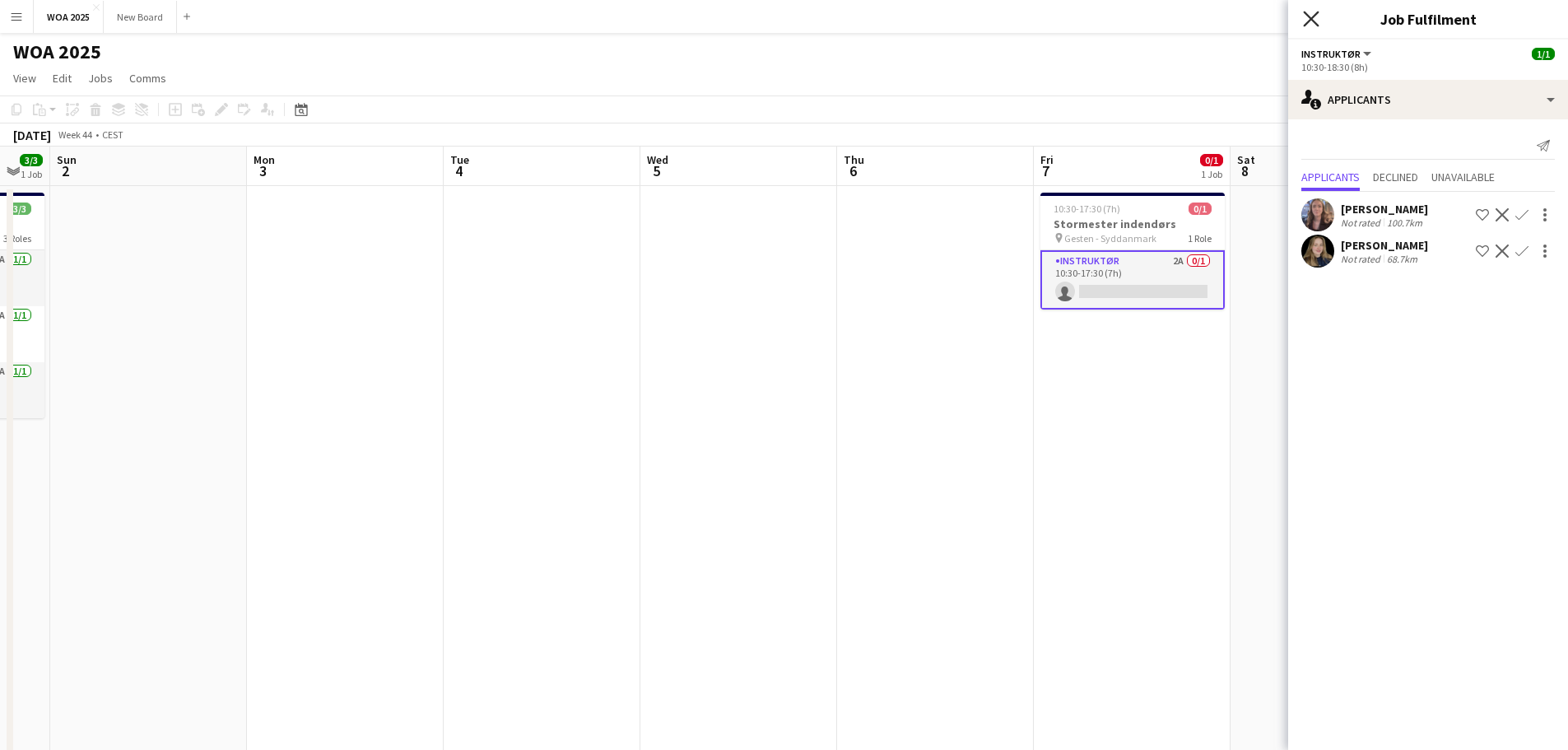
click at [1306, 13] on icon at bounding box center [1311, 18] width 16 height 16
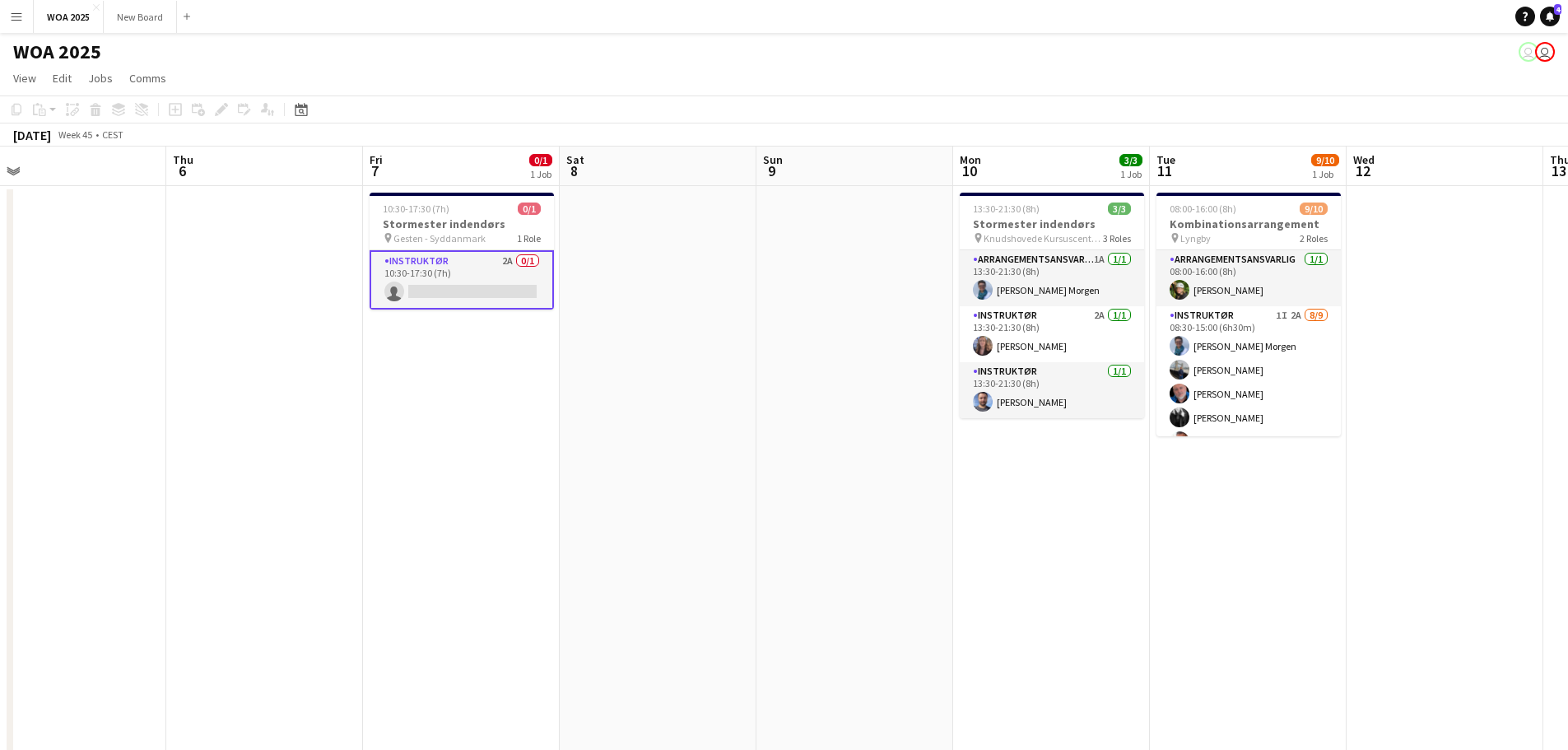
drag, startPoint x: 1354, startPoint y: 281, endPoint x: 686, endPoint y: 280, distance: 668.0
click at [686, 281] on app-calendar-viewport "Sat 1 3/3 1 Job Sun 2 Mon 3 Tue 4 Wed 5 Thu 6 Fri 7 0/1 1 Job Sat 8 Sun 9 Mon 1…" at bounding box center [784, 521] width 1568 height 751
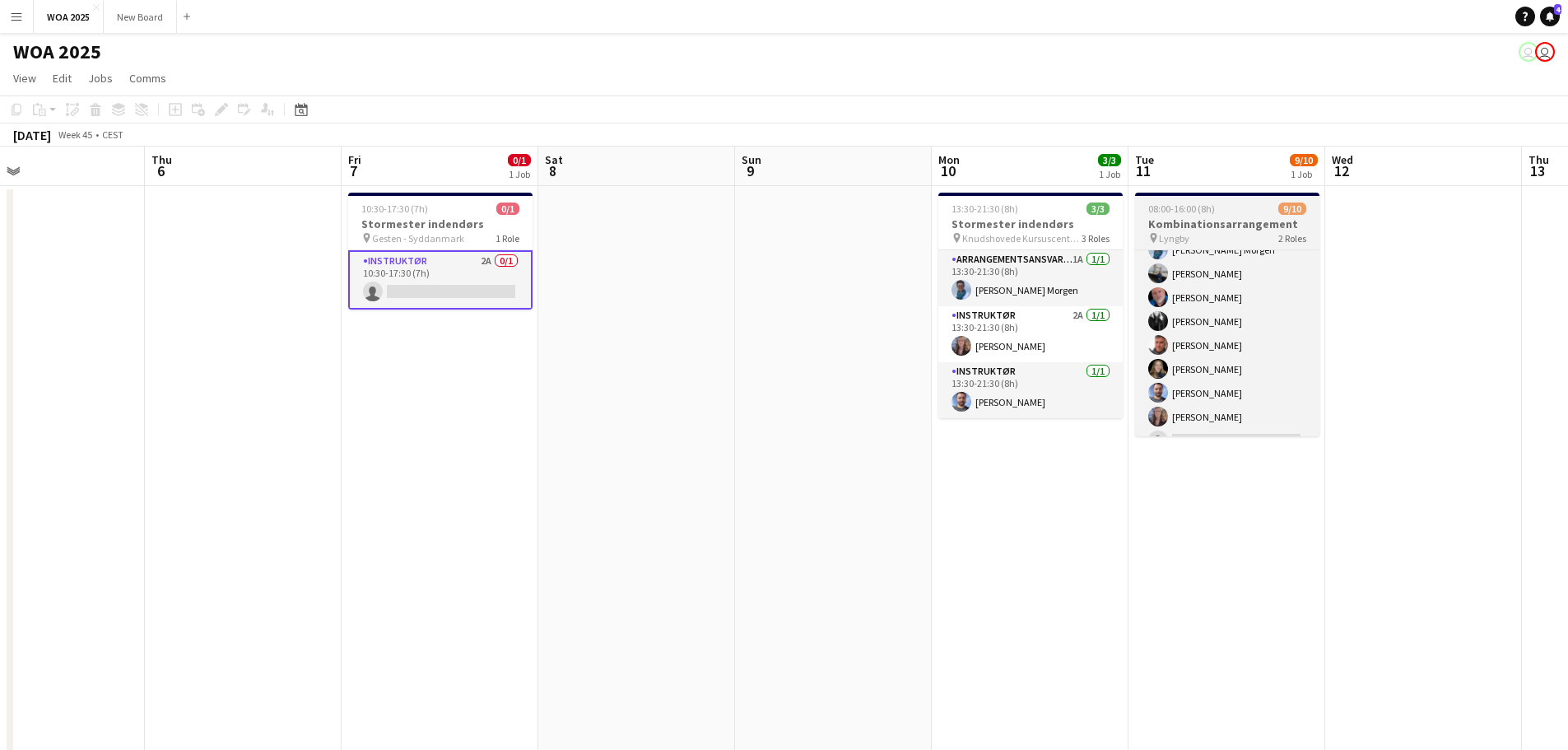
scroll to position [117, 0]
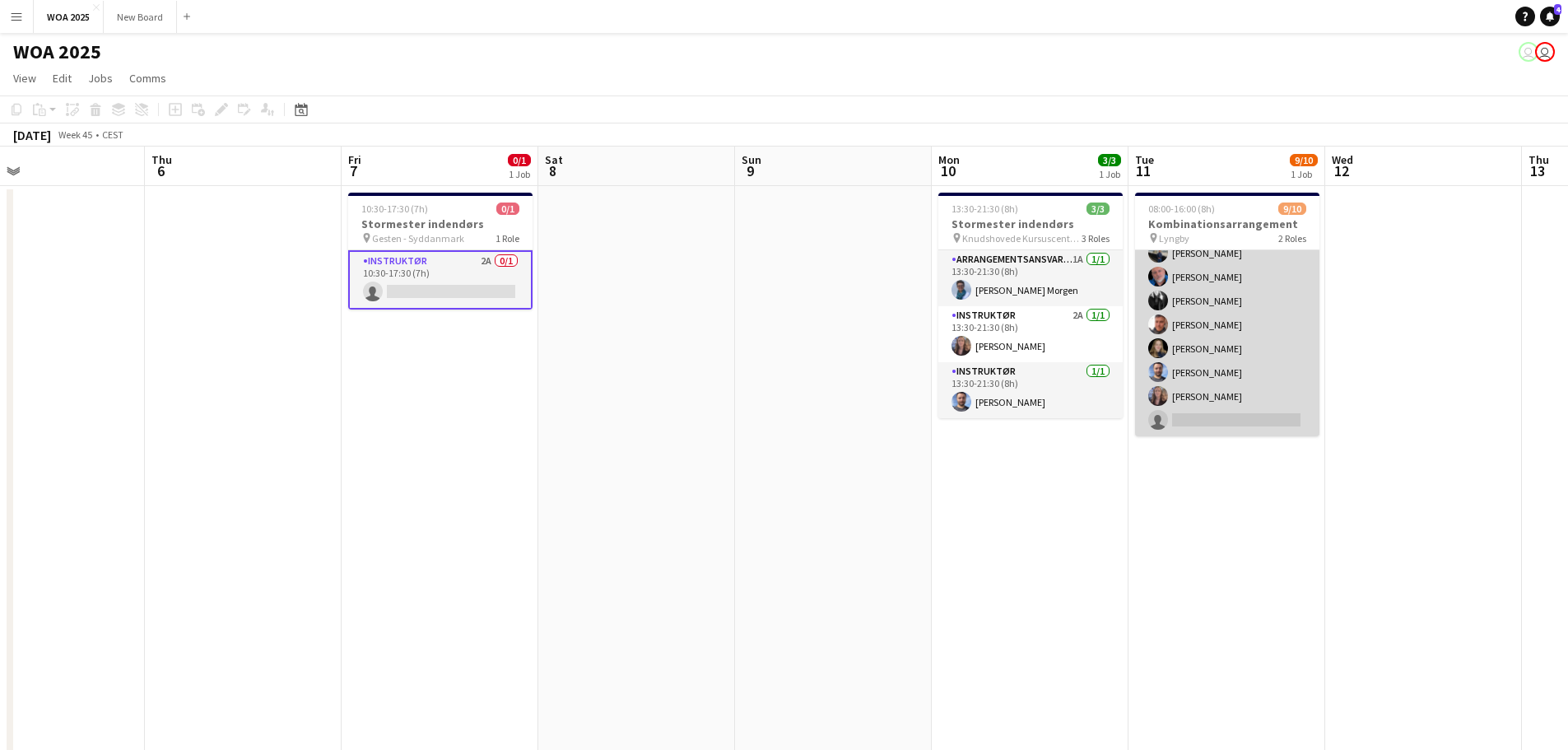
click at [1264, 425] on app-card-role "Instruktør 1I 2A [DATE] 08:30-15:00 (6h30m) [PERSON_NAME] Morgen [PERSON_NAME] …" at bounding box center [1227, 313] width 184 height 247
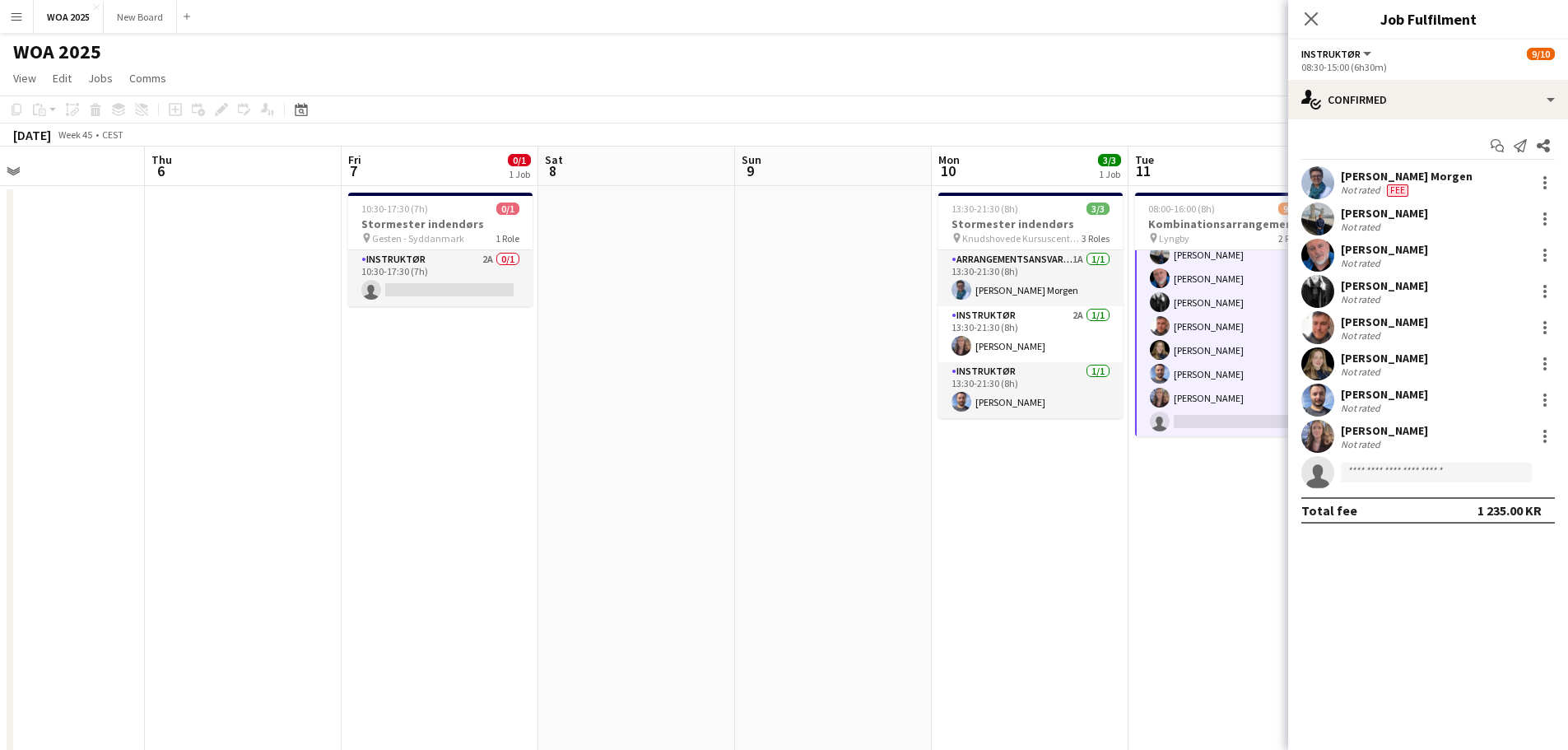
scroll to position [119, 0]
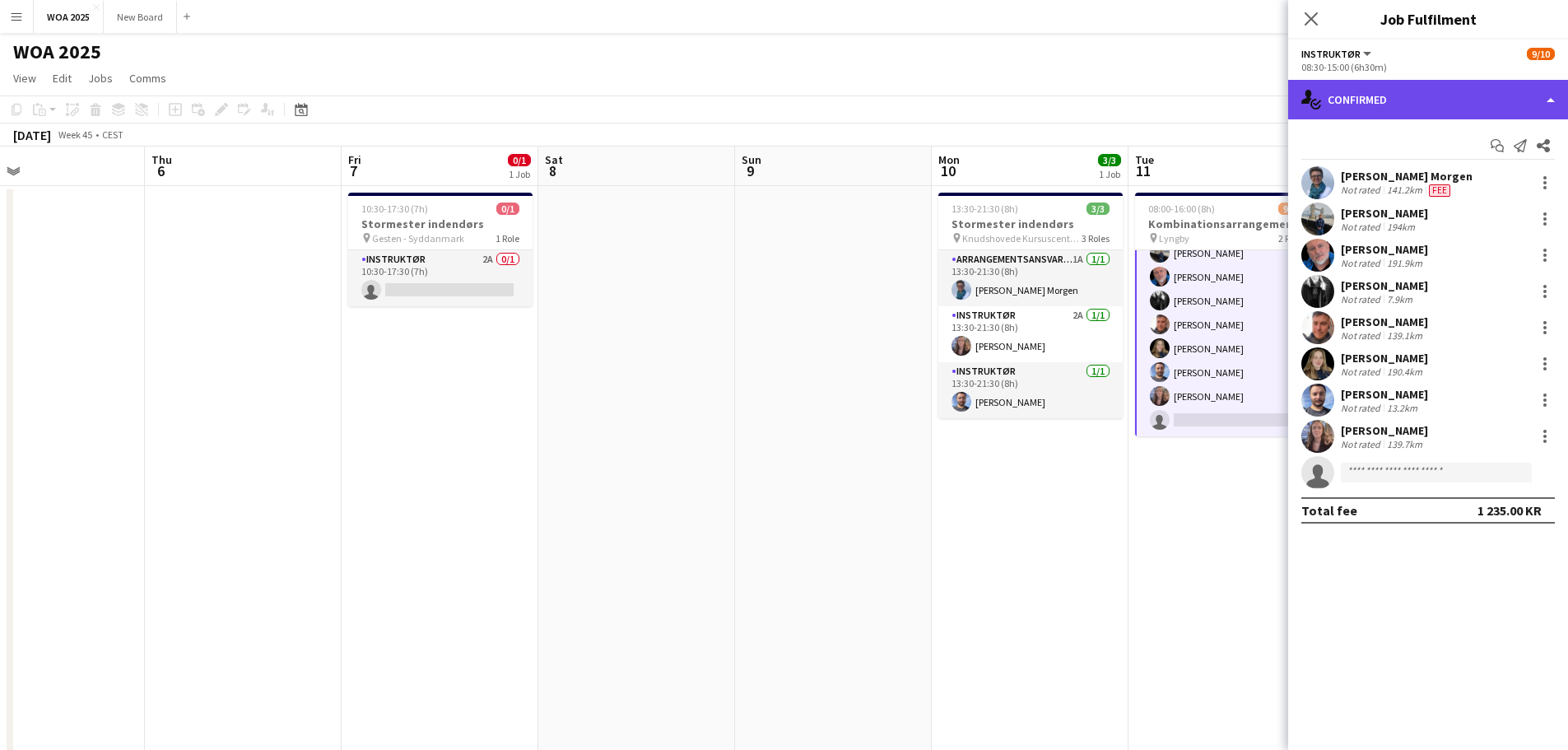
click at [1507, 110] on div "single-neutral-actions-check-2 Confirmed" at bounding box center [1428, 99] width 280 height 40
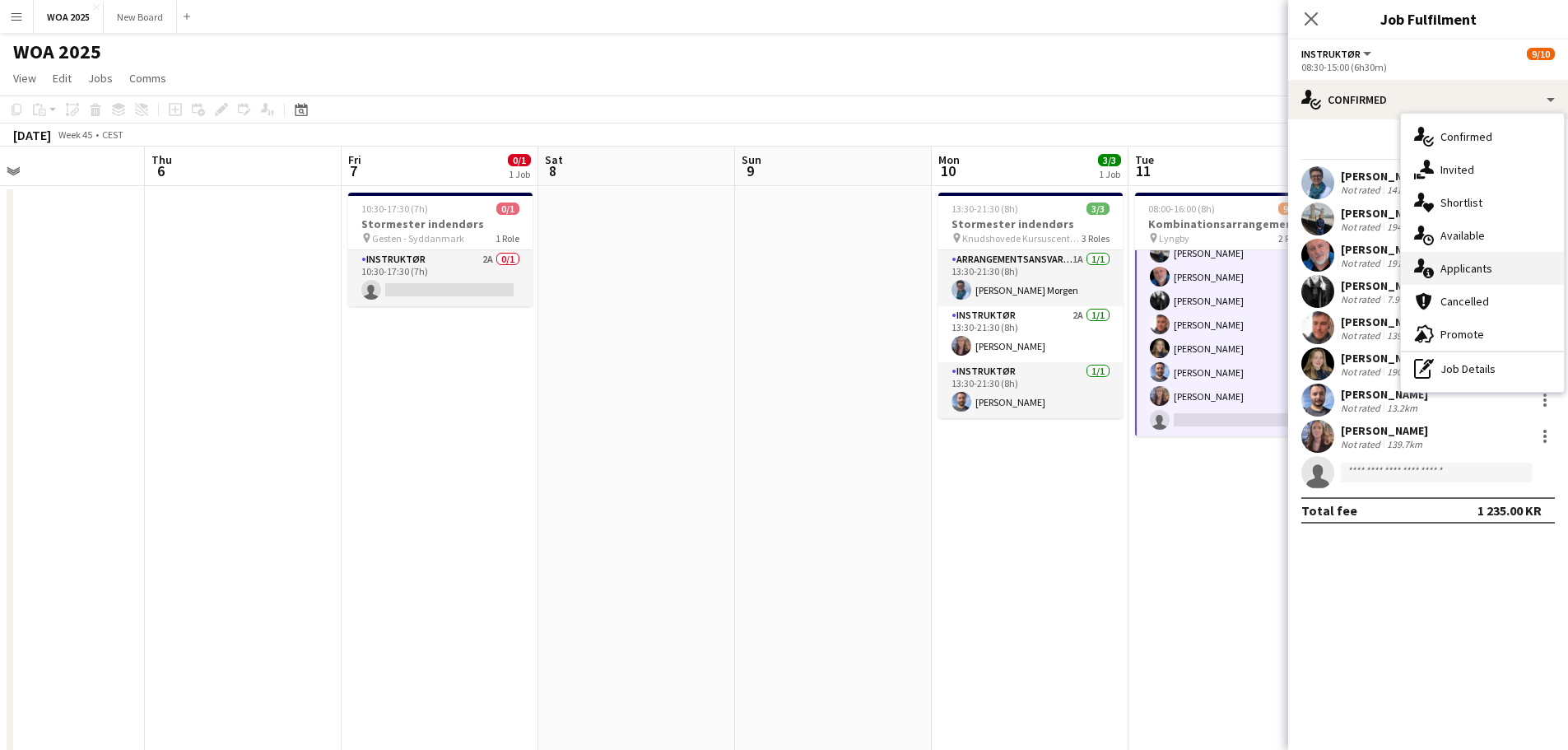
click at [1523, 268] on div "single-neutral-actions-information Applicants" at bounding box center [1483, 267] width 163 height 33
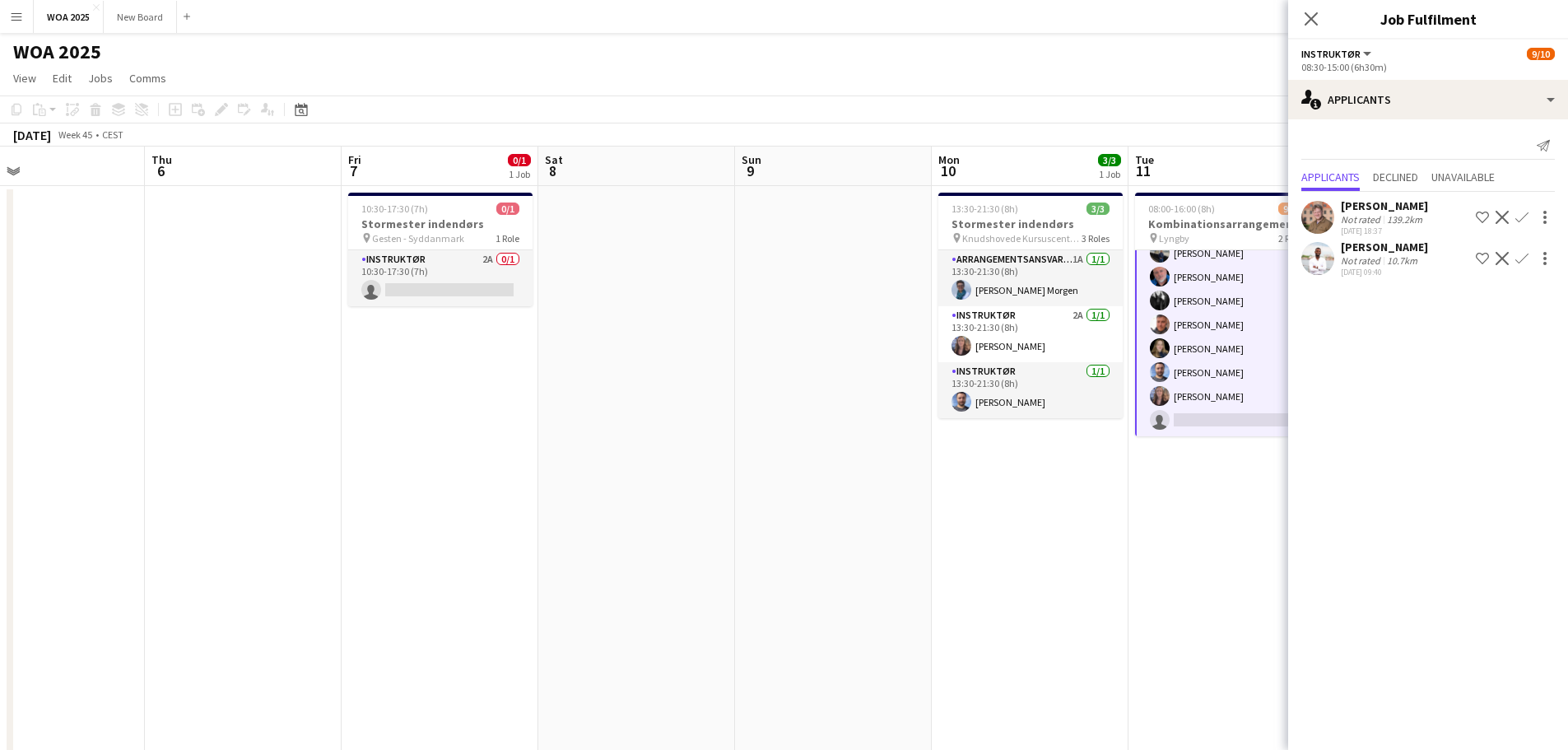
click at [1523, 256] on app-icon "Confirm" at bounding box center [1523, 258] width 13 height 13
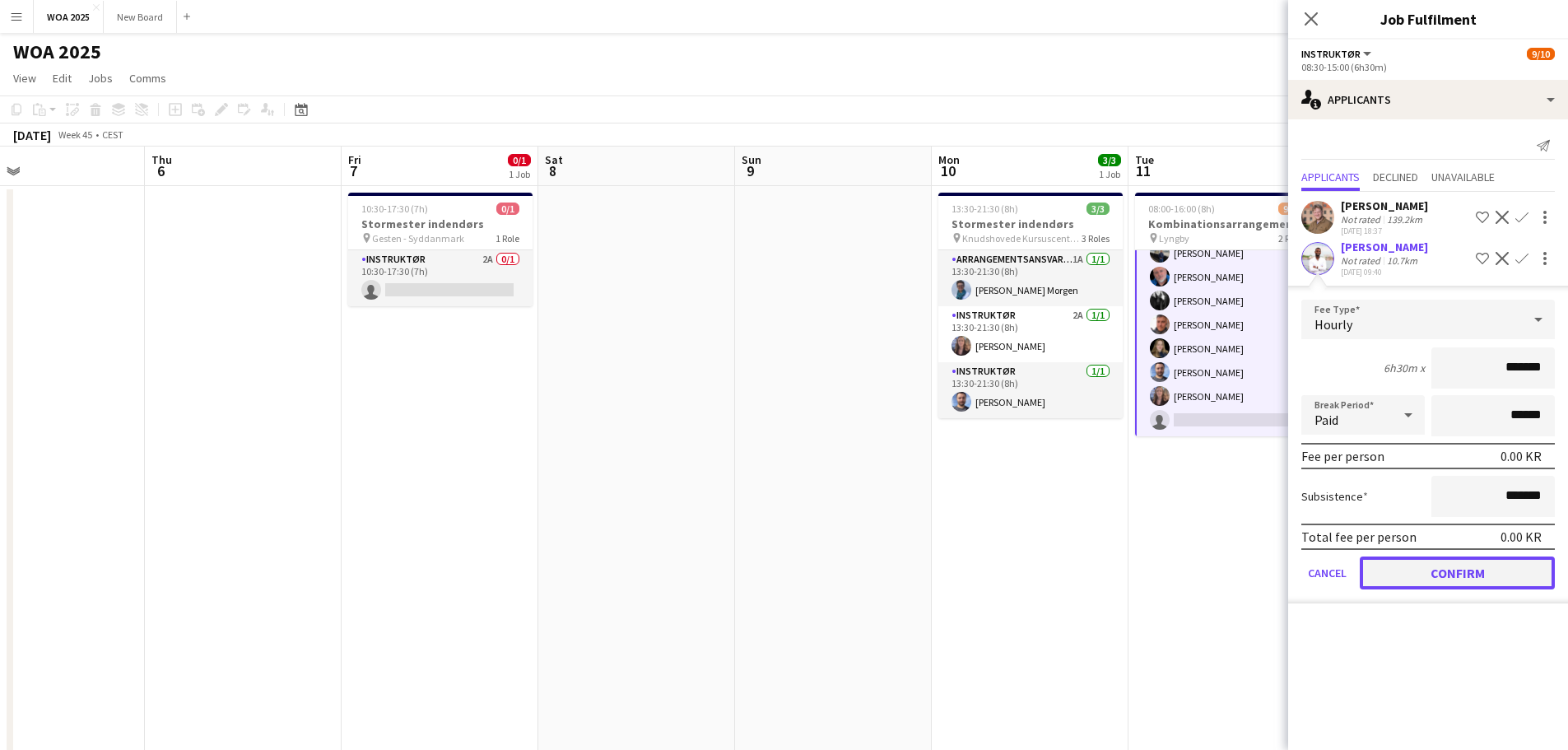
click at [1488, 571] on button "Confirm" at bounding box center [1458, 573] width 195 height 33
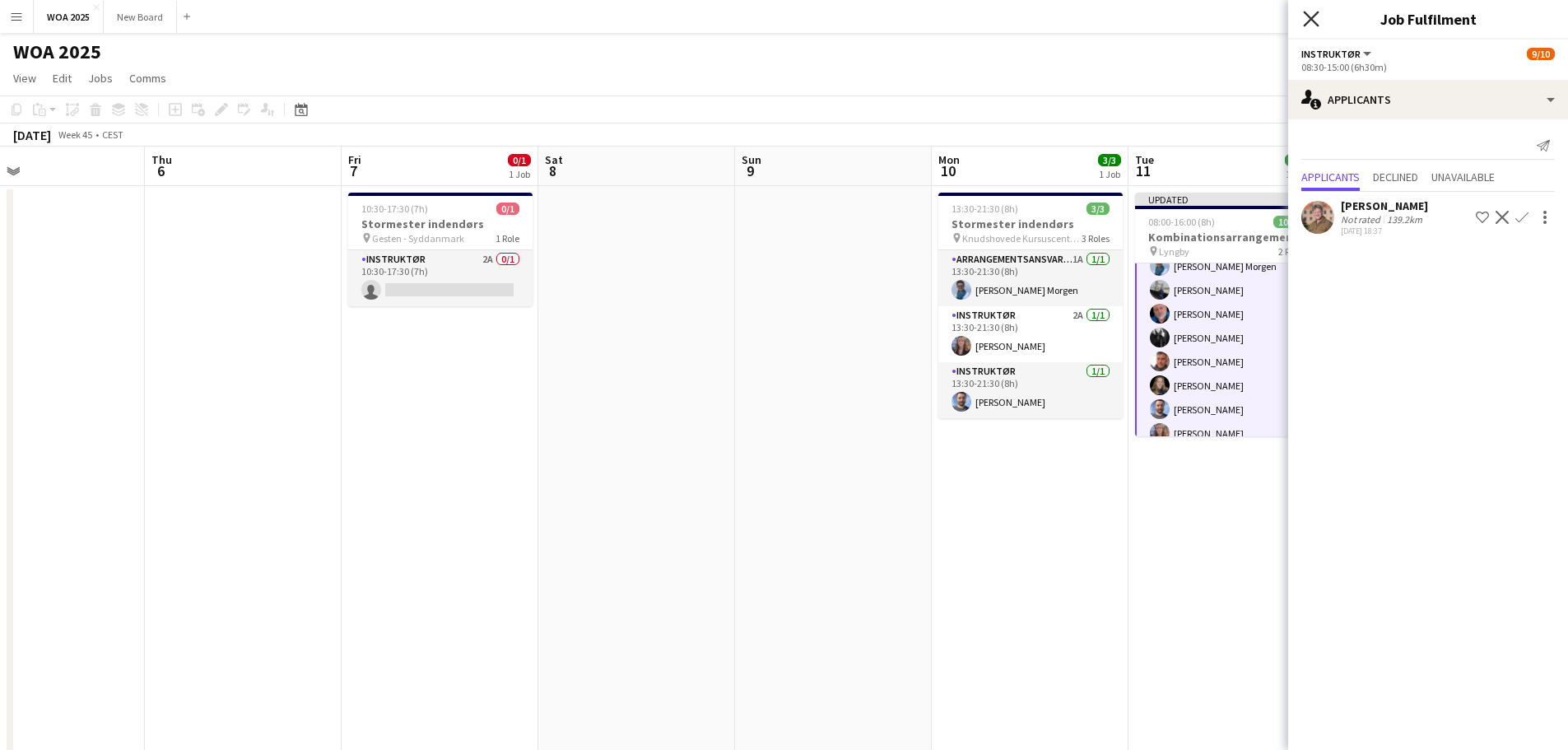
click at [1307, 22] on icon at bounding box center [1311, 18] width 16 height 16
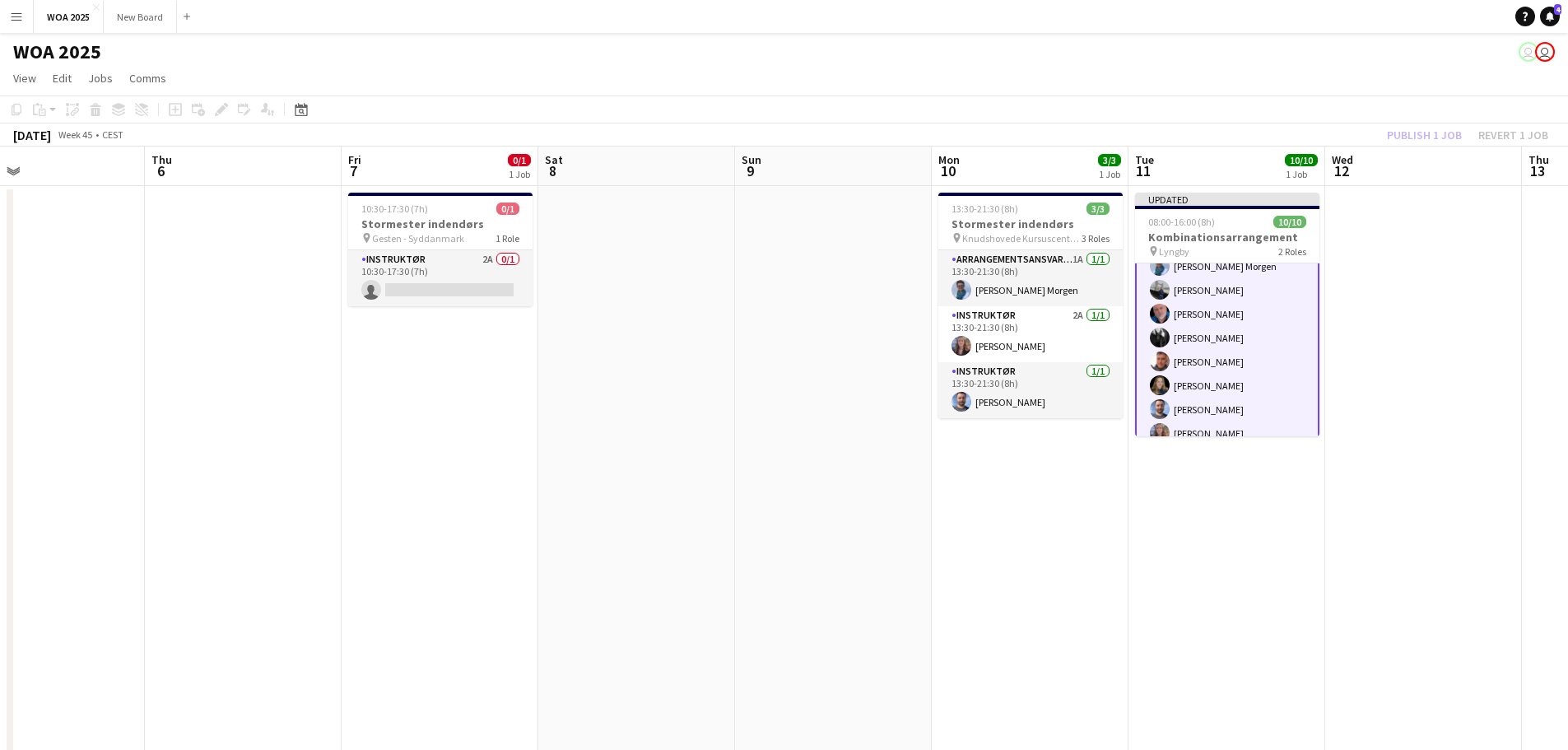
click at [1433, 135] on div "Publish 1 job Revert 1 job" at bounding box center [1468, 135] width 201 height 21
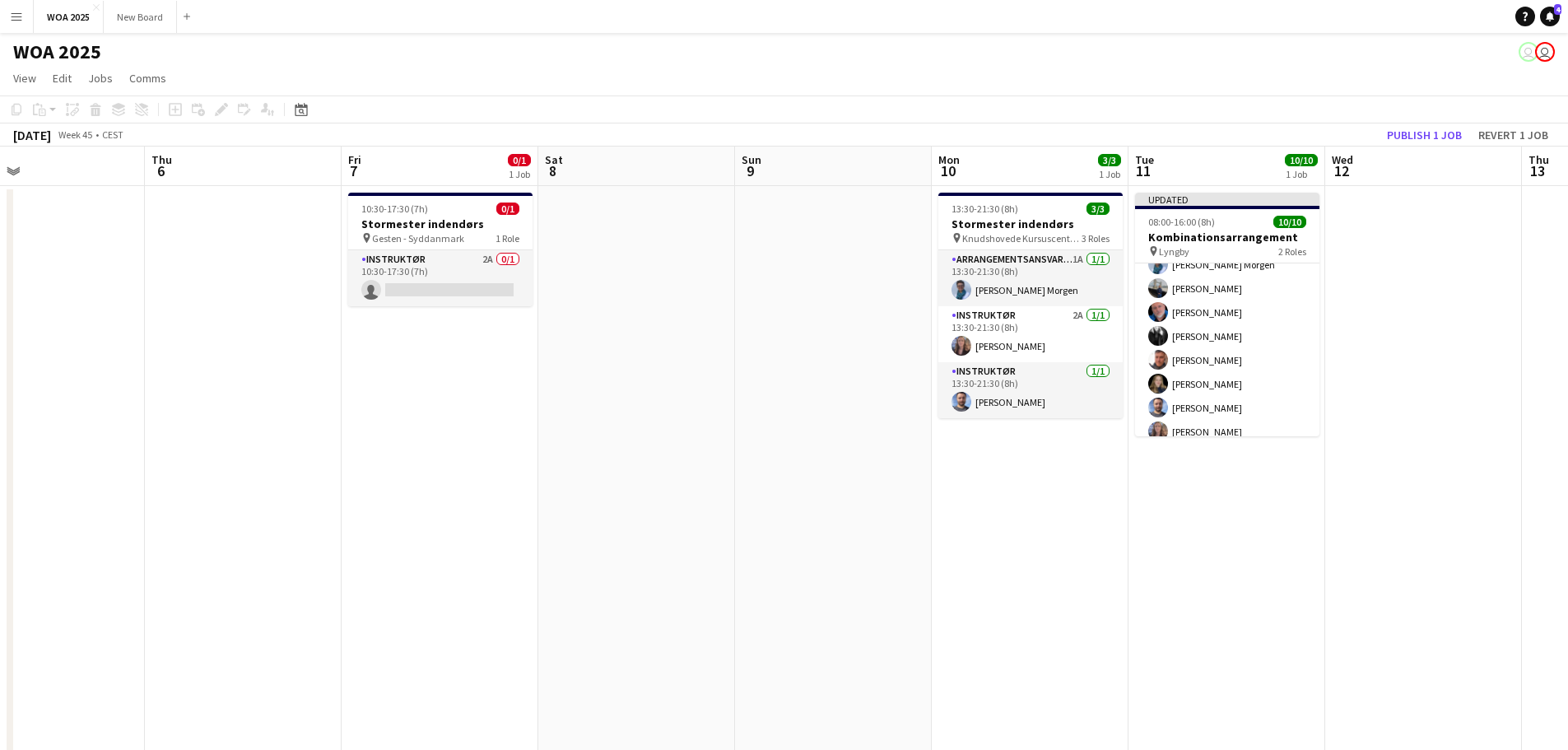
scroll to position [117, 0]
click at [1433, 135] on button "Publish 1 job" at bounding box center [1424, 135] width 88 height 21
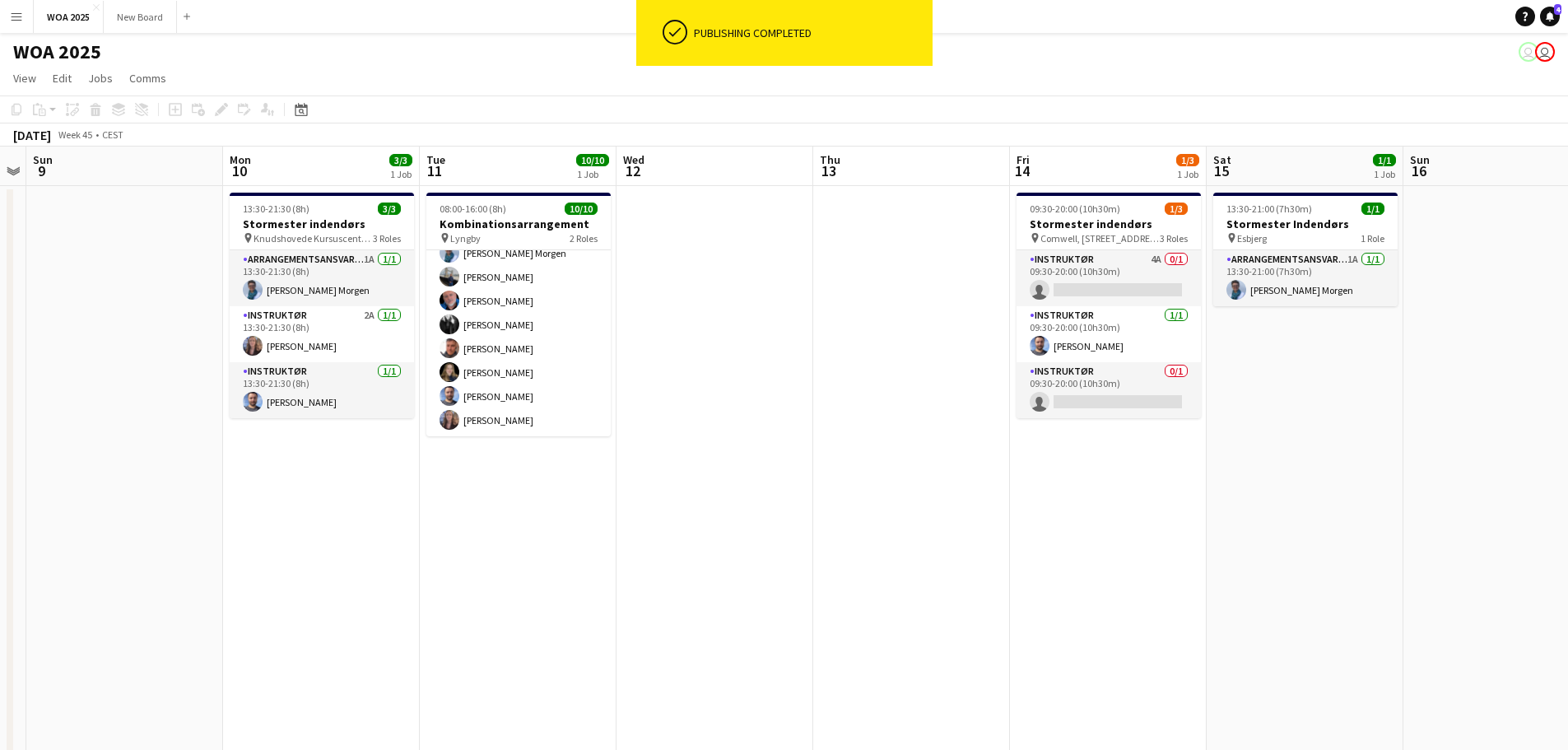
scroll to position [0, 778]
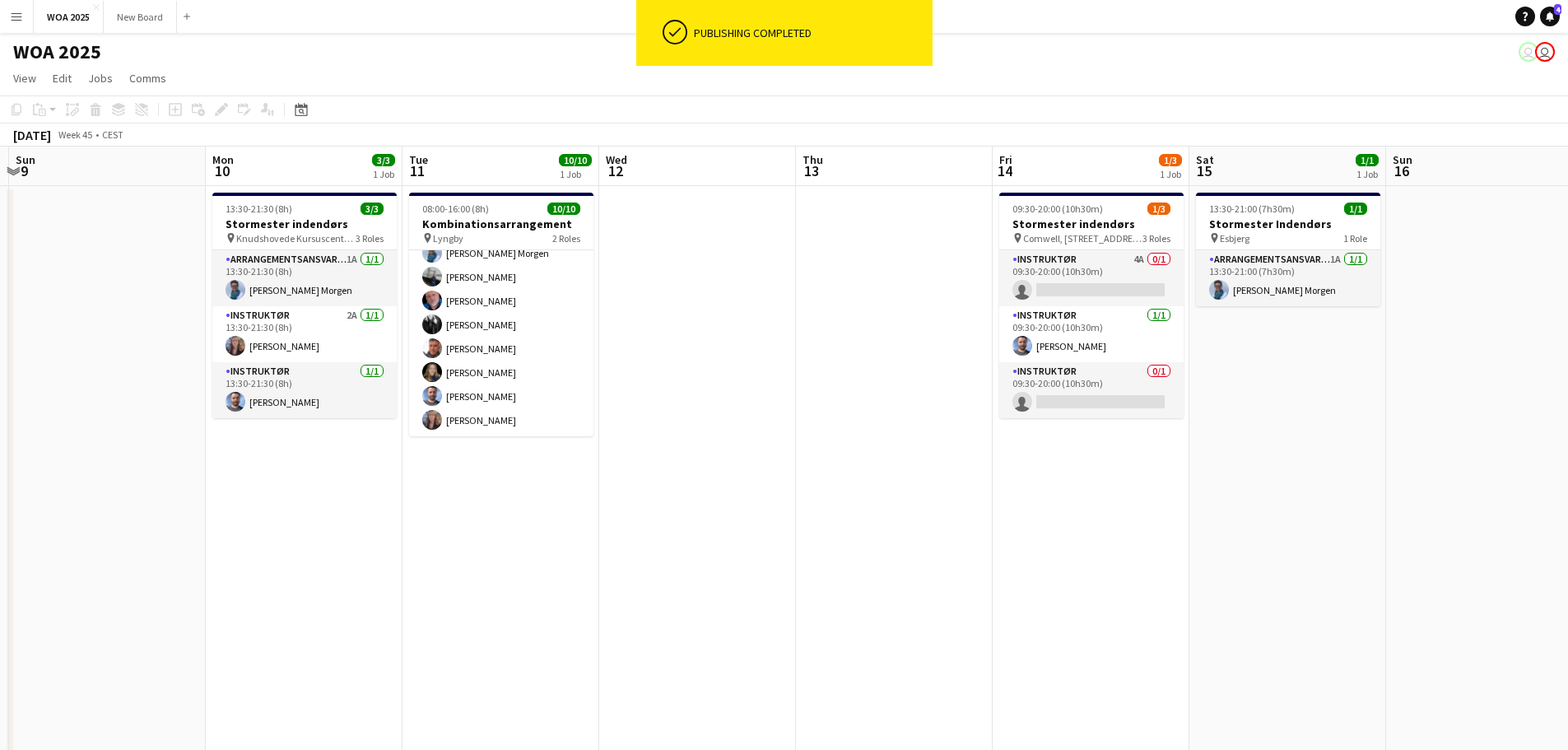
drag, startPoint x: 1339, startPoint y: 420, endPoint x: 613, endPoint y: 325, distance: 732.2
click at [613, 325] on app-calendar-viewport "Wed 5 Thu 6 Fri 7 0/1 1 Job Sat 8 Sun 9 Mon 10 3/3 1 Job Tue 11 10/10 1 Job Wed…" at bounding box center [784, 521] width 1568 height 751
click at [1114, 289] on app-card-role "Instruktør 4A 0/1 09:30-20:00 (10h30m) single-neutral-actions" at bounding box center [1091, 278] width 184 height 56
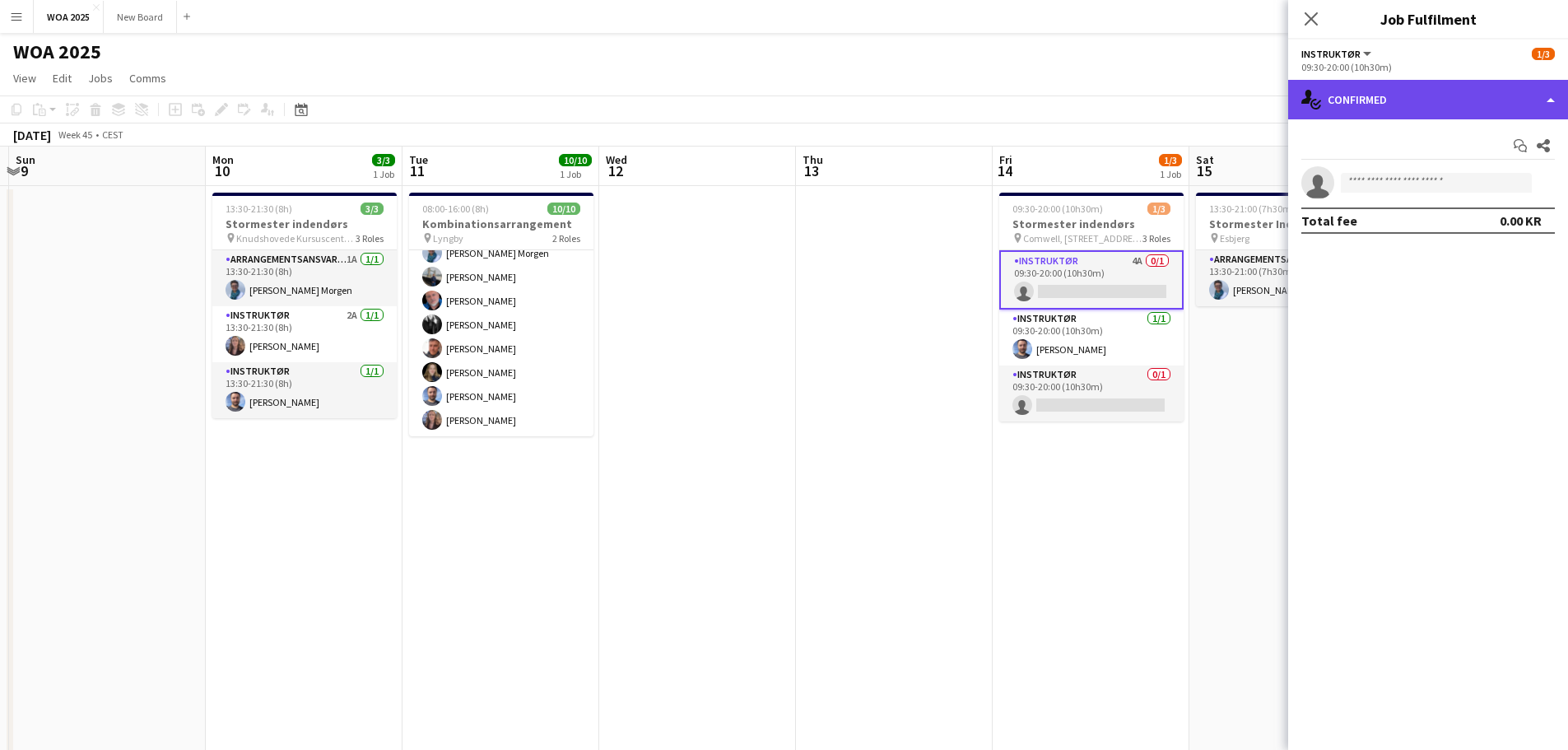
click at [1492, 95] on div "single-neutral-actions-check-2 Confirmed" at bounding box center [1428, 99] width 280 height 40
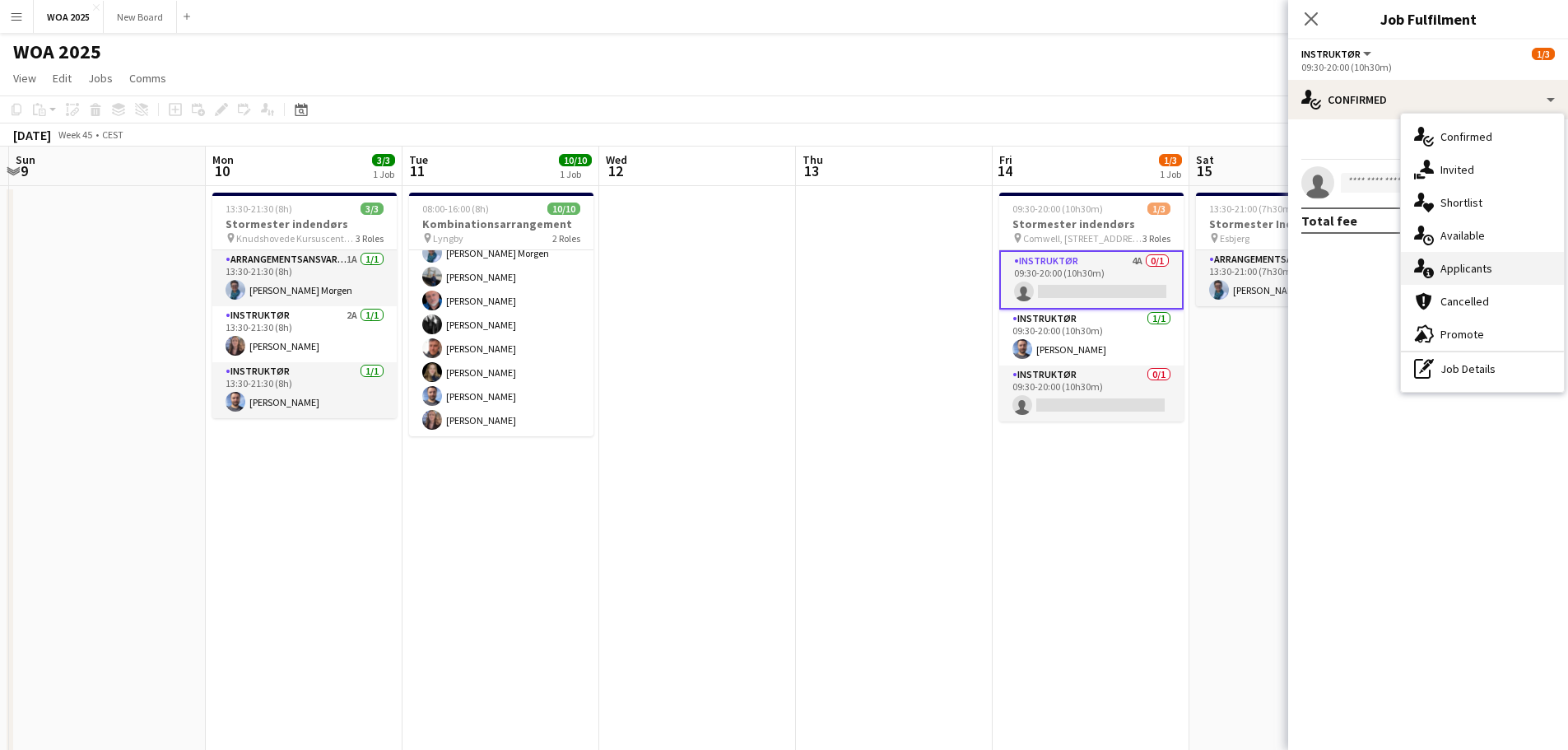
click at [1488, 271] on span "Applicants" at bounding box center [1467, 268] width 52 height 15
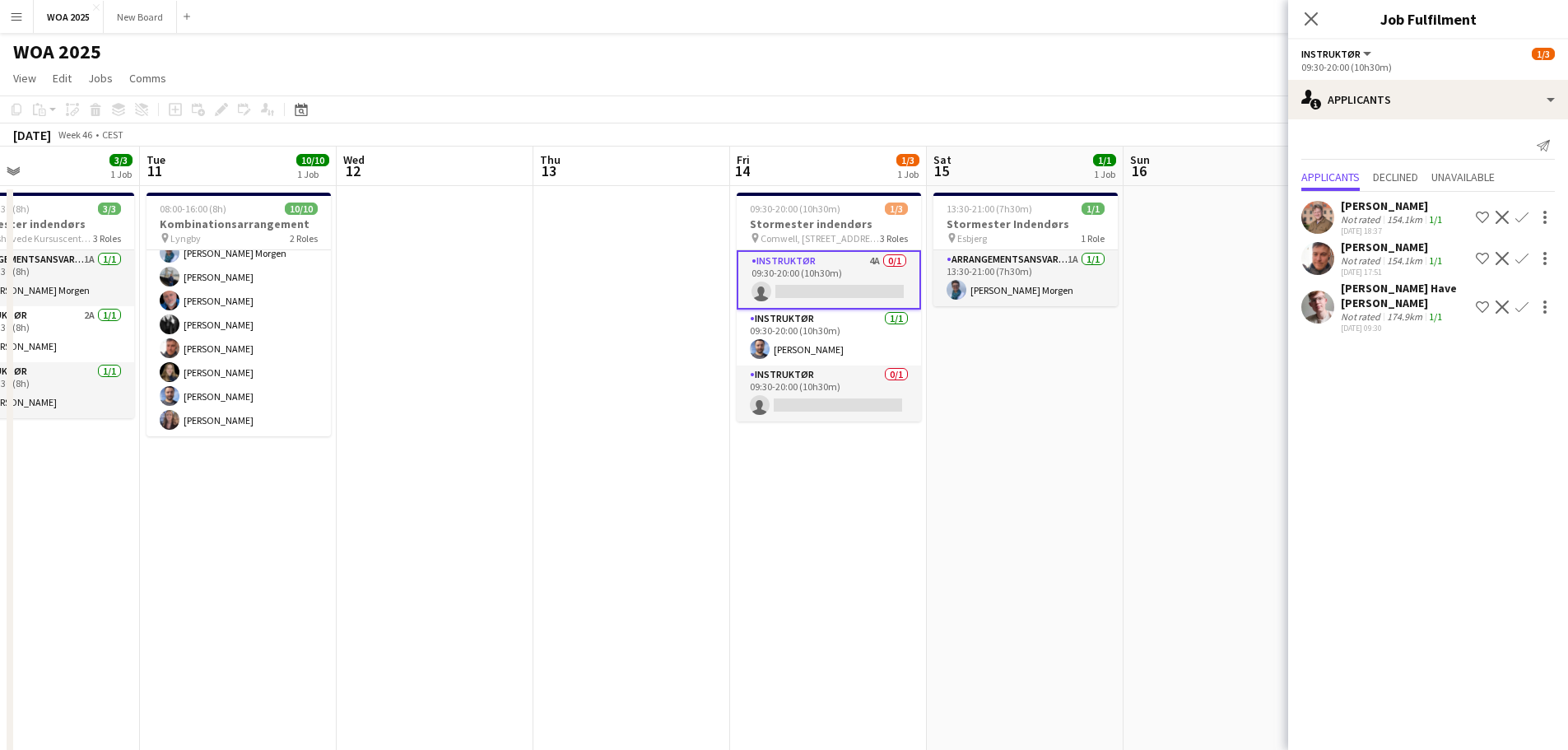
scroll to position [0, 675]
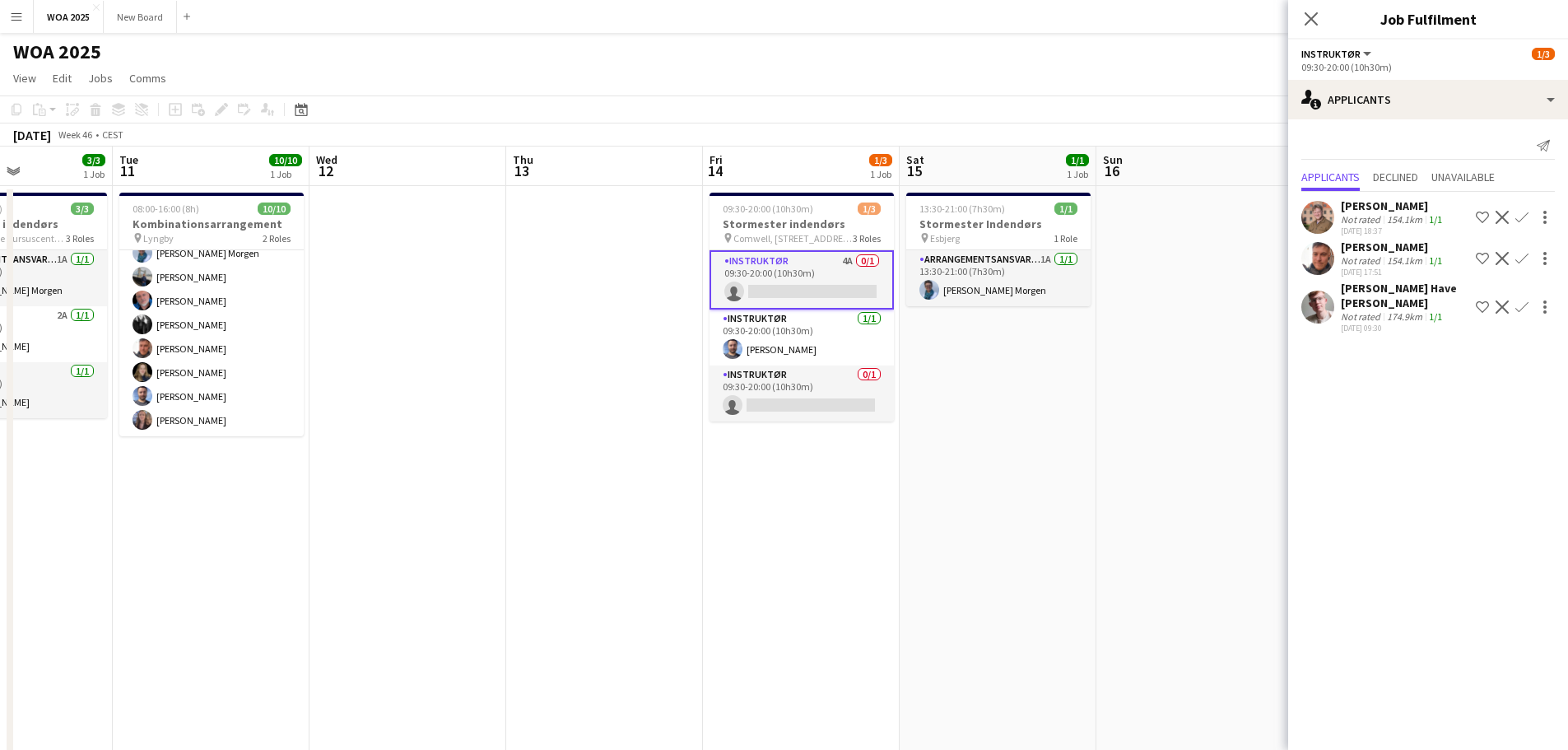
drag, startPoint x: 1203, startPoint y: 359, endPoint x: 913, endPoint y: 340, distance: 290.6
click at [913, 340] on app-calendar-viewport "Fri 7 0/1 1 Job Sat 8 Sun 9 Mon 10 3/3 1 Job Tue 11 10/10 1 Job Wed 12 Thu 13 F…" at bounding box center [784, 521] width 1568 height 751
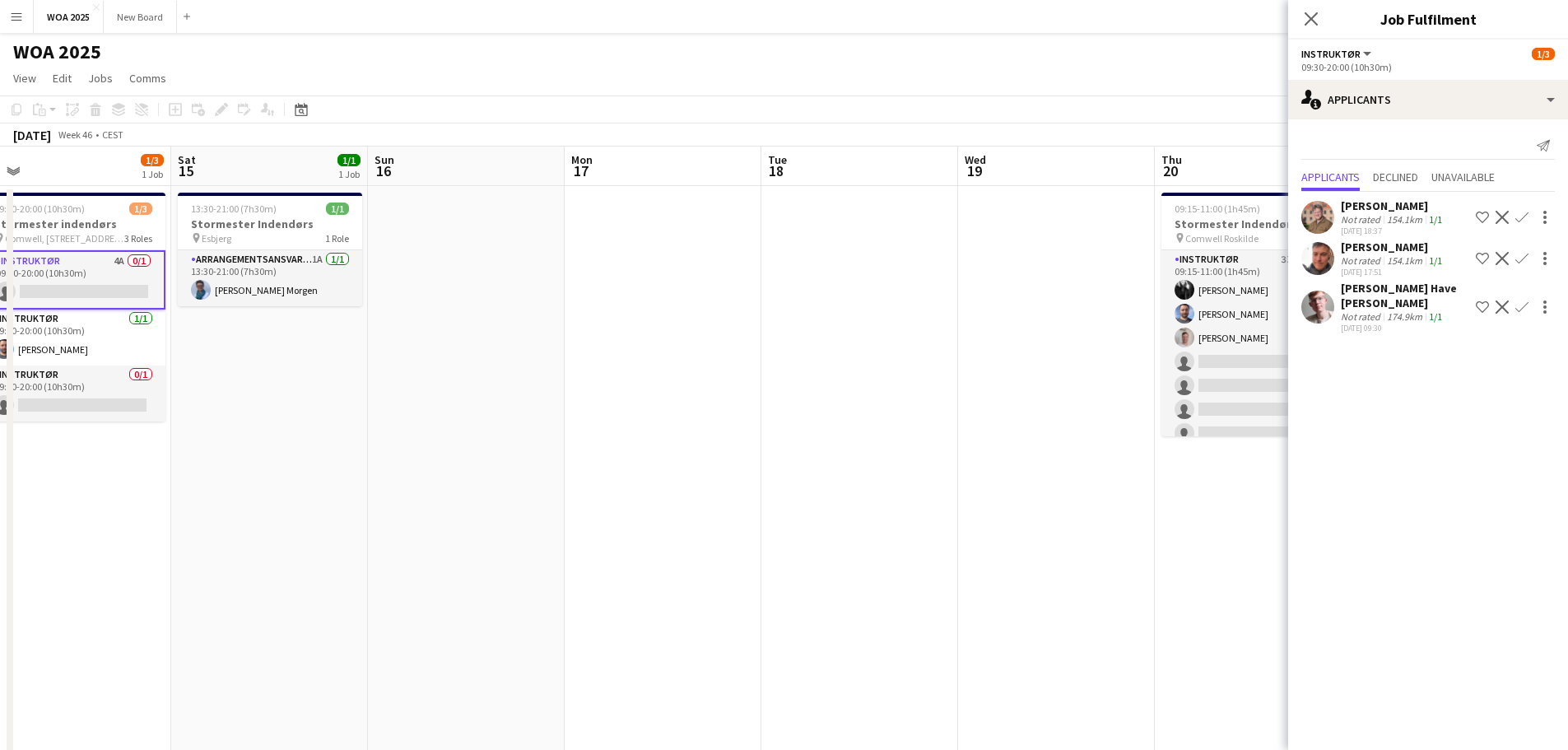
drag, startPoint x: 1136, startPoint y: 388, endPoint x: 447, endPoint y: 277, distance: 697.9
click at [437, 284] on app-calendar-viewport "Tue 11 10/10 1 Job Wed 12 Thu 13 Fri 14 1/3 1 Job Sat 15 1/1 1 Job Sun 16 Mon 1…" at bounding box center [784, 521] width 1568 height 751
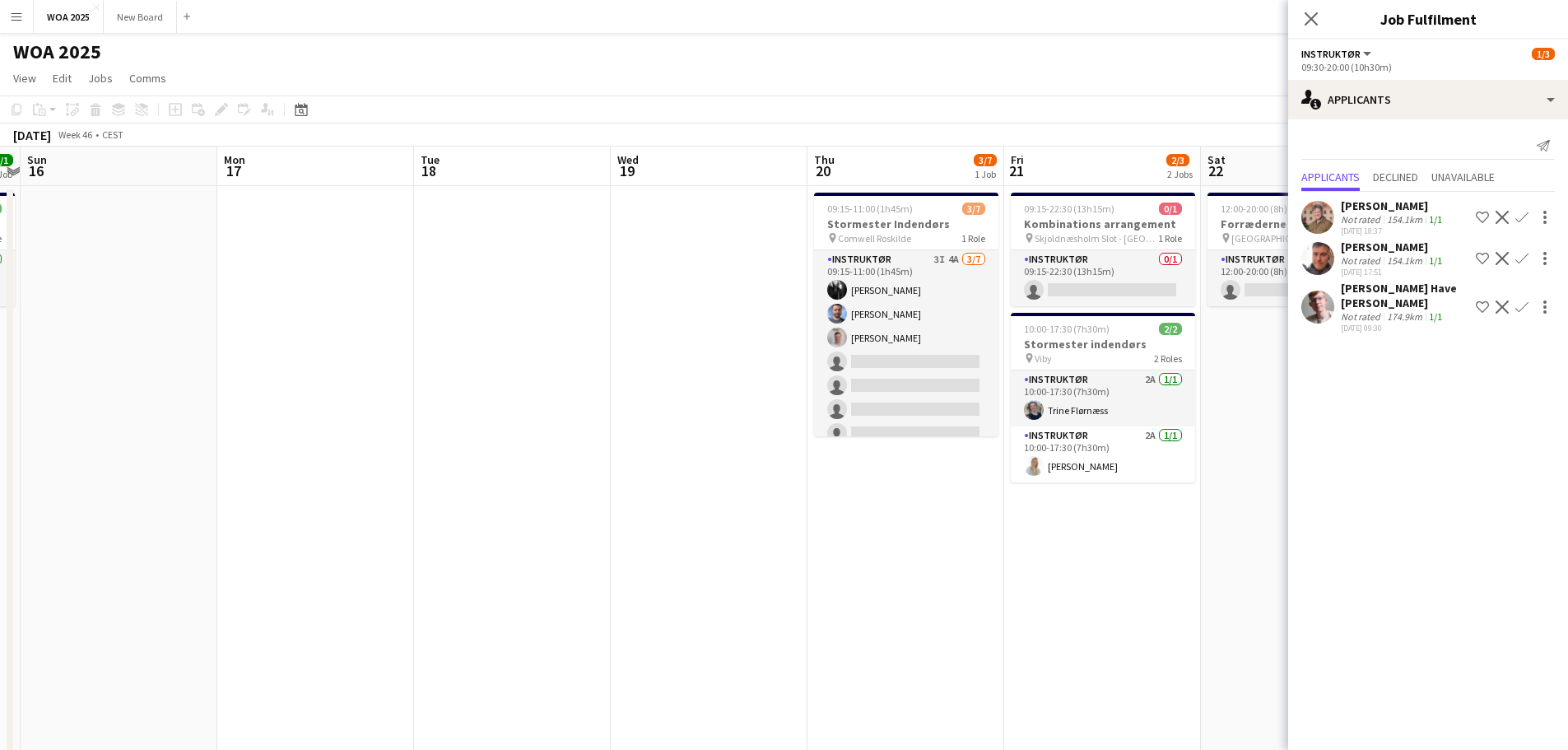
drag, startPoint x: 877, startPoint y: 309, endPoint x: 606, endPoint y: 271, distance: 273.7
click at [606, 271] on app-calendar-viewport "Thu 13 Fri 14 1/3 1 Job Sat 15 1/1 1 Job Sun 16 Mon 17 Tue 18 Wed 19 Thu 20 3/7…" at bounding box center [784, 521] width 1568 height 751
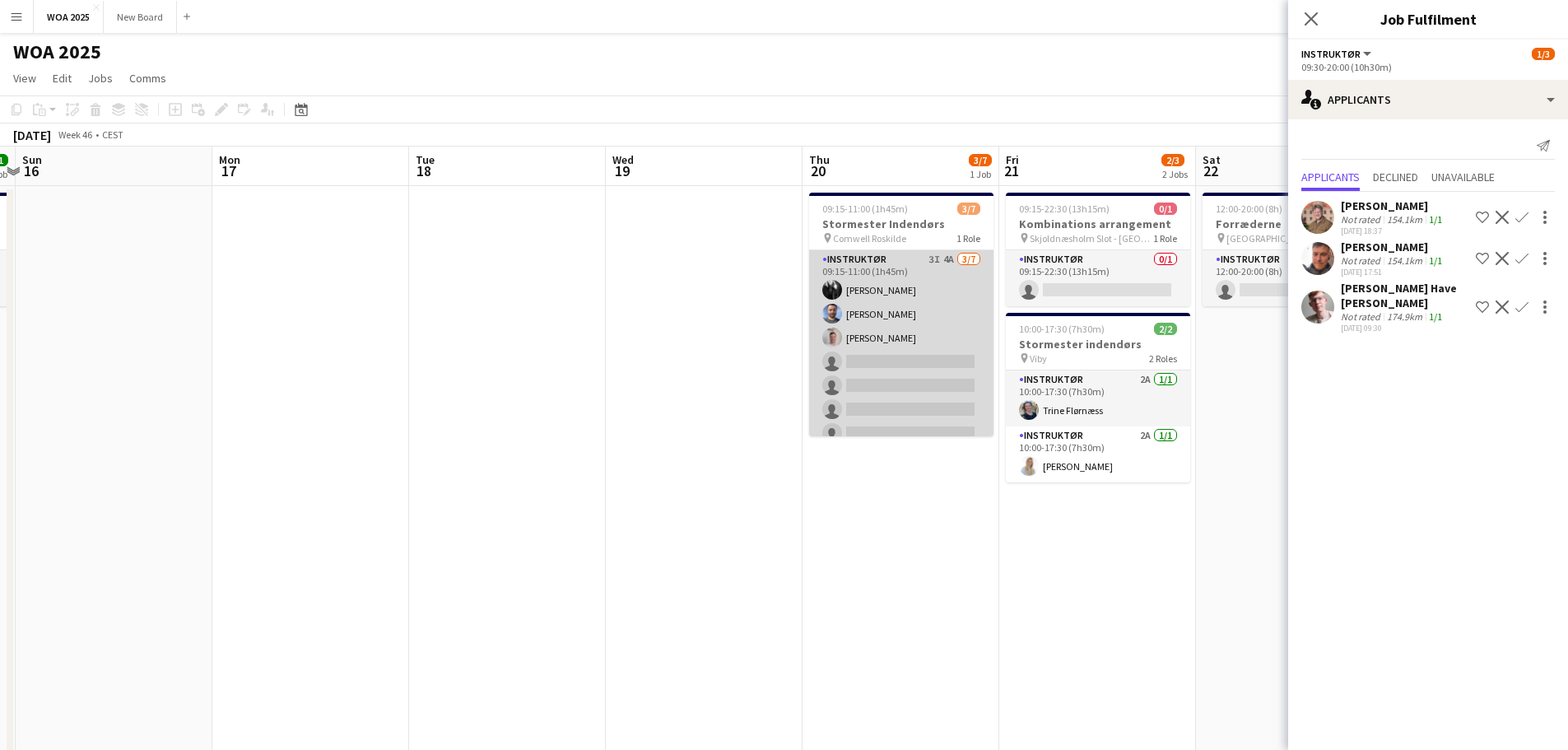
click at [930, 336] on app-card-role "Instruktør 3I 4A [DATE] 09:15-11:00 (1h45m) [PERSON_NAME] [PERSON_NAME] [PERSON…" at bounding box center [901, 350] width 184 height 199
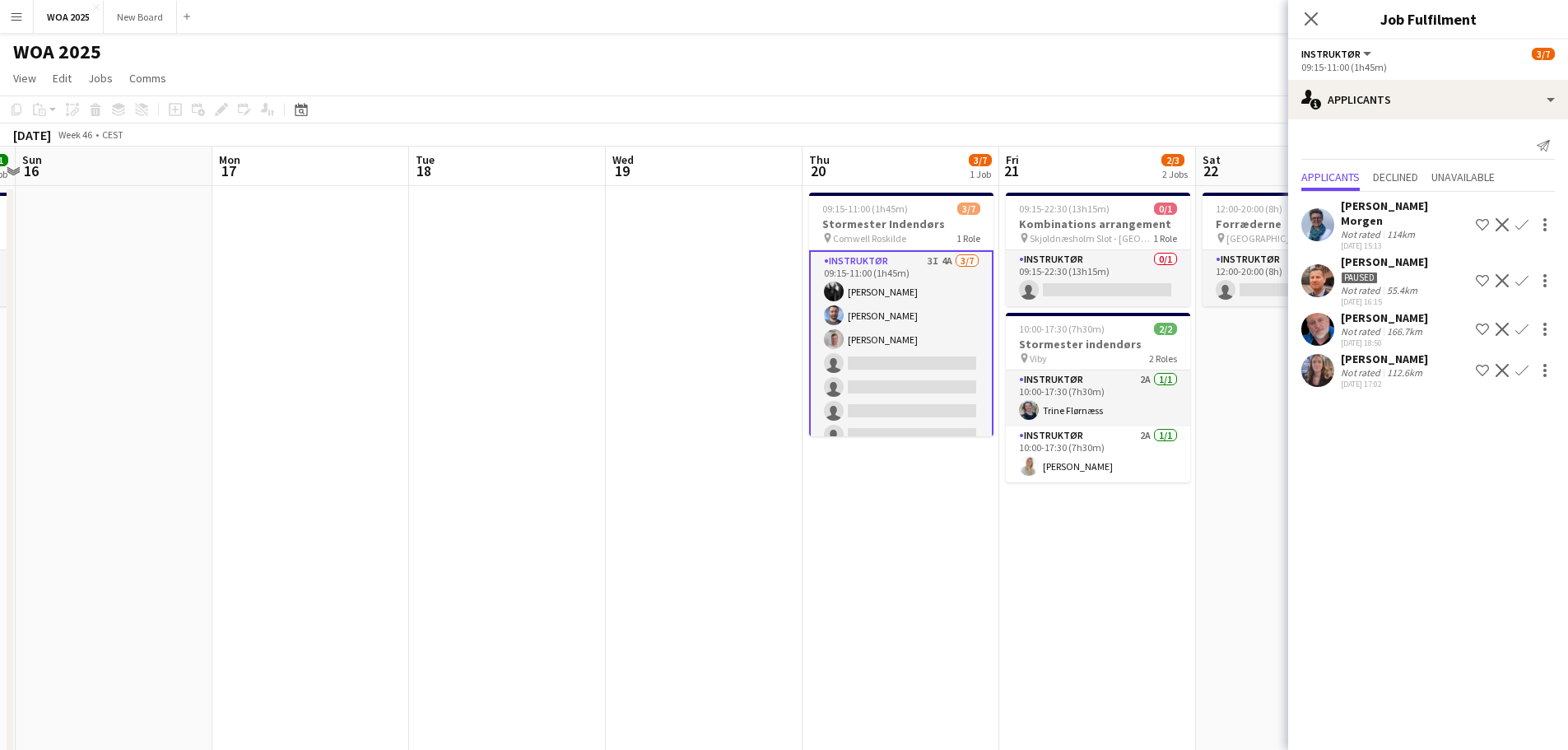
click at [1529, 214] on button "Confirm" at bounding box center [1522, 224] width 19 height 19
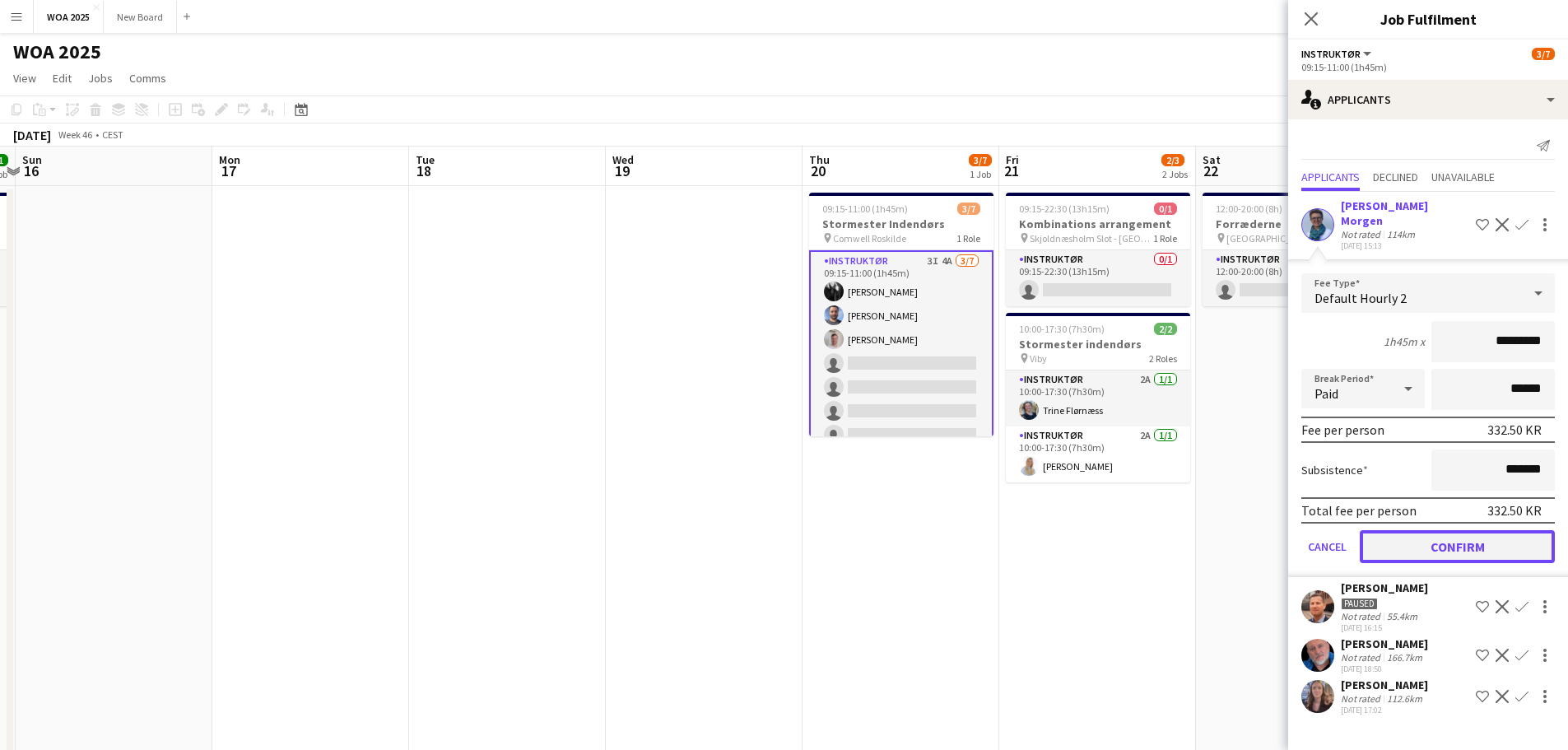
click at [1471, 530] on button "Confirm" at bounding box center [1458, 546] width 195 height 33
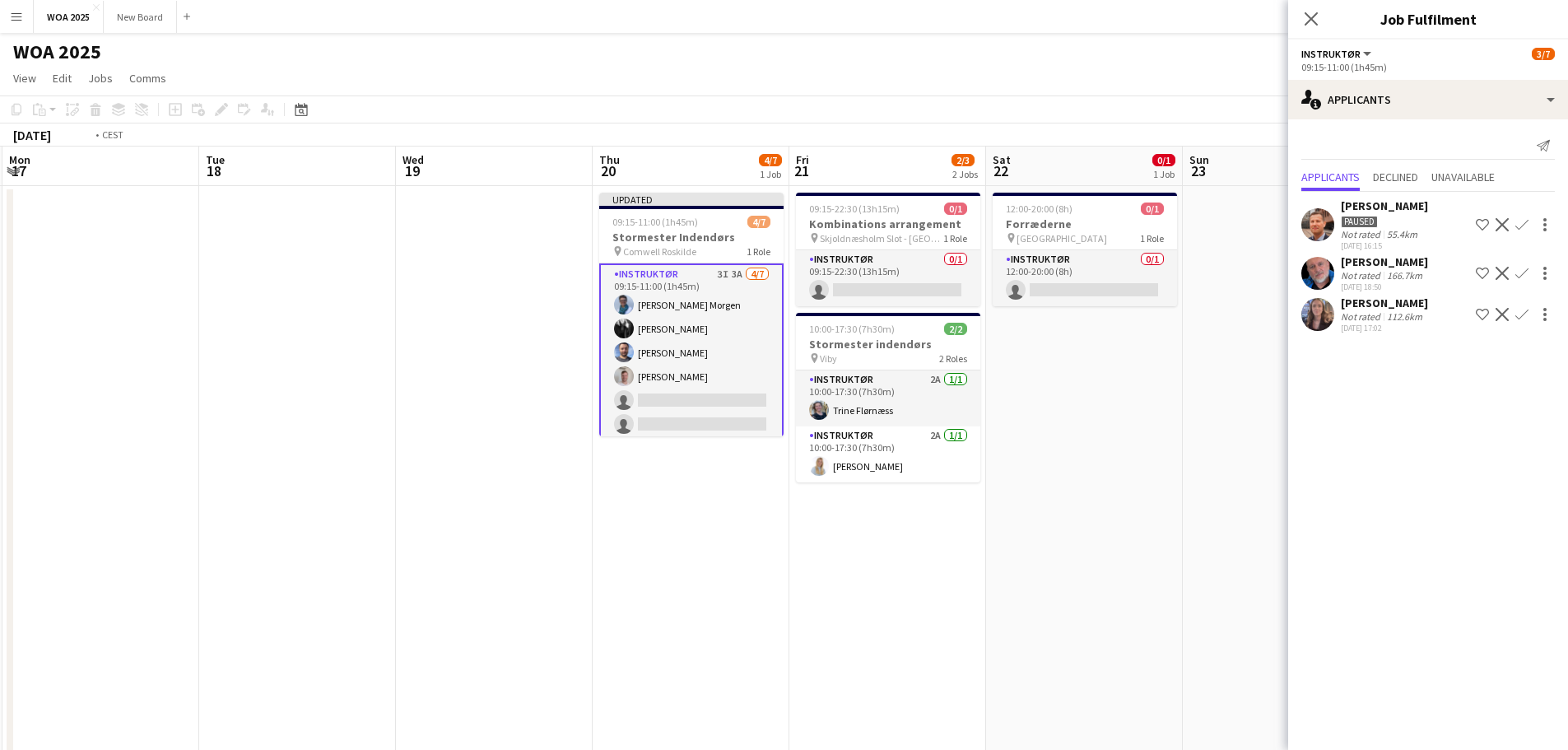
scroll to position [0, 789]
drag, startPoint x: 1238, startPoint y: 410, endPoint x: 1024, endPoint y: 398, distance: 214.3
click at [1024, 398] on app-calendar-viewport "Thu 13 Fri 14 1/3 1 Job Sat 15 1/1 1 Job Sun 16 Mon 17 Tue 18 Wed 19 Thu 20 4/7…" at bounding box center [784, 521] width 1568 height 751
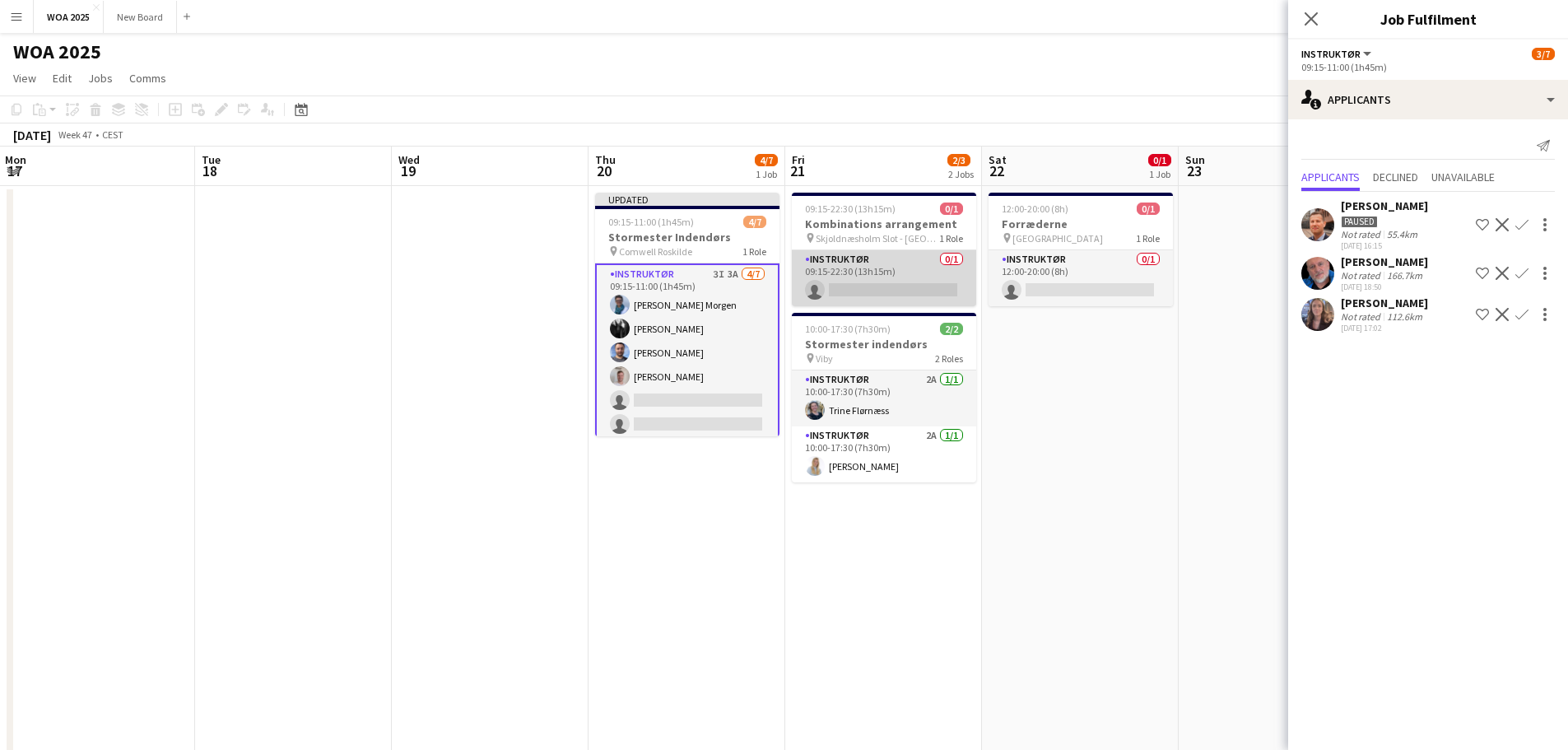
click at [910, 267] on app-card-role "Instruktør 0/1 09:15-22:30 (13h15m) single-neutral-actions" at bounding box center [883, 278] width 184 height 56
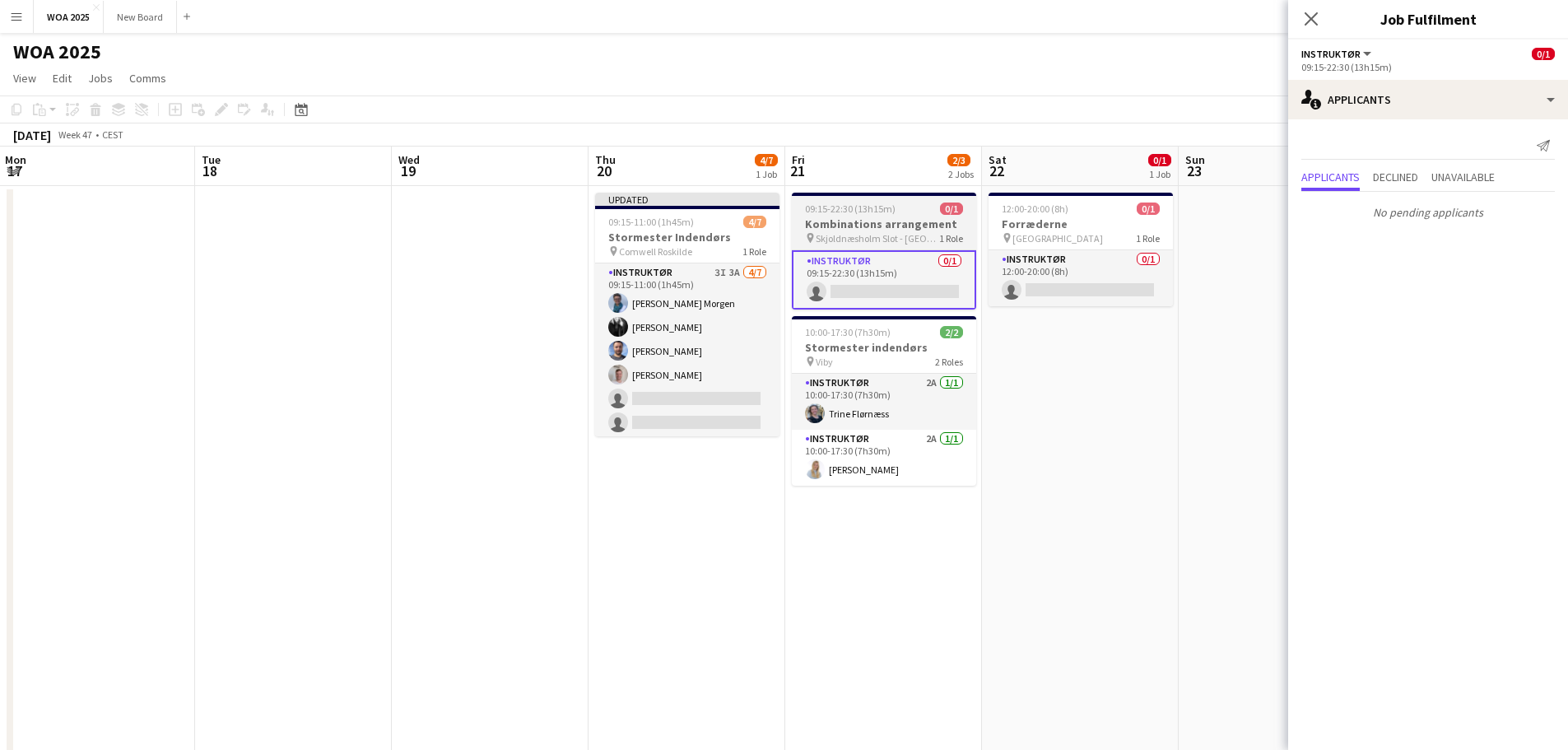
click at [913, 228] on h3 "Kombinations arrangement" at bounding box center [883, 224] width 184 height 15
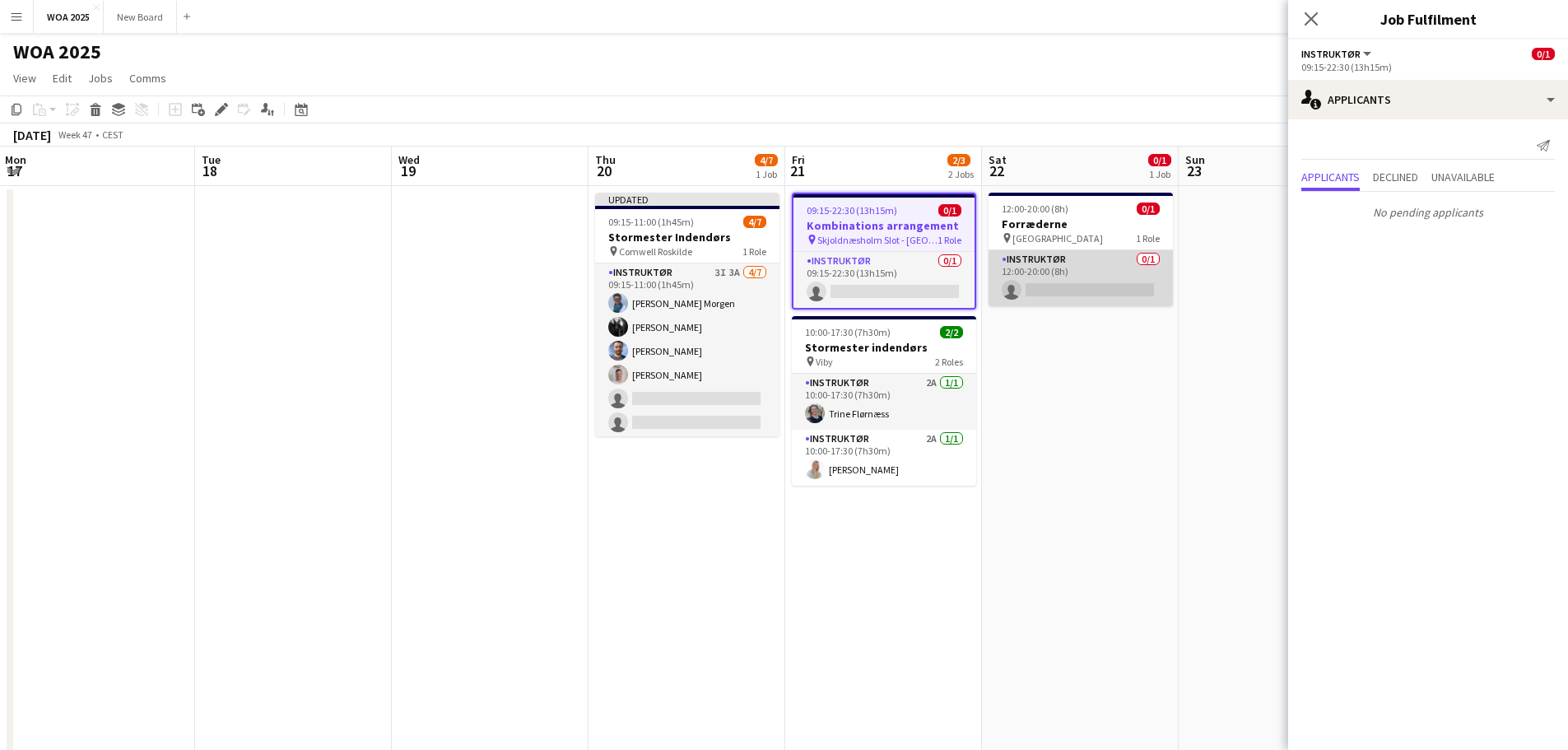
click at [1097, 278] on app-card-role "Instruktør 0/1 12:00-20:00 (8h) single-neutral-actions" at bounding box center [1080, 278] width 184 height 56
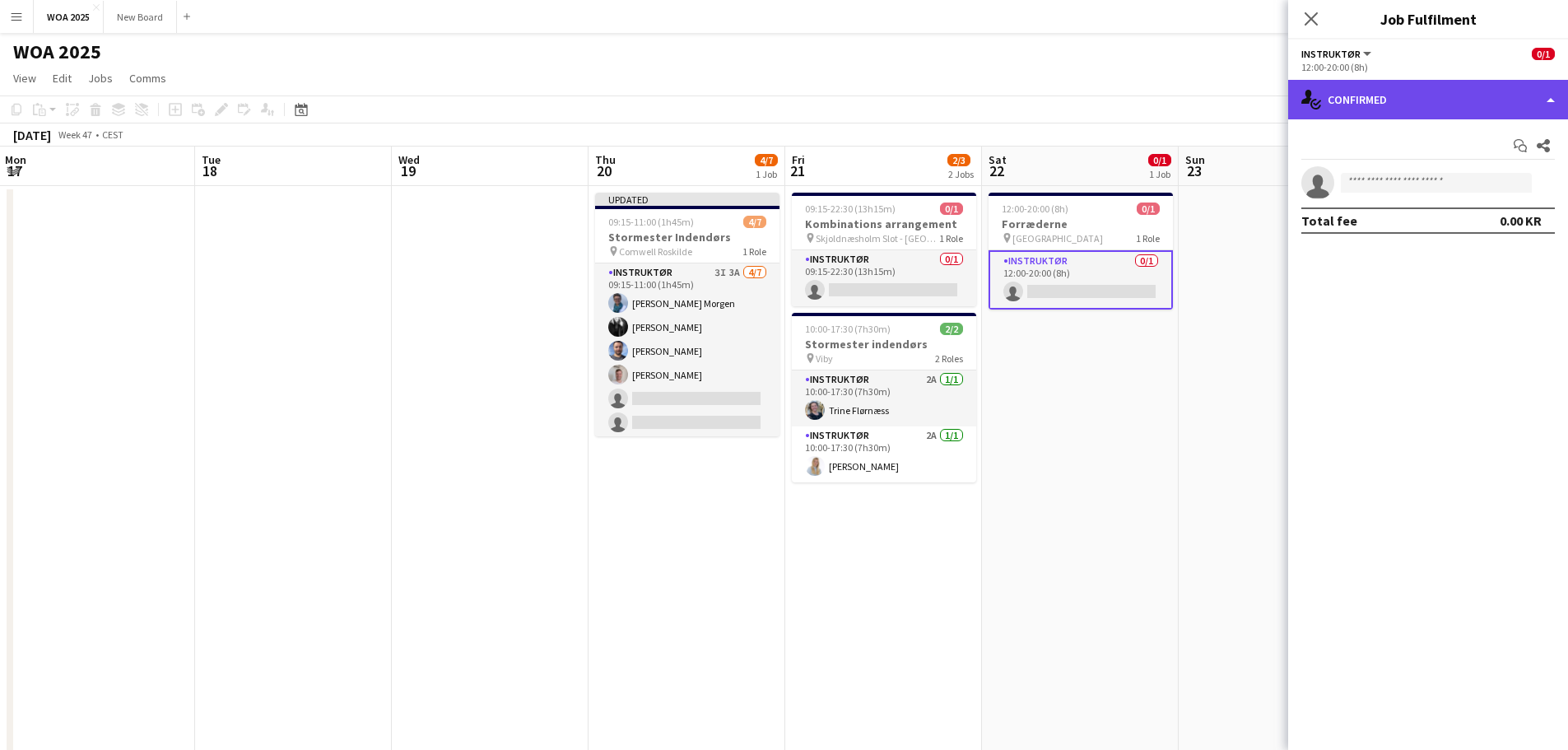
click at [1480, 110] on div "single-neutral-actions-check-2 Confirmed" at bounding box center [1428, 99] width 280 height 40
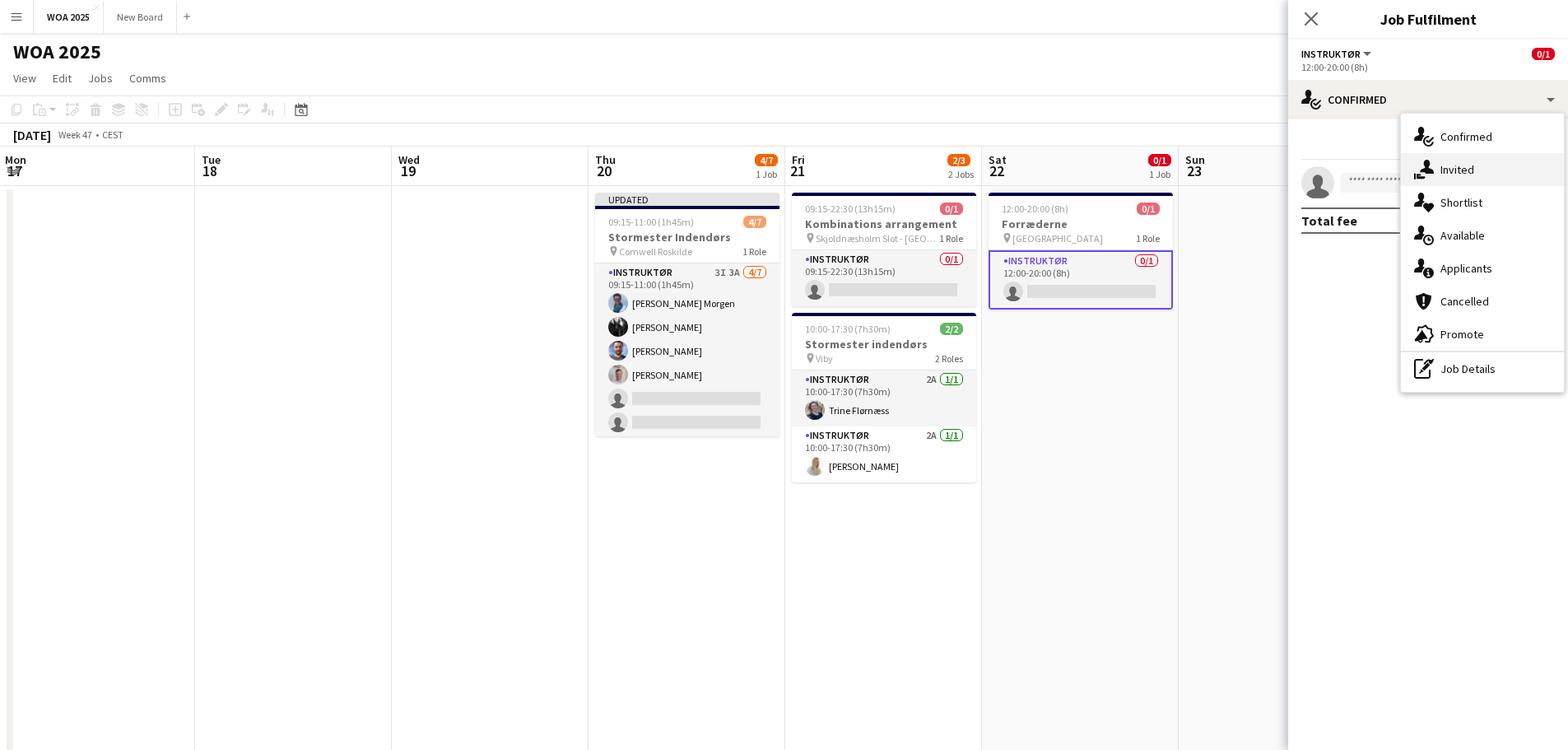
click at [1479, 175] on div "single-neutral-actions-share-1 Invited" at bounding box center [1483, 169] width 163 height 33
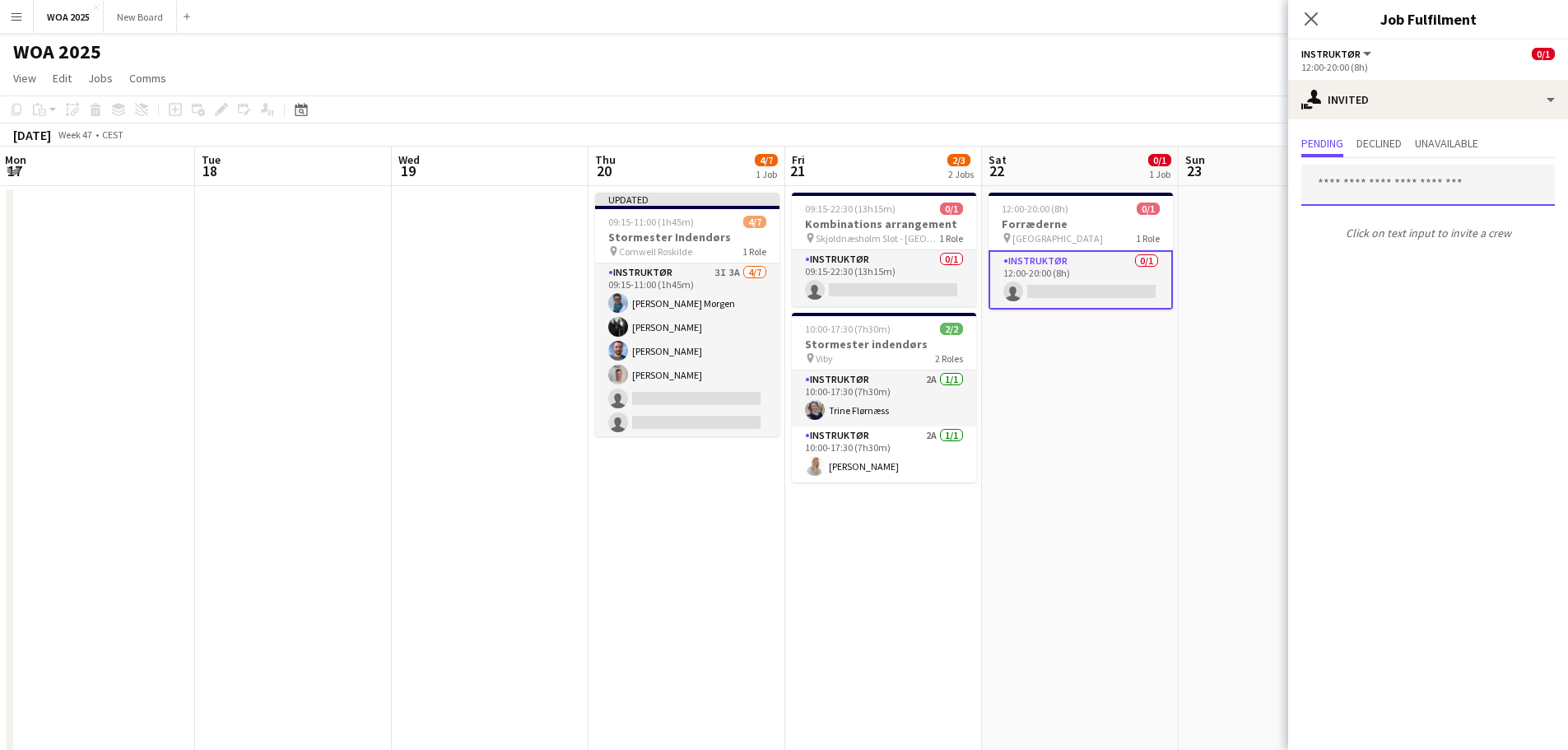
click at [1471, 177] on input "text" at bounding box center [1428, 185] width 253 height 41
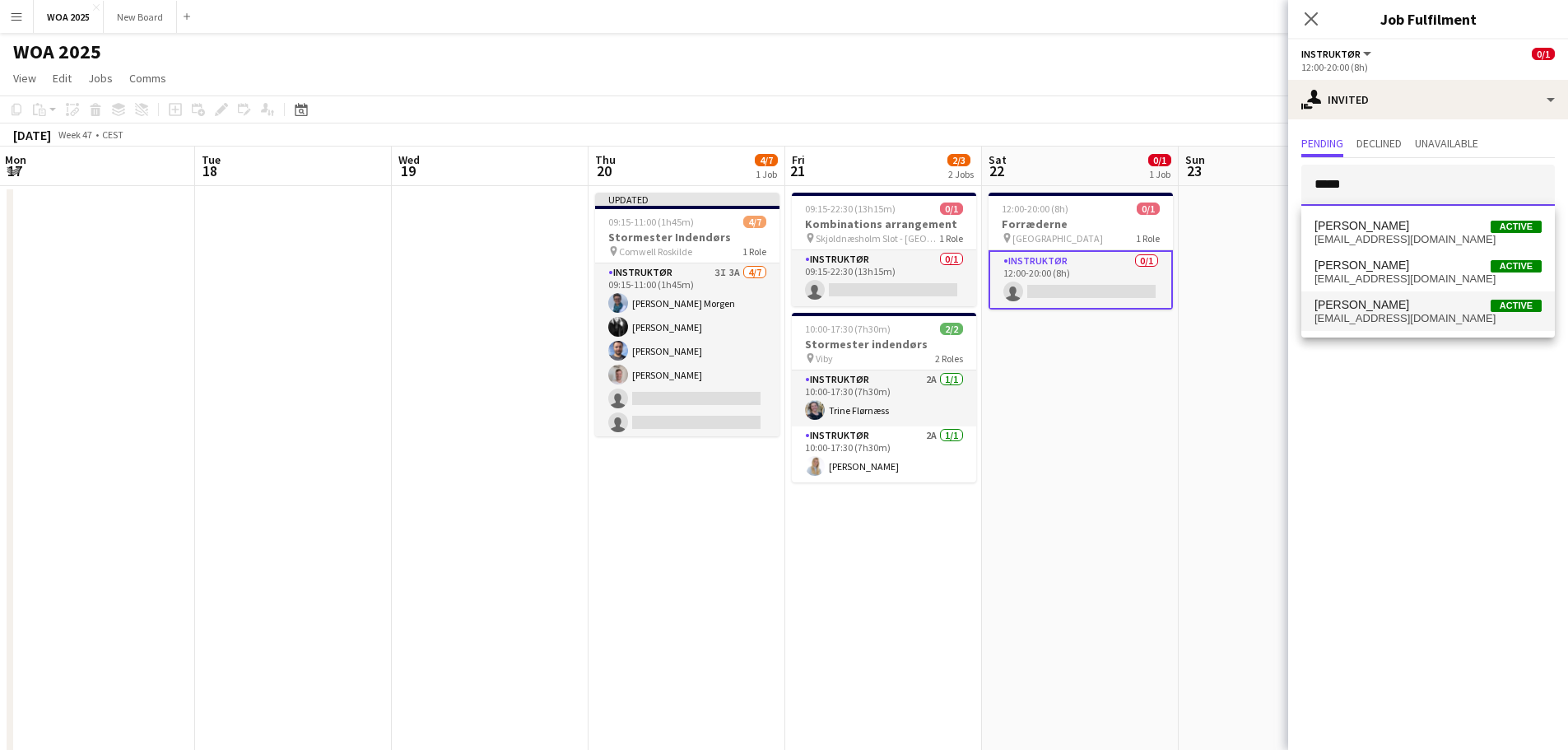
type input "*****"
click at [1433, 306] on span "[PERSON_NAME] Active" at bounding box center [1428, 304] width 227 height 14
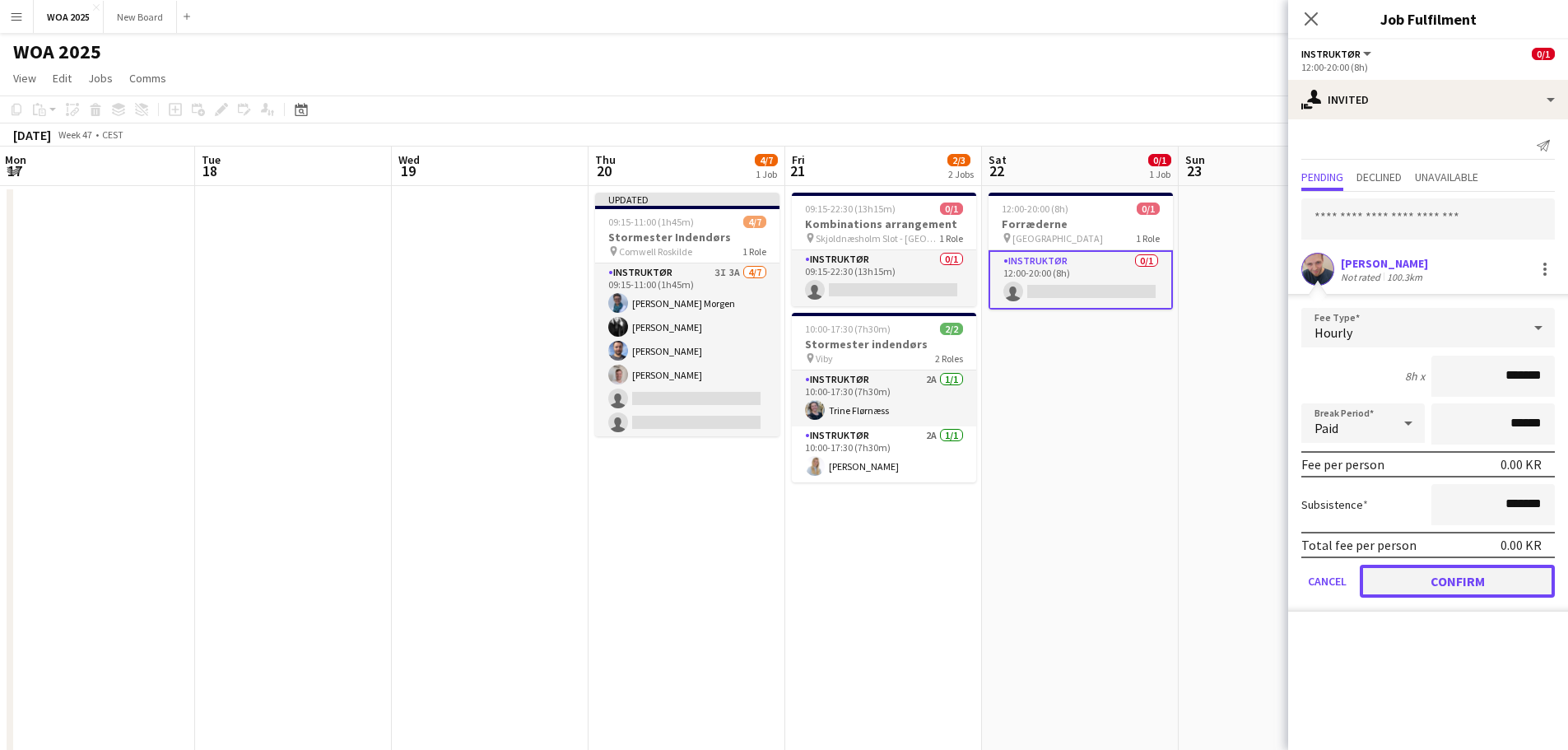
click at [1481, 580] on button "Confirm" at bounding box center [1458, 580] width 195 height 33
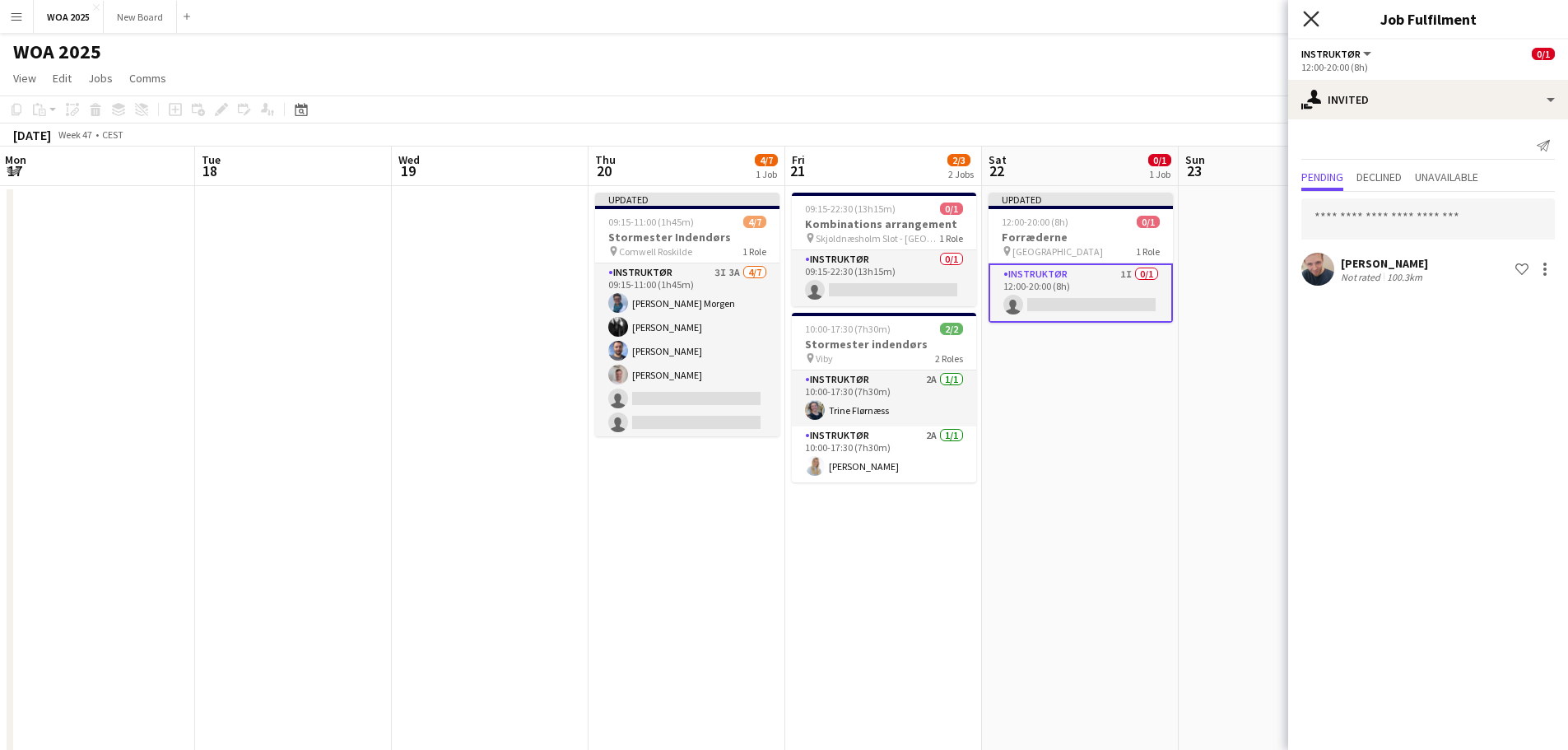
click at [1309, 22] on icon at bounding box center [1311, 18] width 16 height 16
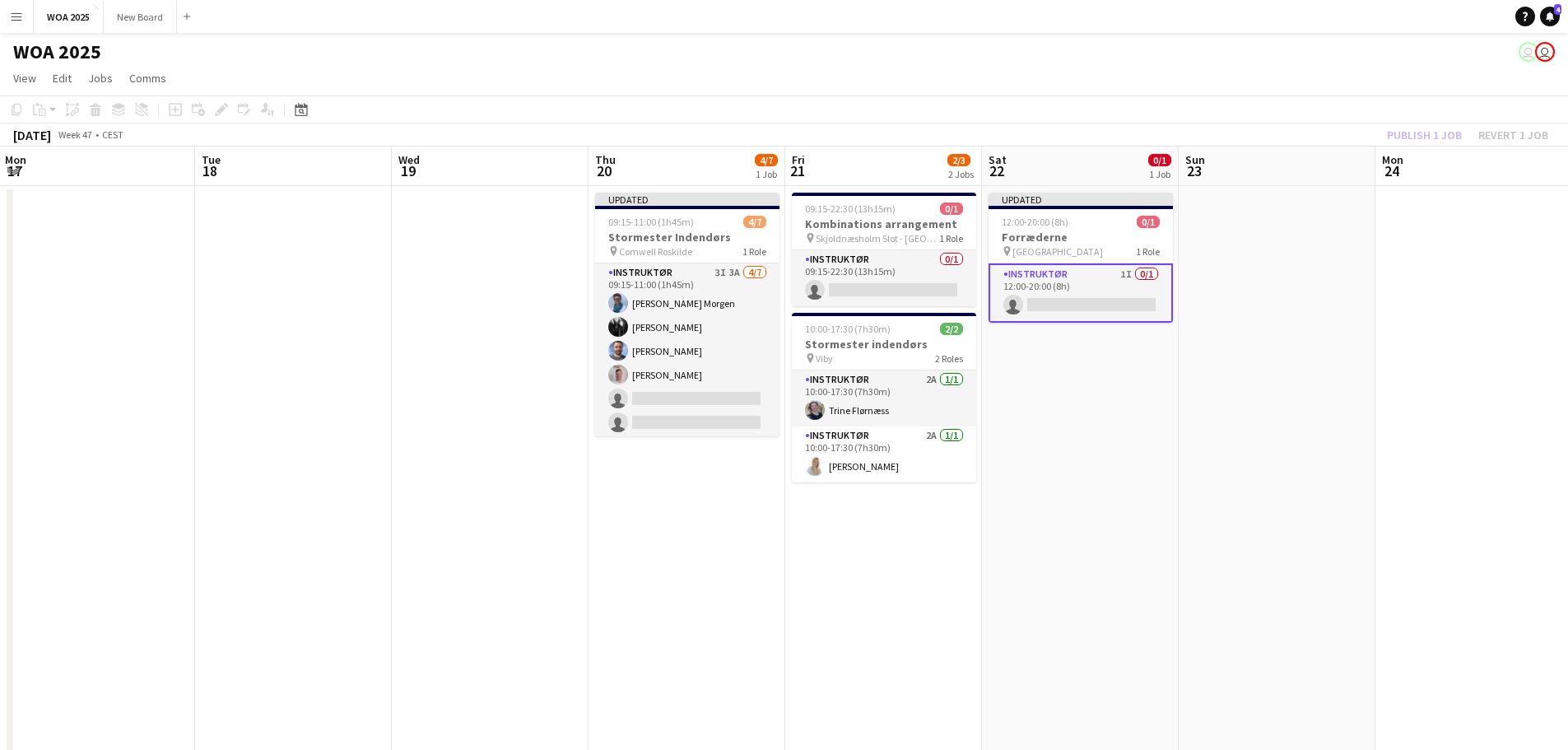
click at [1423, 135] on div "Publish 1 job Revert 1 job" at bounding box center [1468, 135] width 201 height 21
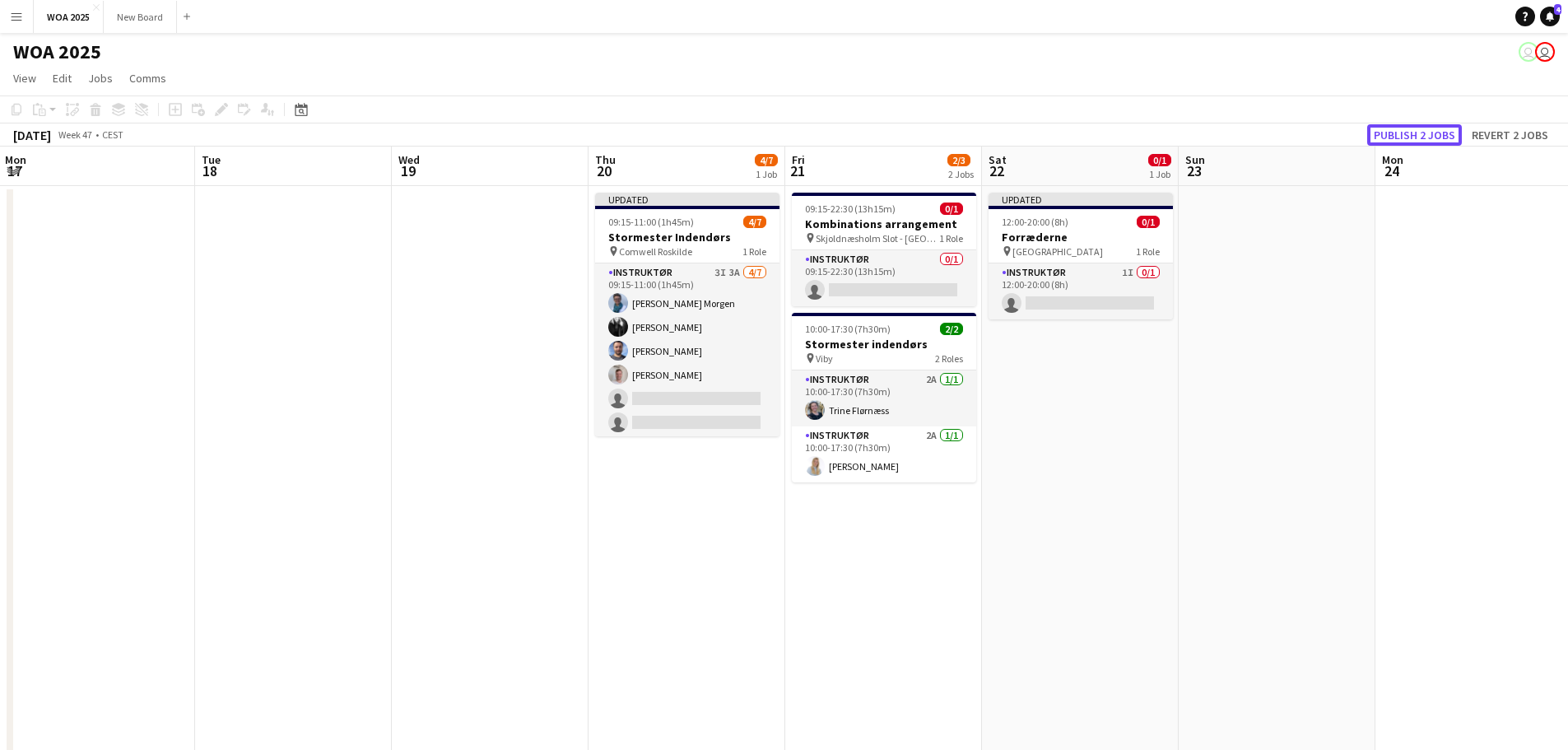
click at [1423, 135] on button "Publish 2 jobs" at bounding box center [1415, 135] width 95 height 21
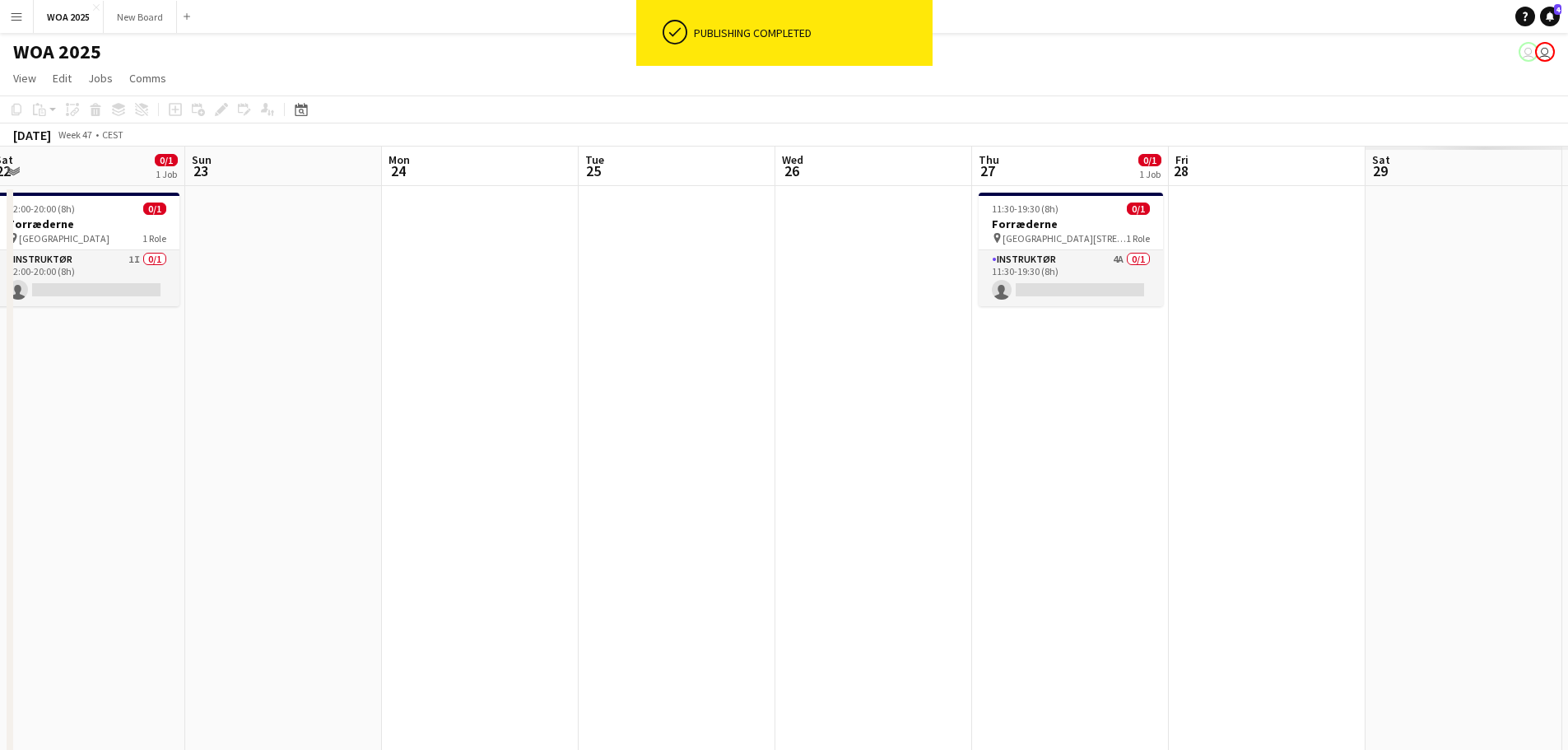
scroll to position [0, 730]
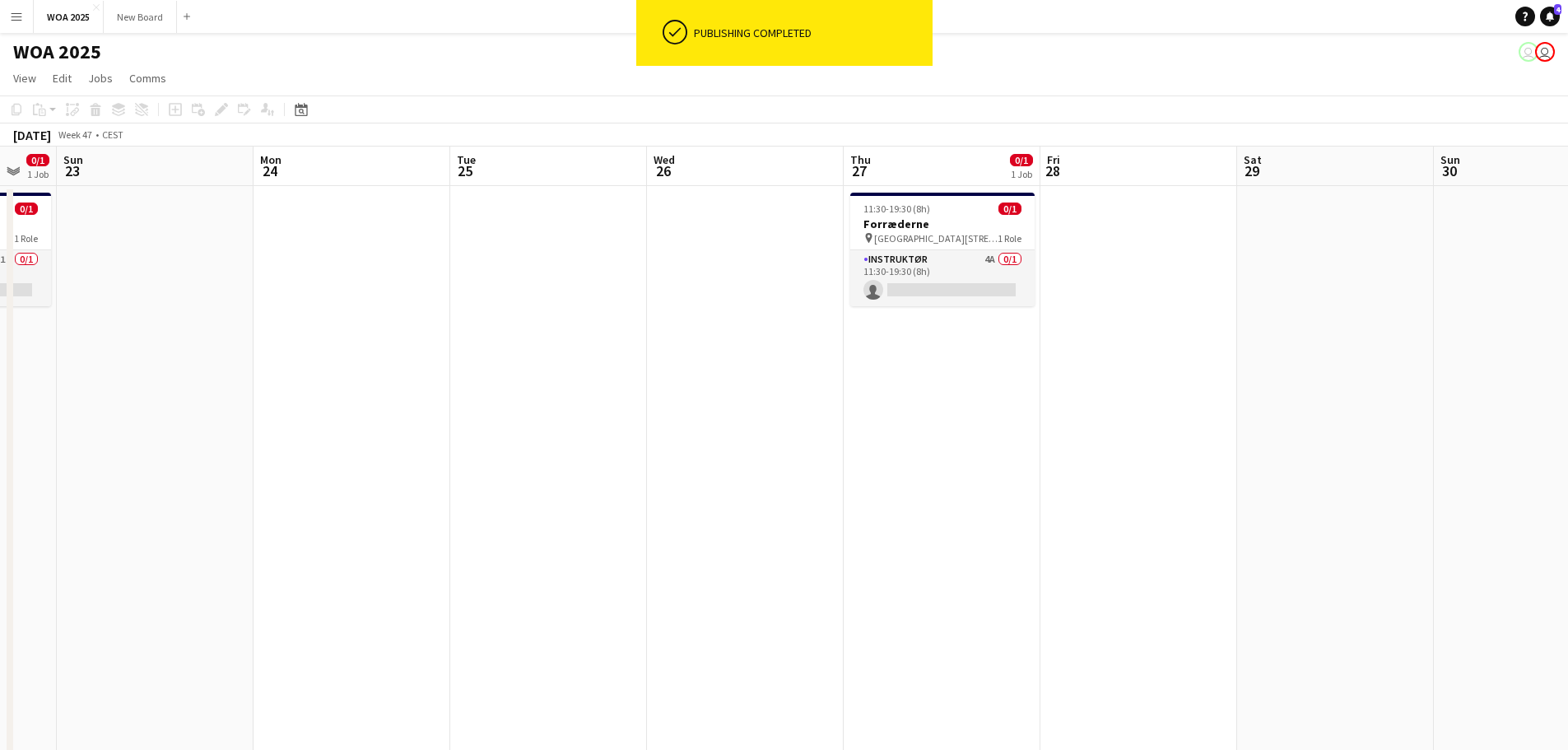
drag, startPoint x: 1195, startPoint y: 373, endPoint x: 739, endPoint y: 249, distance: 472.6
click at [294, 317] on app-calendar-viewport "Wed 19 Thu 20 4/7 1 Job Fri 21 2/3 2 Jobs Sat 22 0/1 1 Job Sun 23 Mon 24 Tue 25…" at bounding box center [784, 521] width 1568 height 751
click at [987, 274] on app-card-role "Instruktør 4A 0/1 11:30-19:30 (8h) single-neutral-actions" at bounding box center [942, 278] width 184 height 56
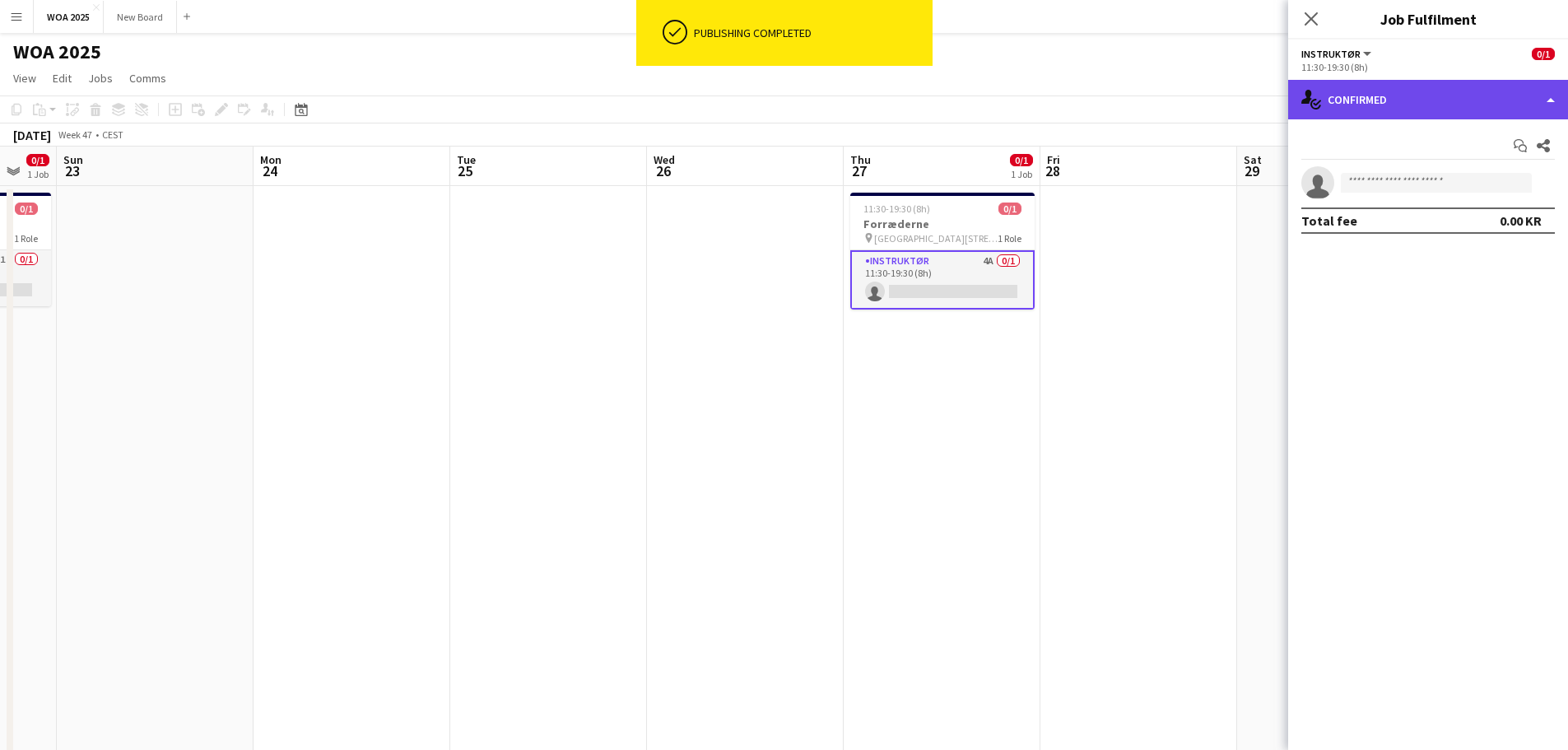
click at [1527, 100] on div "single-neutral-actions-check-2 Confirmed" at bounding box center [1428, 99] width 280 height 40
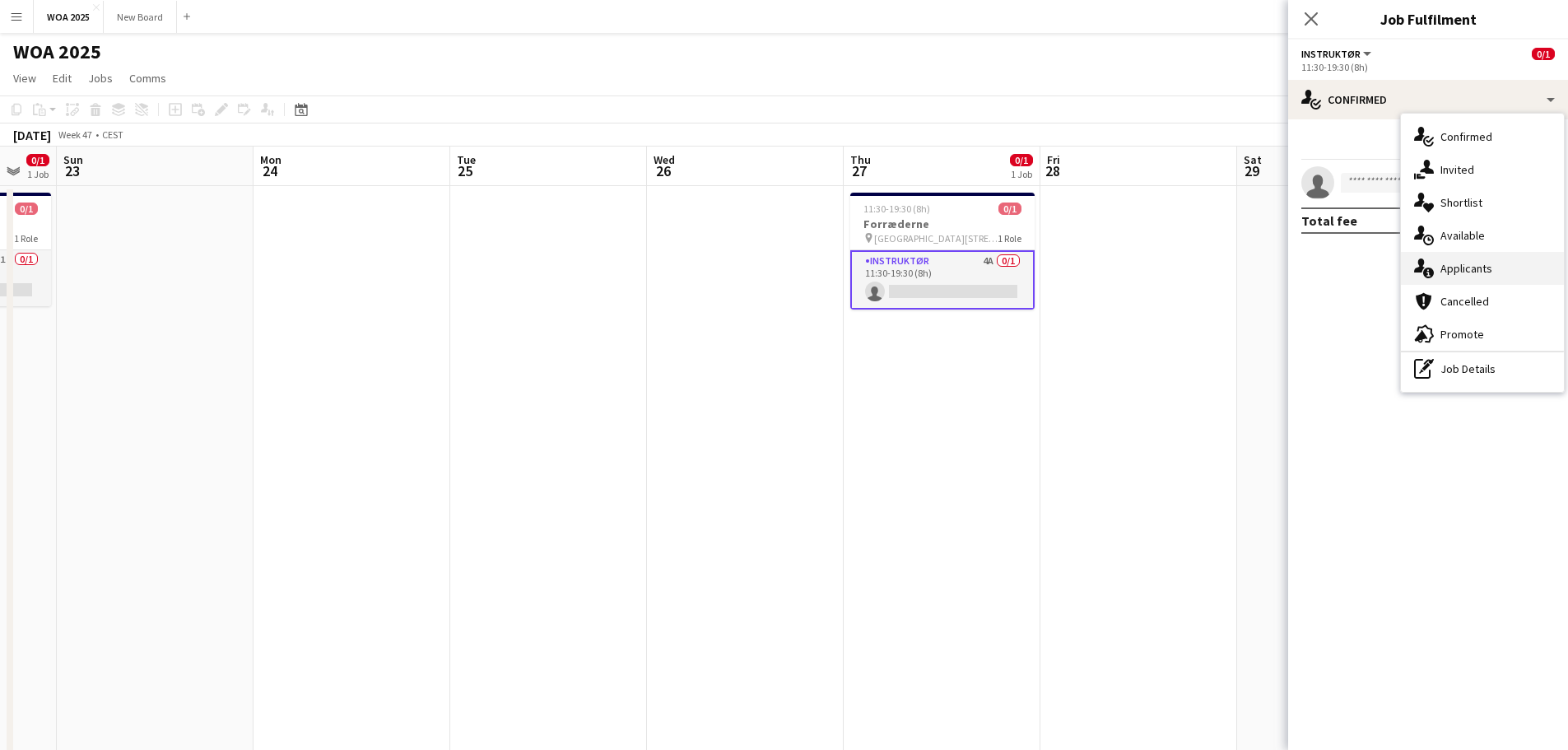
click at [1538, 271] on div "single-neutral-actions-information Applicants" at bounding box center [1483, 267] width 163 height 33
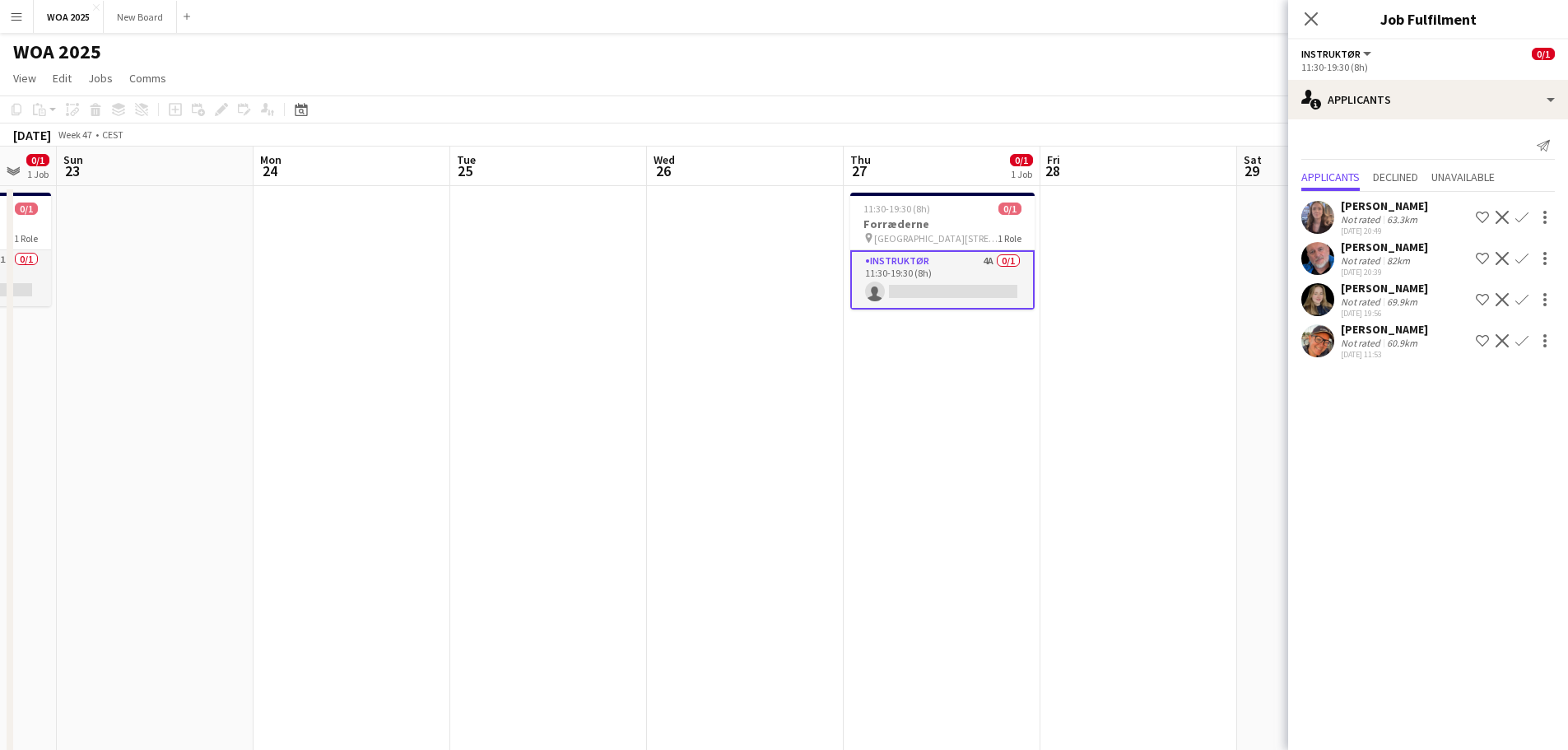
click at [1383, 336] on div "[PERSON_NAME]" at bounding box center [1385, 330] width 87 height 15
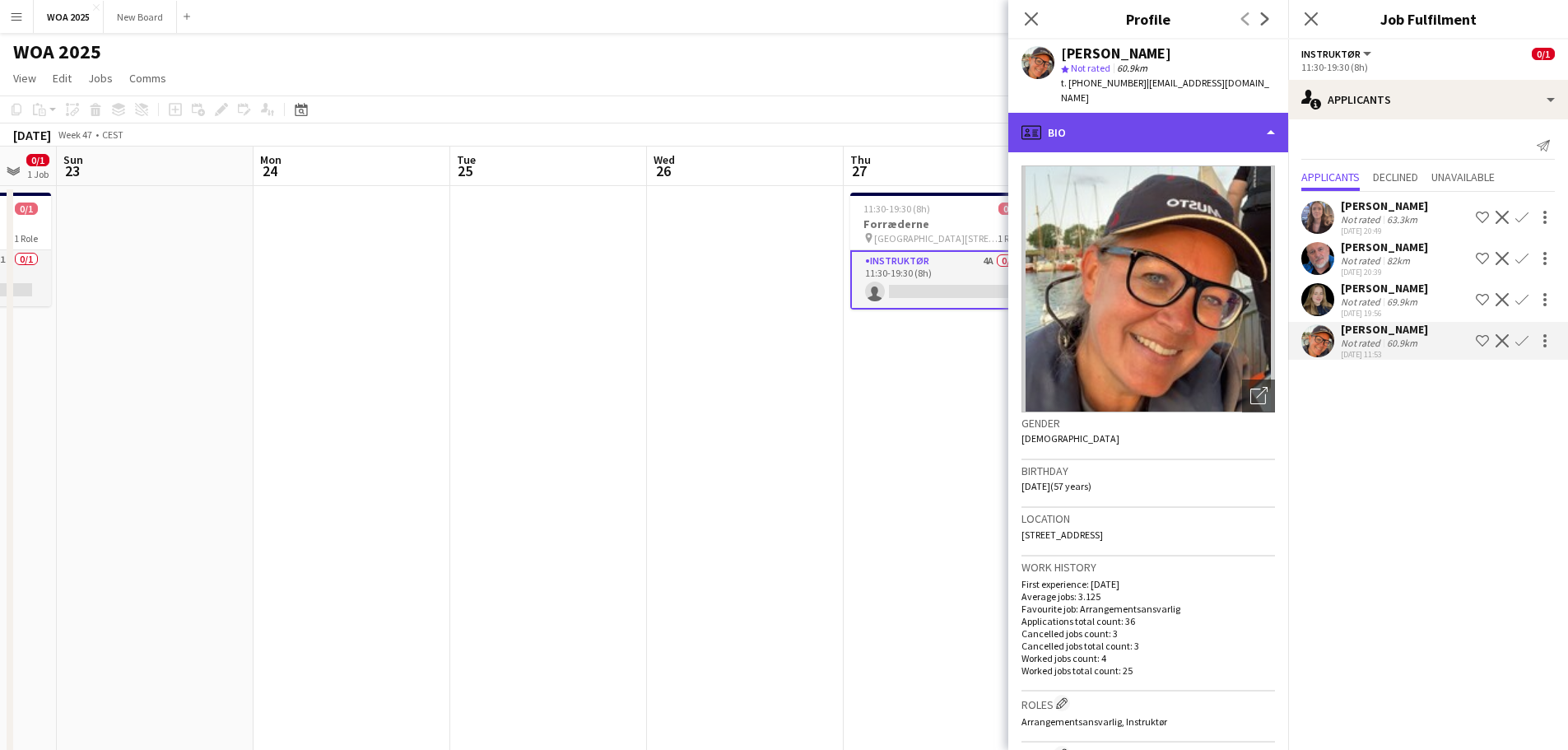
click at [1269, 113] on div "profile Bio" at bounding box center [1148, 132] width 280 height 40
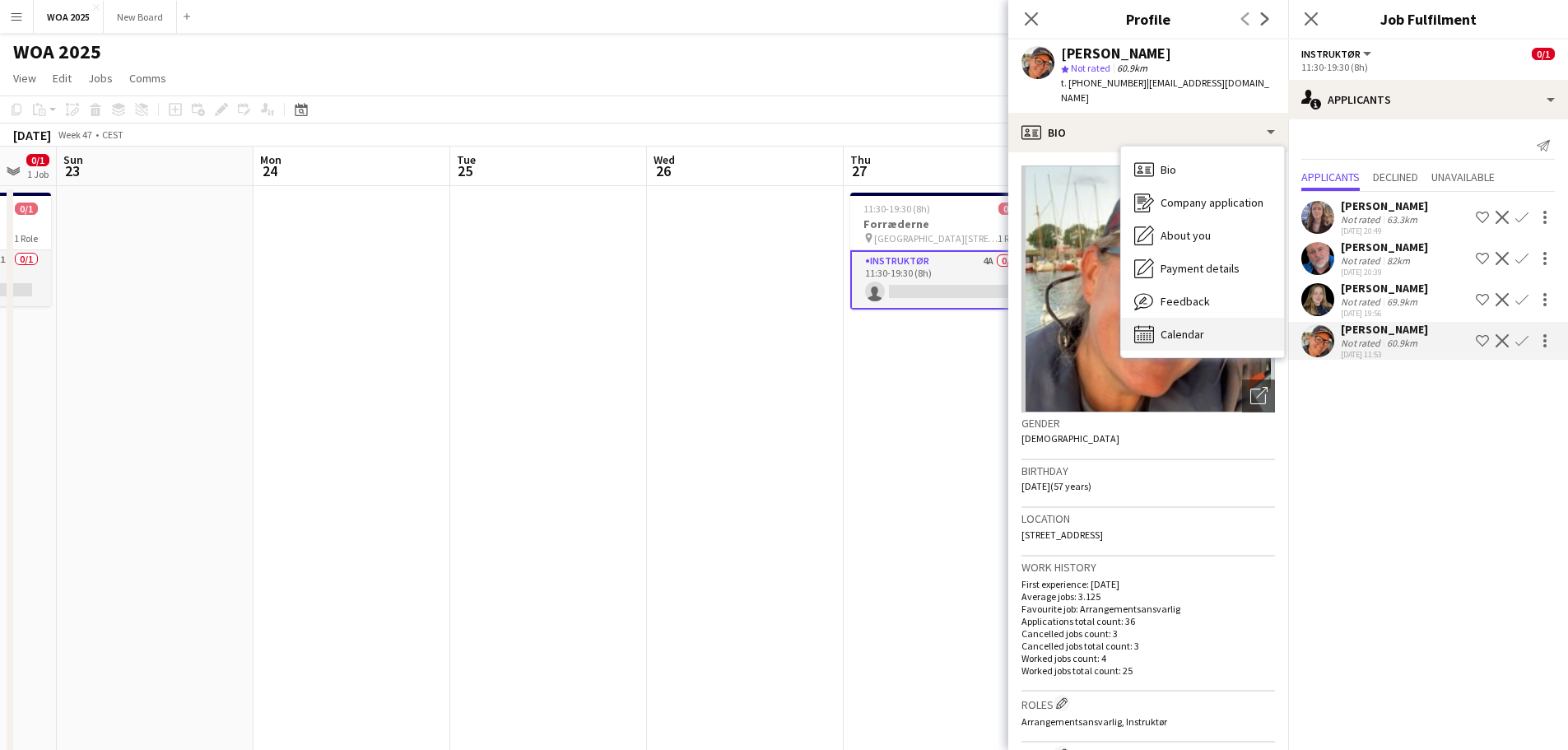
click at [1188, 327] on span "Calendar" at bounding box center [1183, 335] width 44 height 15
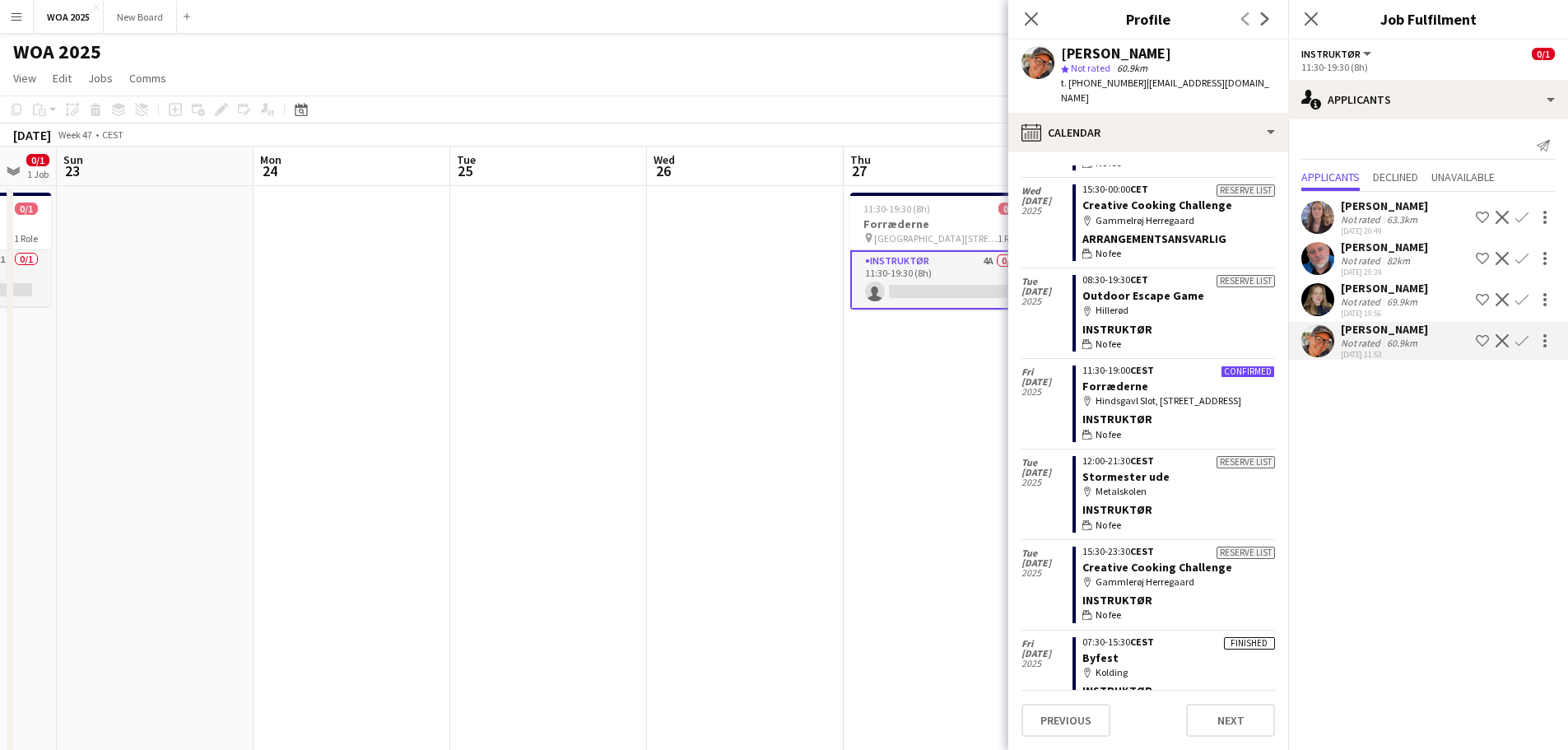
scroll to position [355, 0]
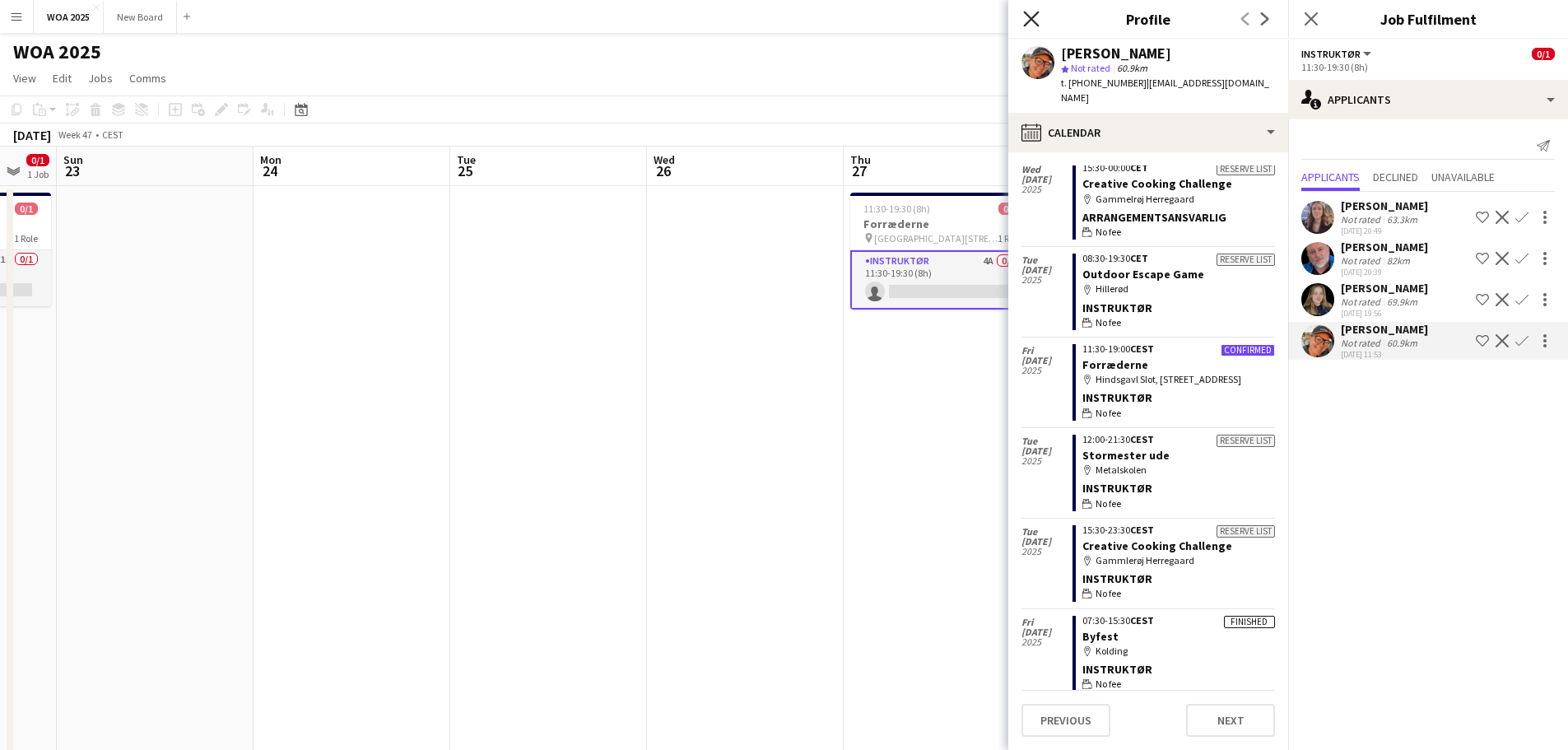
click at [1029, 19] on icon "Close pop-in" at bounding box center [1030, 18] width 16 height 16
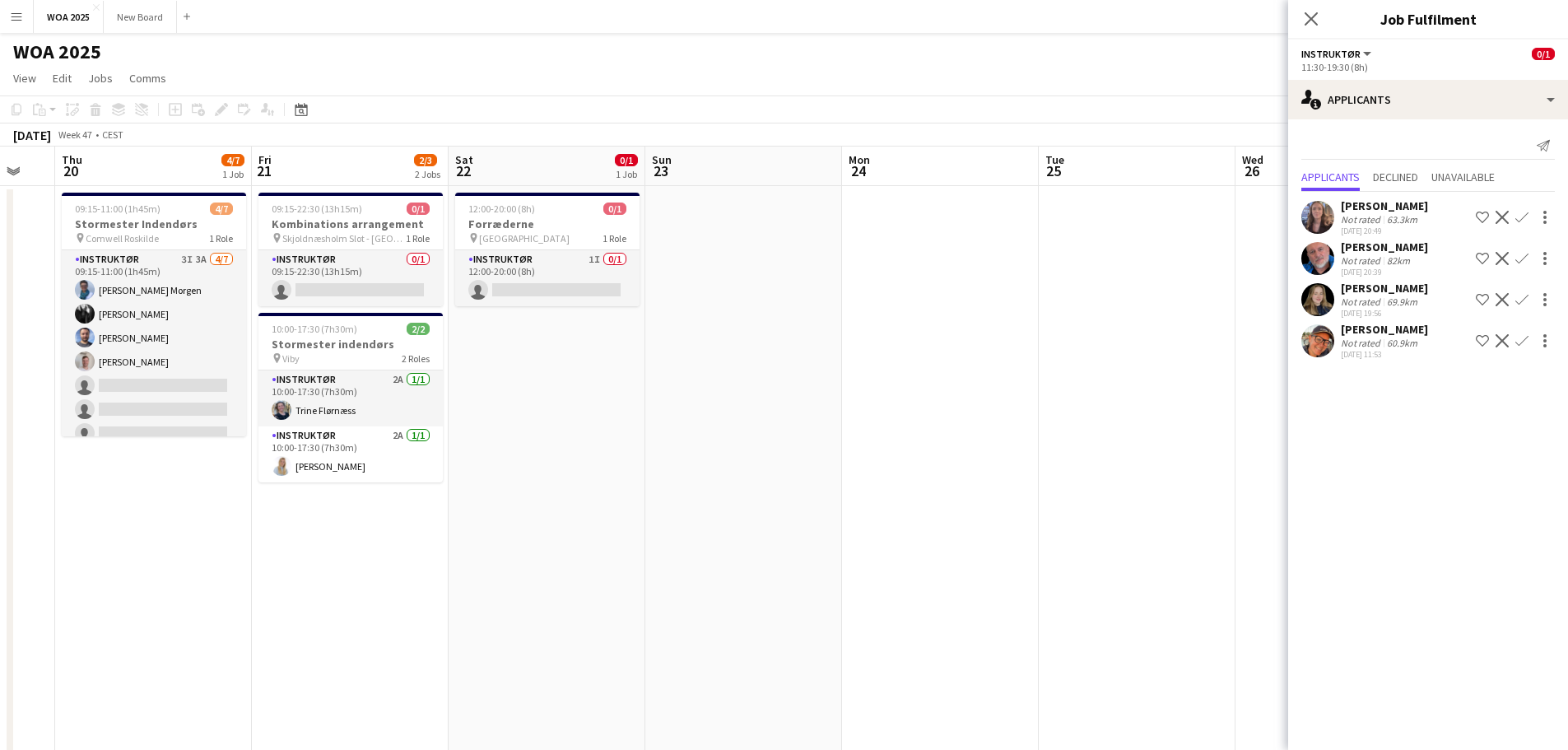
drag, startPoint x: 418, startPoint y: 478, endPoint x: 1042, endPoint y: 504, distance: 624.5
click at [1042, 504] on app-calendar-viewport "Tue 18 Wed 19 Thu 20 4/7 1 Job Fri 21 2/3 2 Jobs Sat 22 0/1 1 Job Sun 23 Mon 24…" at bounding box center [784, 521] width 1568 height 751
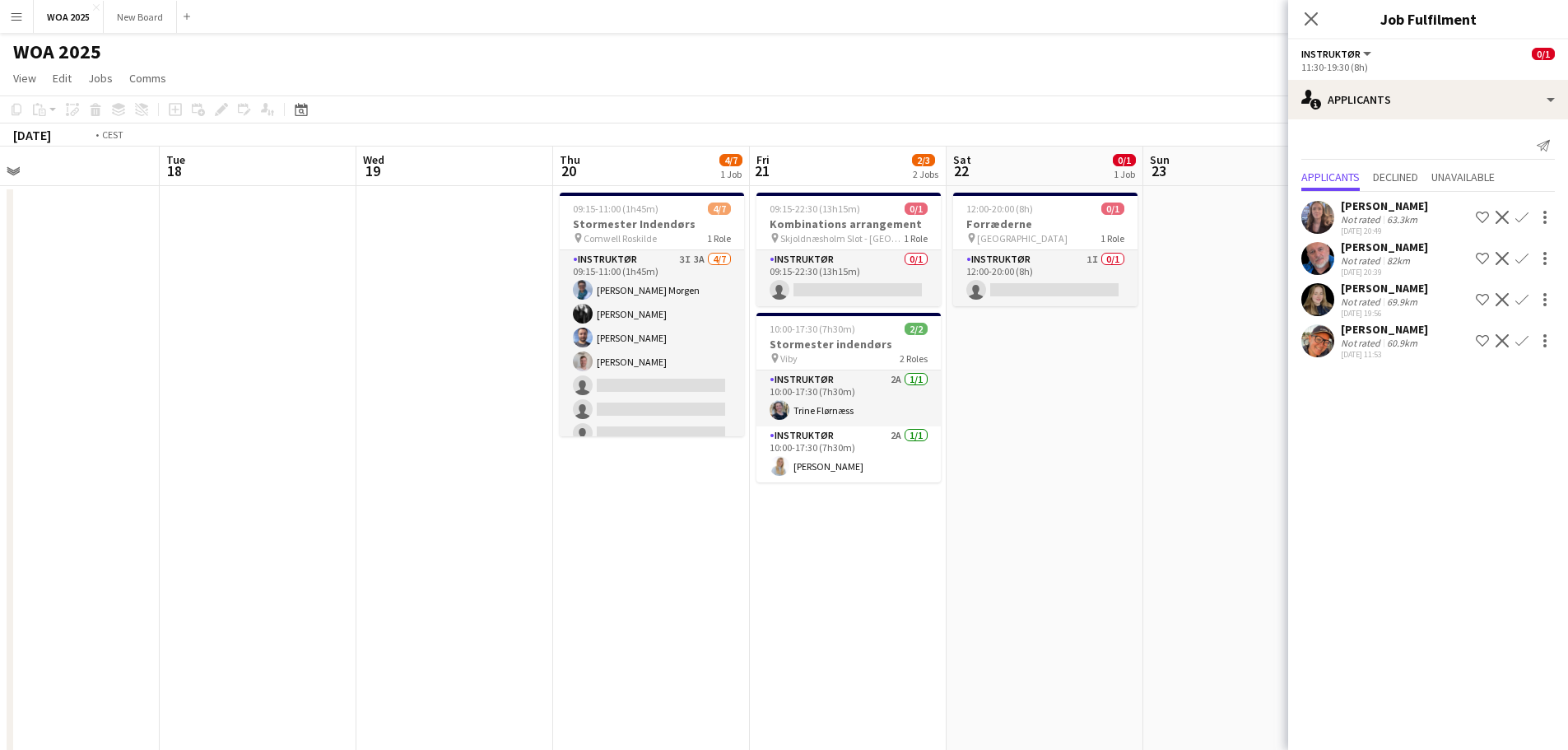
drag, startPoint x: 164, startPoint y: 503, endPoint x: 343, endPoint y: 444, distance: 188.5
click at [793, 502] on app-calendar-viewport "Sat 15 1/1 1 Job Sun 16 Mon 17 Tue 18 Wed 19 Thu 20 4/7 1 Job Fri 21 2/3 2 Jobs…" at bounding box center [784, 521] width 1568 height 751
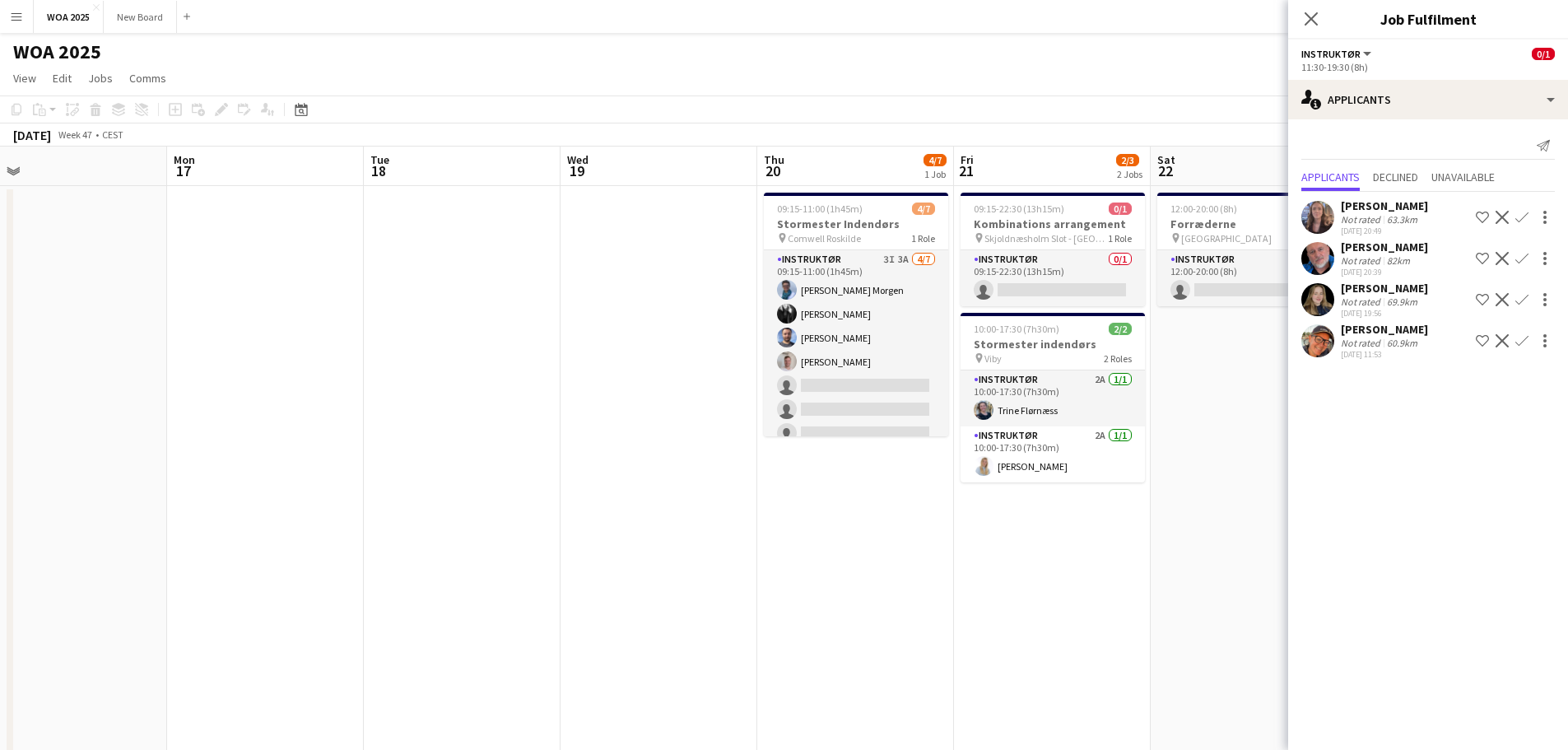
drag, startPoint x: 482, startPoint y: 395, endPoint x: 630, endPoint y: 398, distance: 148.0
click at [649, 395] on app-calendar-viewport "Fri 14 1/3 1 Job Sat 15 1/1 1 Job Sun 16 Mon 17 Tue 18 Wed 19 Thu 20 4/7 1 Job …" at bounding box center [784, 521] width 1568 height 751
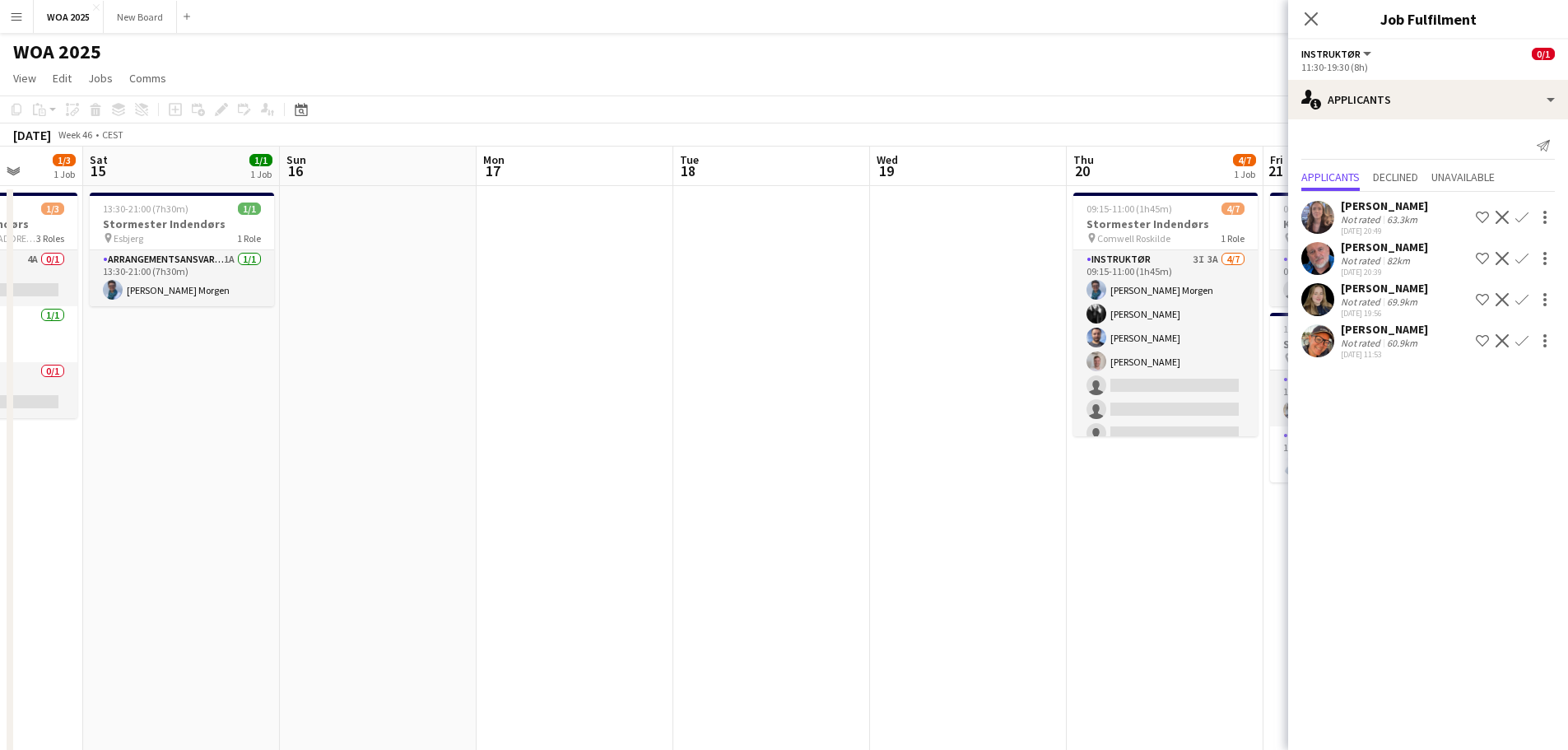
drag, startPoint x: 520, startPoint y: 397, endPoint x: 763, endPoint y: 382, distance: 243.5
click at [756, 383] on app-calendar-viewport "Wed 12 Thu 13 Fri 14 1/3 1 Job Sat 15 1/1 1 Job Sun 16 Mon 17 Tue 18 Wed 19 Thu…" at bounding box center [784, 521] width 1568 height 751
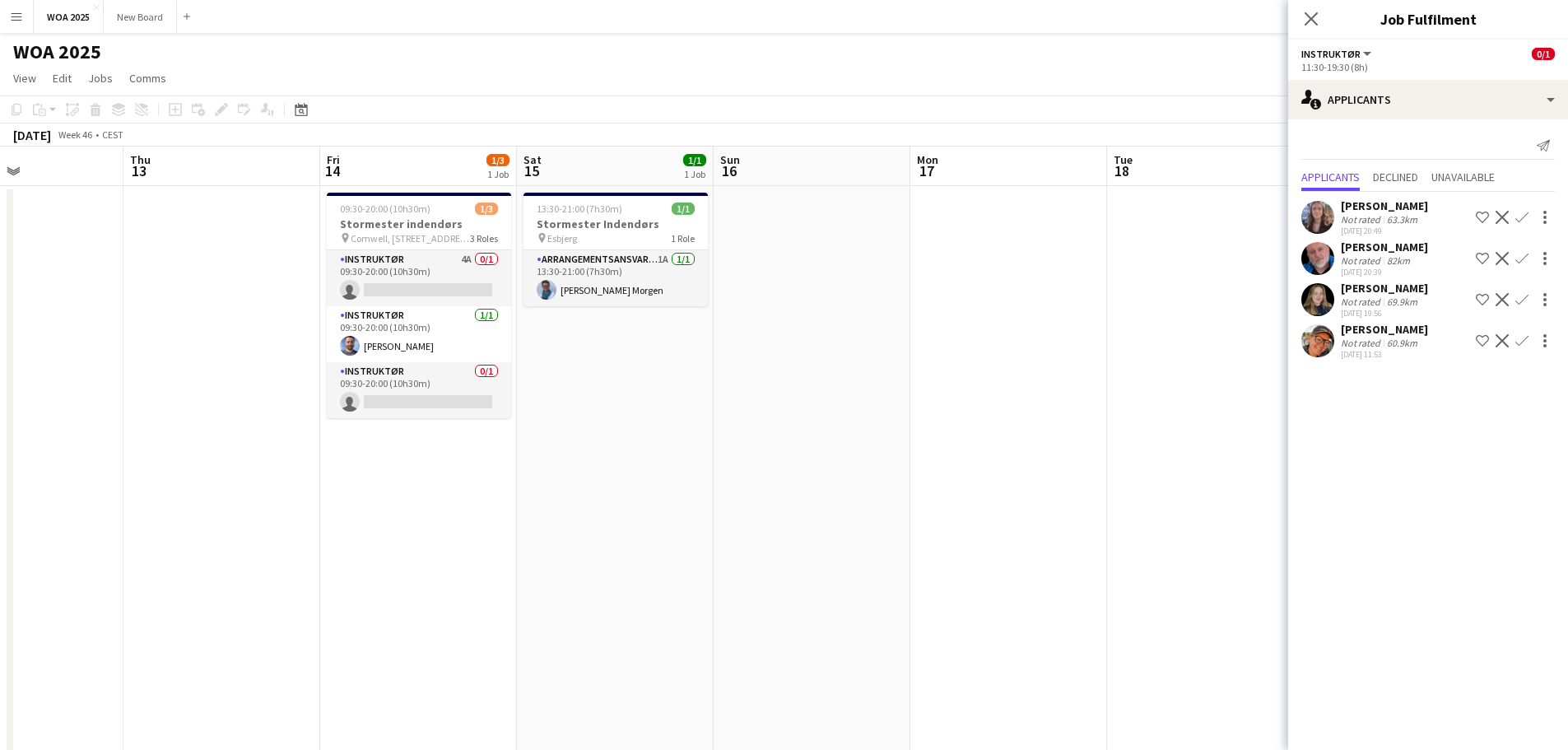
drag, startPoint x: 306, startPoint y: 415, endPoint x: 712, endPoint y: 372, distance: 408.3
click at [687, 371] on app-calendar-viewport "Mon 10 3/3 1 Job Tue 11 10/10 1 Job Wed 12 Thu 13 Fri 14 1/3 1 Job Sat 15 1/1 1…" at bounding box center [784, 521] width 1568 height 751
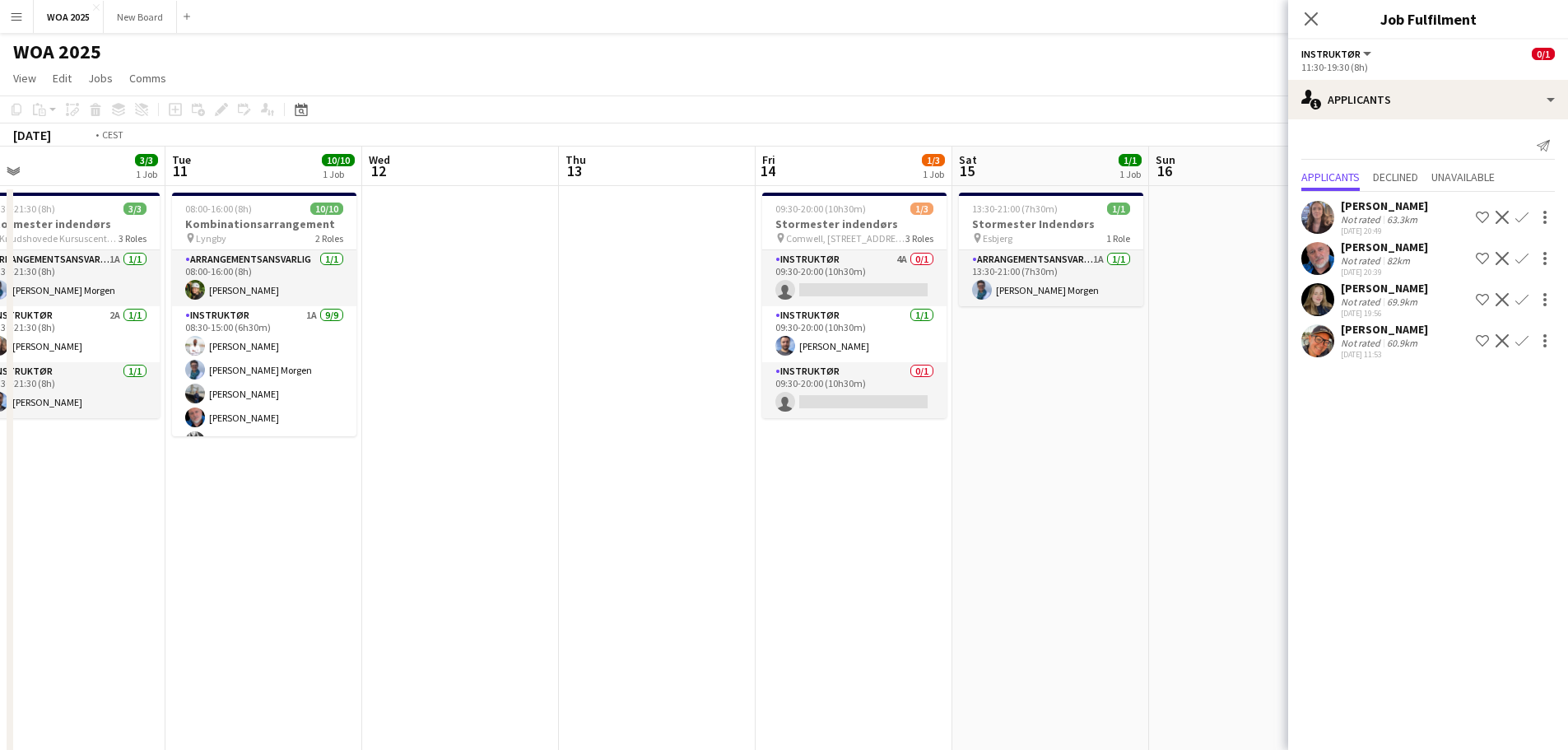
click at [681, 383] on app-calendar-viewport "Sat 8 Sun 9 Mon 10 3/3 1 Job Tue 11 10/10 1 Job Wed 12 Thu 13 Fri 14 1/3 1 Job …" at bounding box center [784, 521] width 1568 height 751
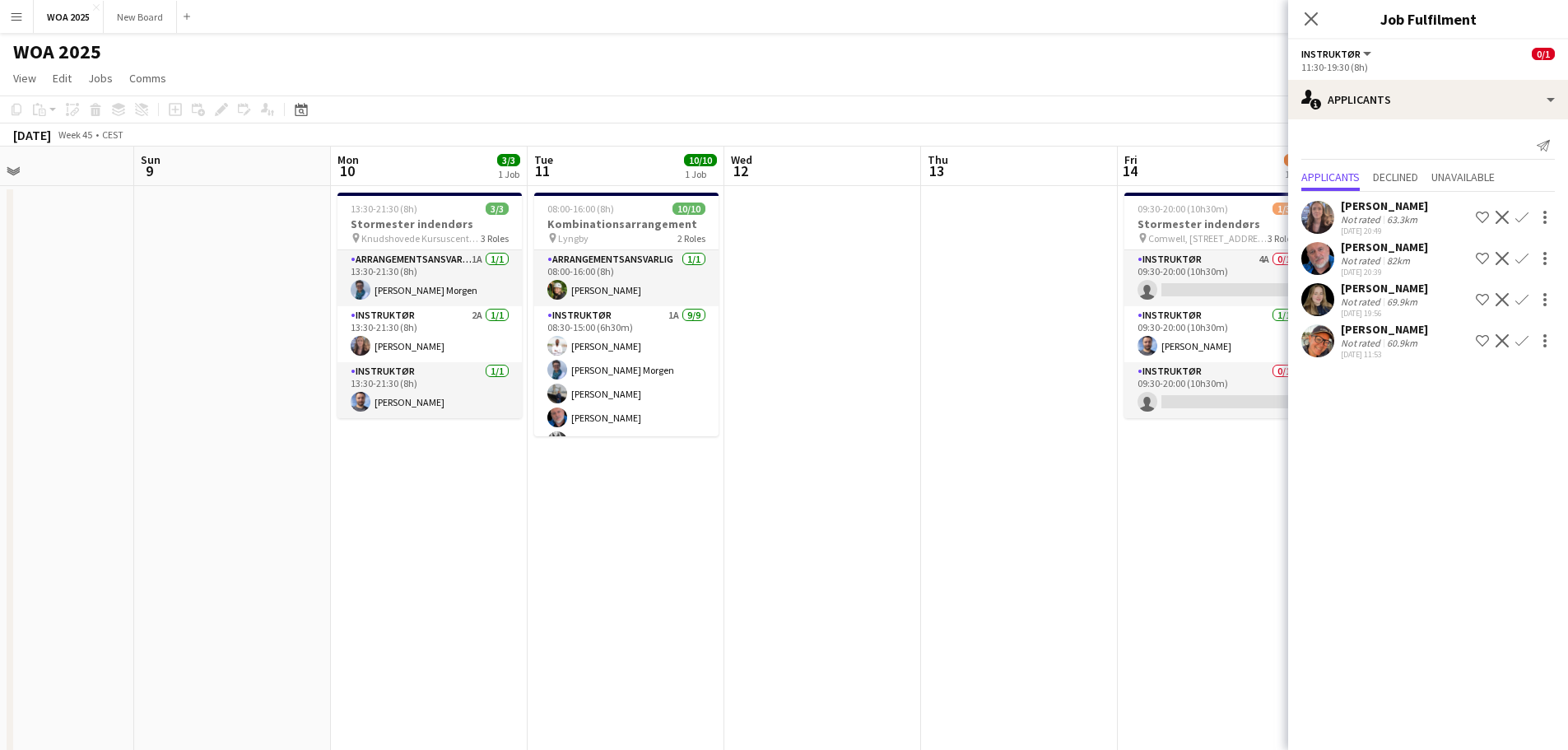
drag, startPoint x: 338, startPoint y: 427, endPoint x: 420, endPoint y: 443, distance: 83.5
click at [712, 439] on app-calendar-viewport "Thu 6 Fri 7 0/1 1 Job Sat 8 Sun 9 Mon 10 3/3 1 Job Tue 11 10/10 1 Job Wed 12 Th…" at bounding box center [784, 521] width 1568 height 751
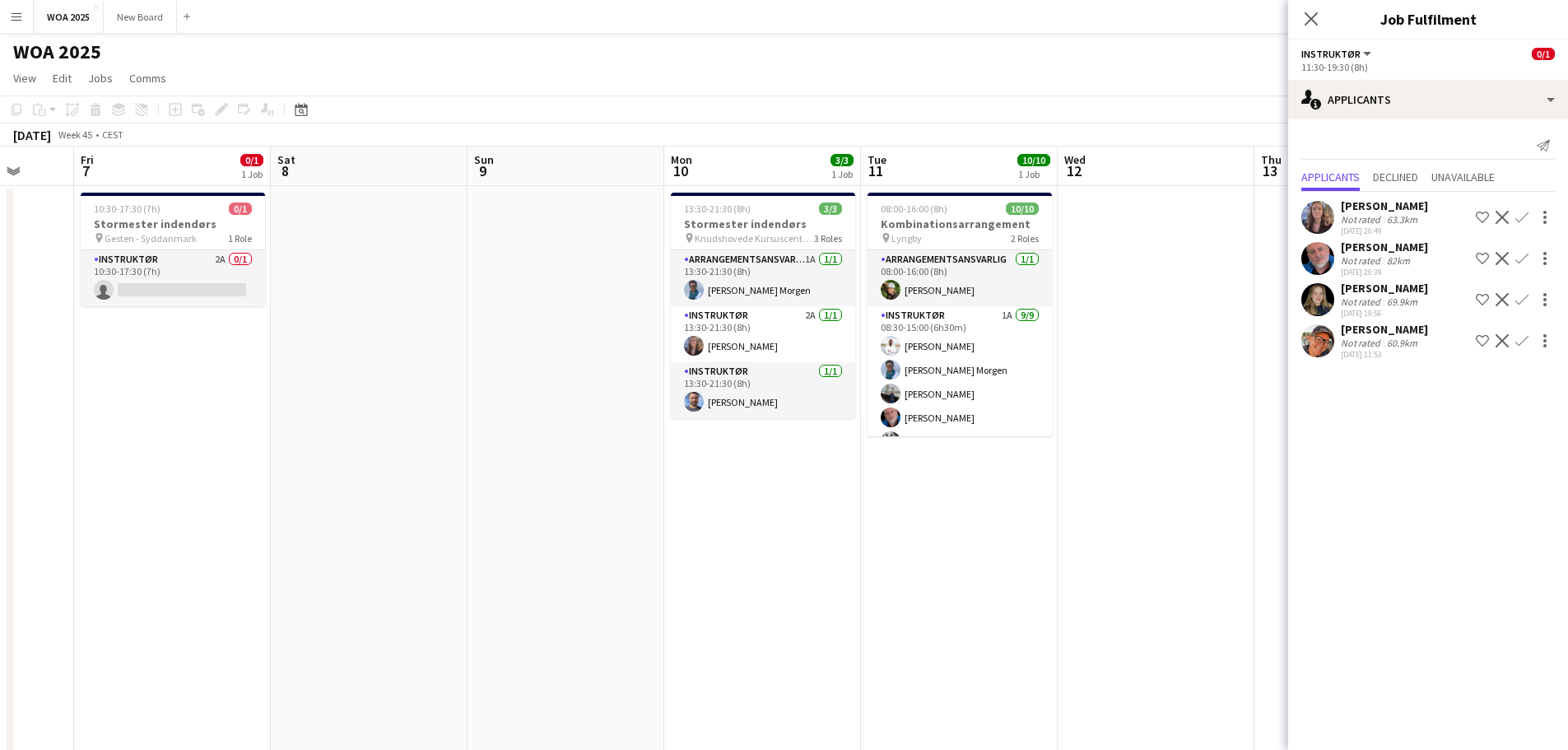
click at [636, 465] on app-calendar-viewport "Tue 4 Wed 5 Thu 6 Fri 7 0/1 1 Job Sat 8 Sun 9 Mon 10 3/3 1 Job Tue 11 10/10 1 J…" at bounding box center [784, 521] width 1568 height 751
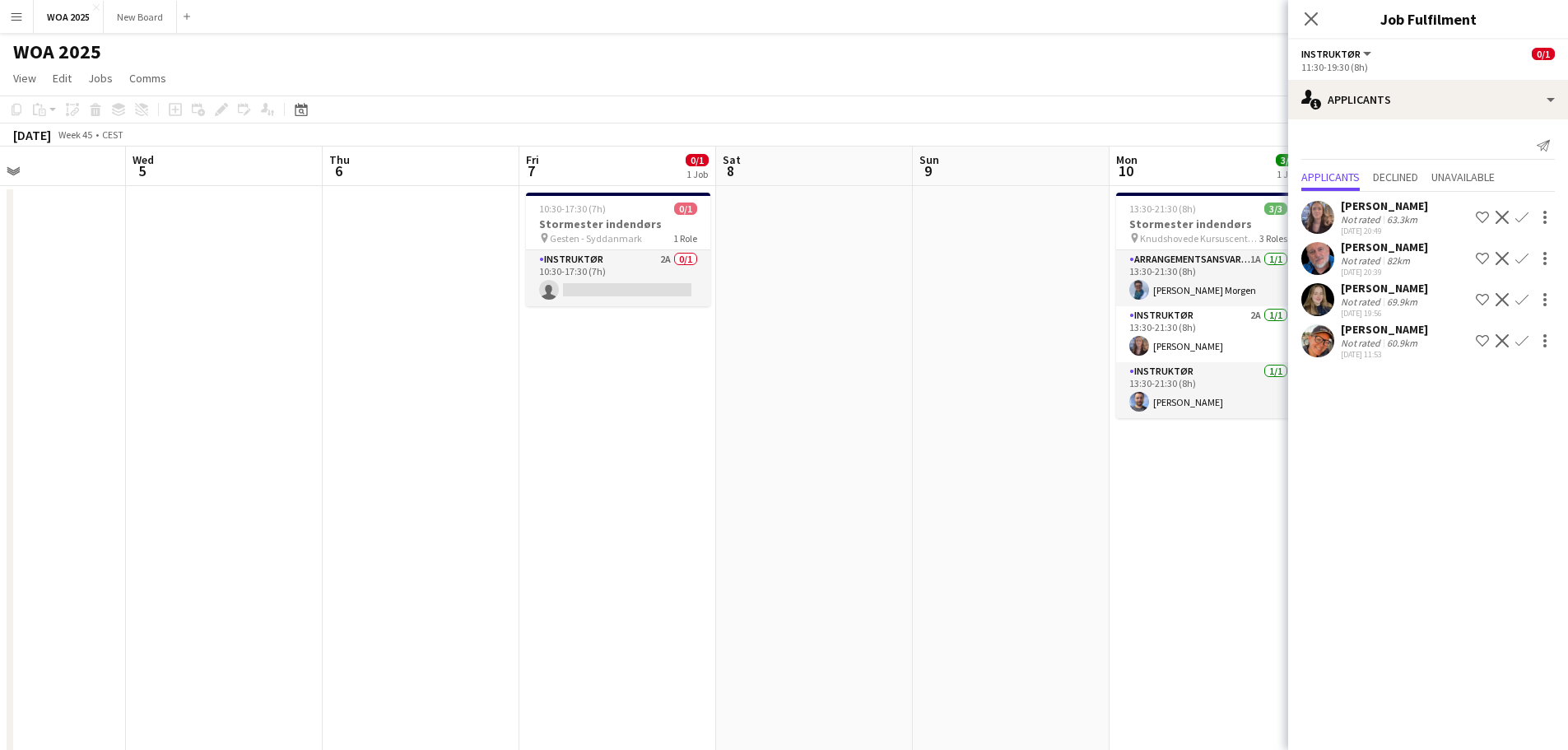
click at [443, 423] on app-calendar-viewport "Sun 2 Mon 3 Tue 4 Wed 5 Thu 6 Fri 7 0/1 1 Job Sat 8 Sun 9 Mon 10 3/3 1 Job Tue …" at bounding box center [784, 521] width 1568 height 751
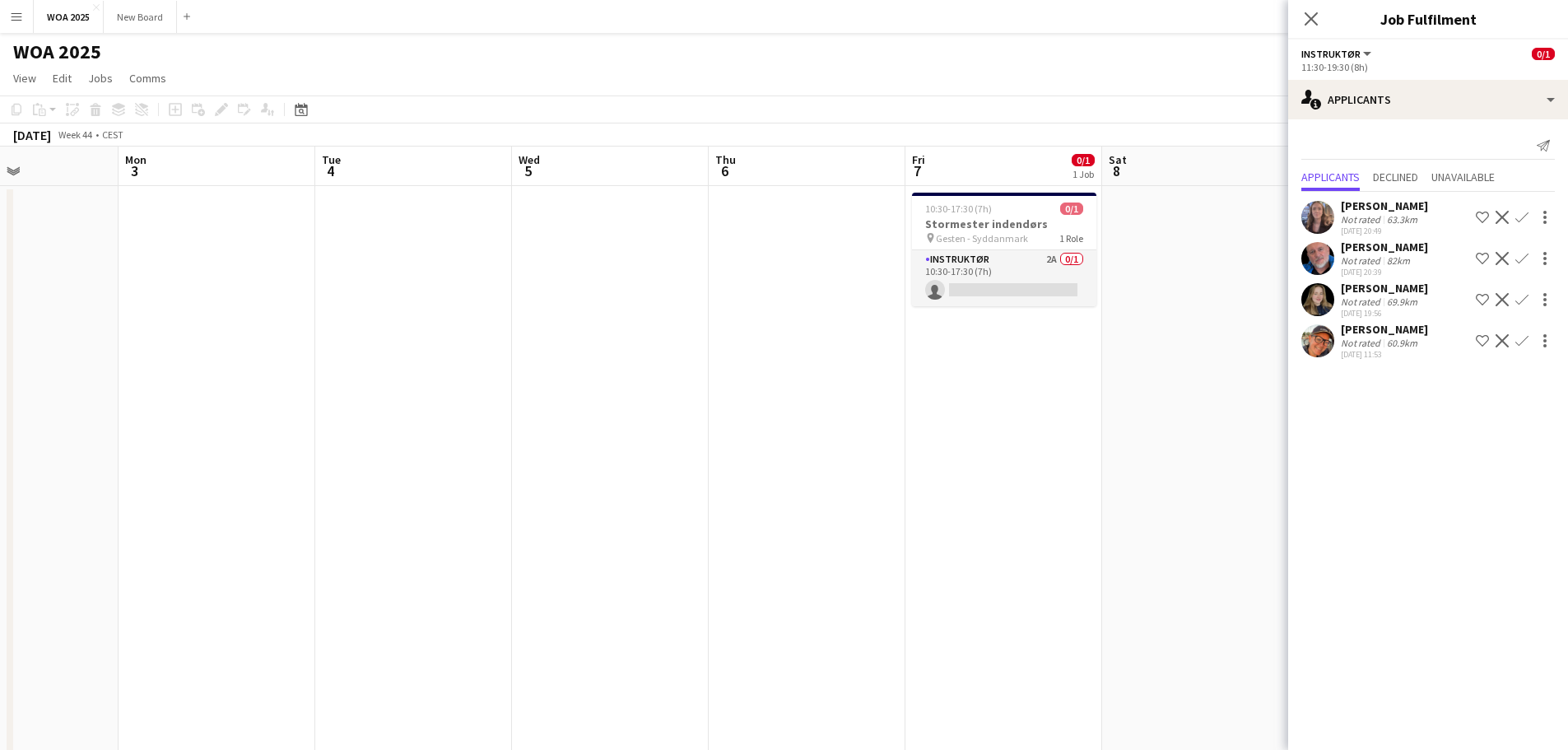
drag, startPoint x: 124, startPoint y: 405, endPoint x: 531, endPoint y: 427, distance: 407.6
click at [479, 425] on app-calendar-viewport "Sat 1 3/3 1 Job Sun 2 Mon 3 Tue 4 Wed 5 Thu 6 Fri 7 0/1 1 Job Sat 8 Sun 9 Mon 1…" at bounding box center [784, 521] width 1568 height 751
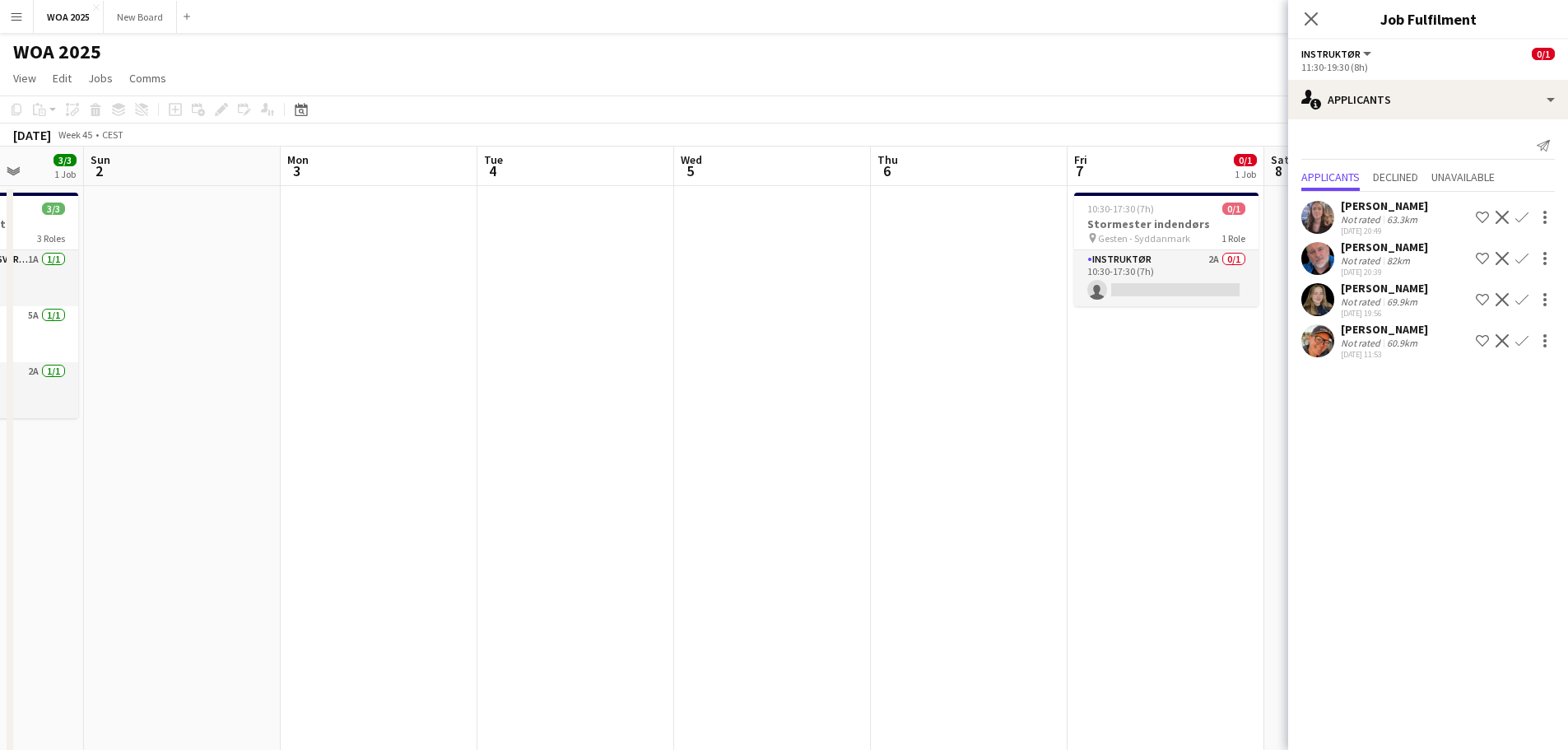
drag, startPoint x: 364, startPoint y: 421, endPoint x: 813, endPoint y: 502, distance: 456.2
click at [808, 504] on app-calendar-viewport "Thu 30 3/4 3 Jobs Fri 31 Sat 1 3/3 1 Job Sun 2 Mon 3 Tue 4 Wed 5 Thu 6 Fri 7 0/…" at bounding box center [784, 521] width 1568 height 751
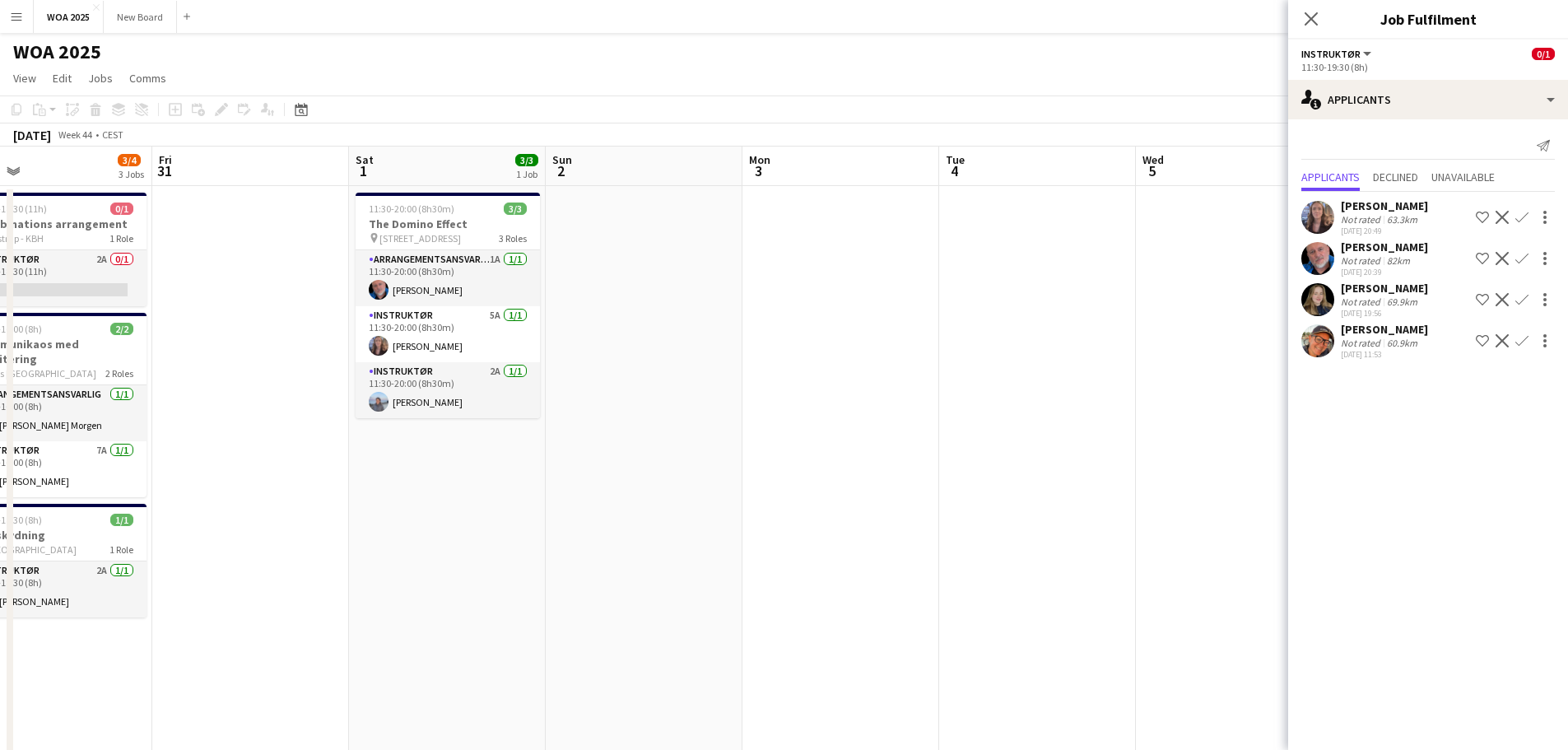
click at [1027, 532] on app-calendar-viewport "Tue 28 5/5 2 Jobs Wed 29 1/1 1 Job Thu 30 3/4 3 Jobs Fri 31 Sat 1 3/3 1 Job Sun…" at bounding box center [784, 521] width 1568 height 751
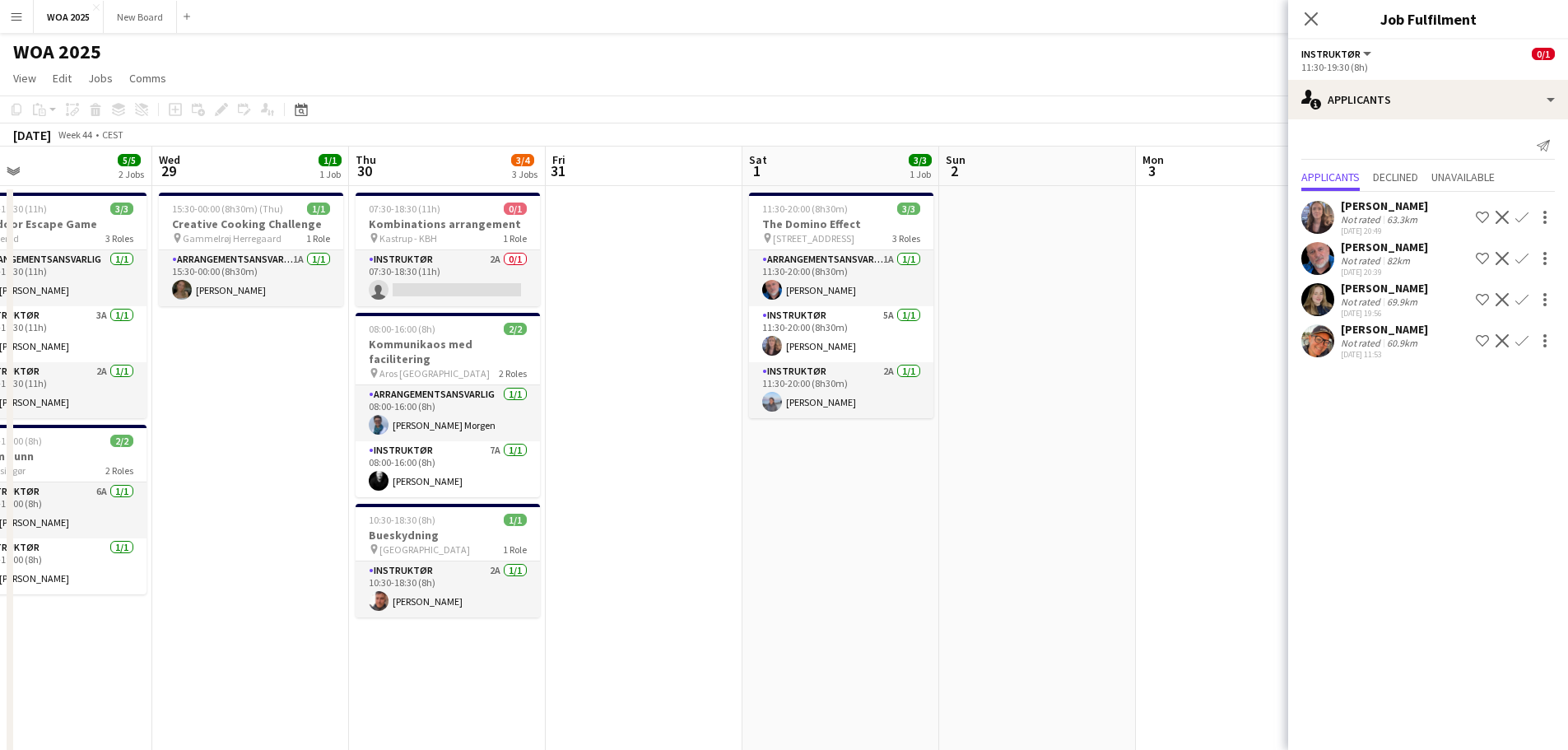
scroll to position [0, 385]
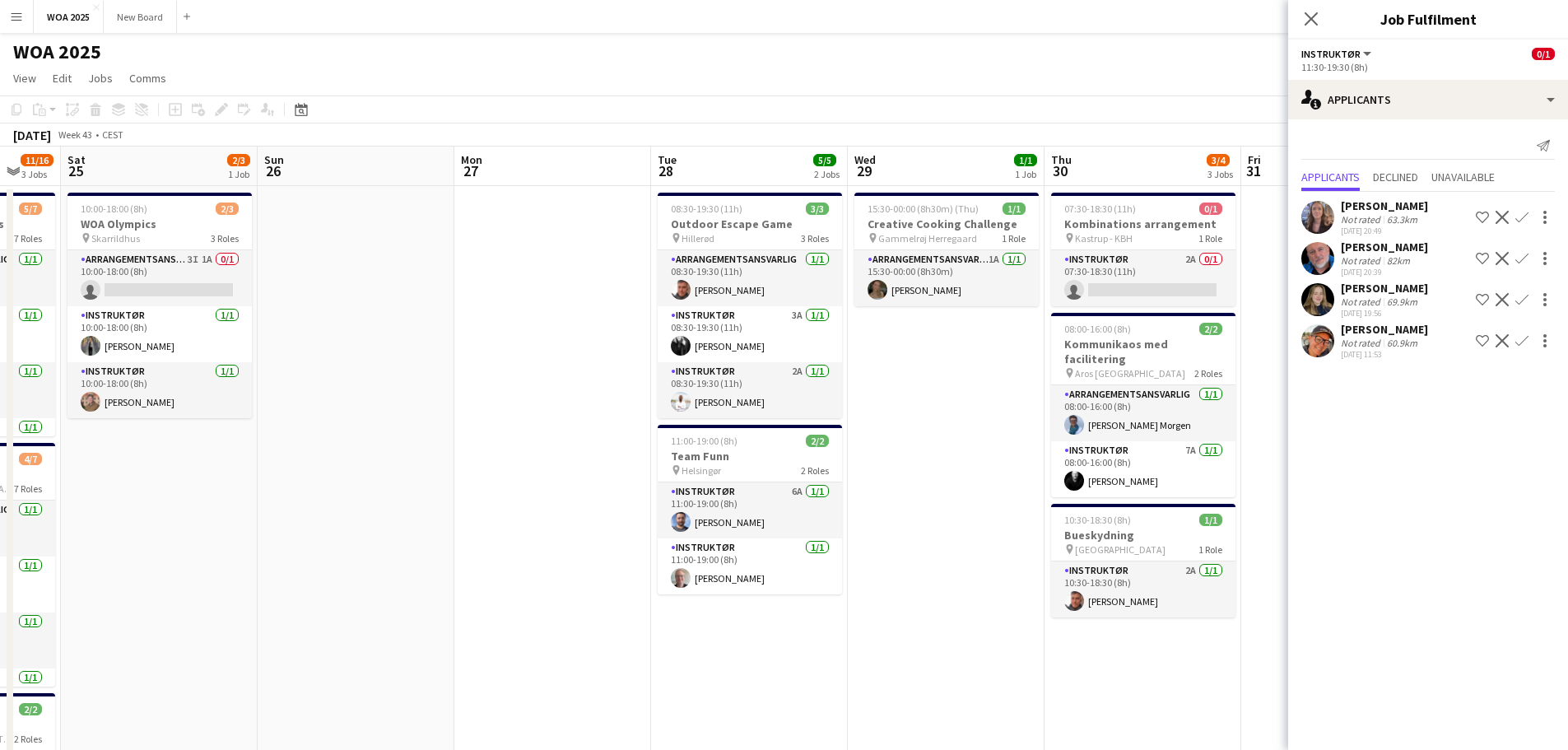
drag, startPoint x: 345, startPoint y: 438, endPoint x: 926, endPoint y: 446, distance: 581.1
click at [983, 436] on app-calendar-viewport "Thu 23 4/5 3 Jobs Fri 24 11/16 3 Jobs Sat 25 2/3 1 Job Sun 26 Mon 27 Tue 28 5/5…" at bounding box center [784, 521] width 1568 height 751
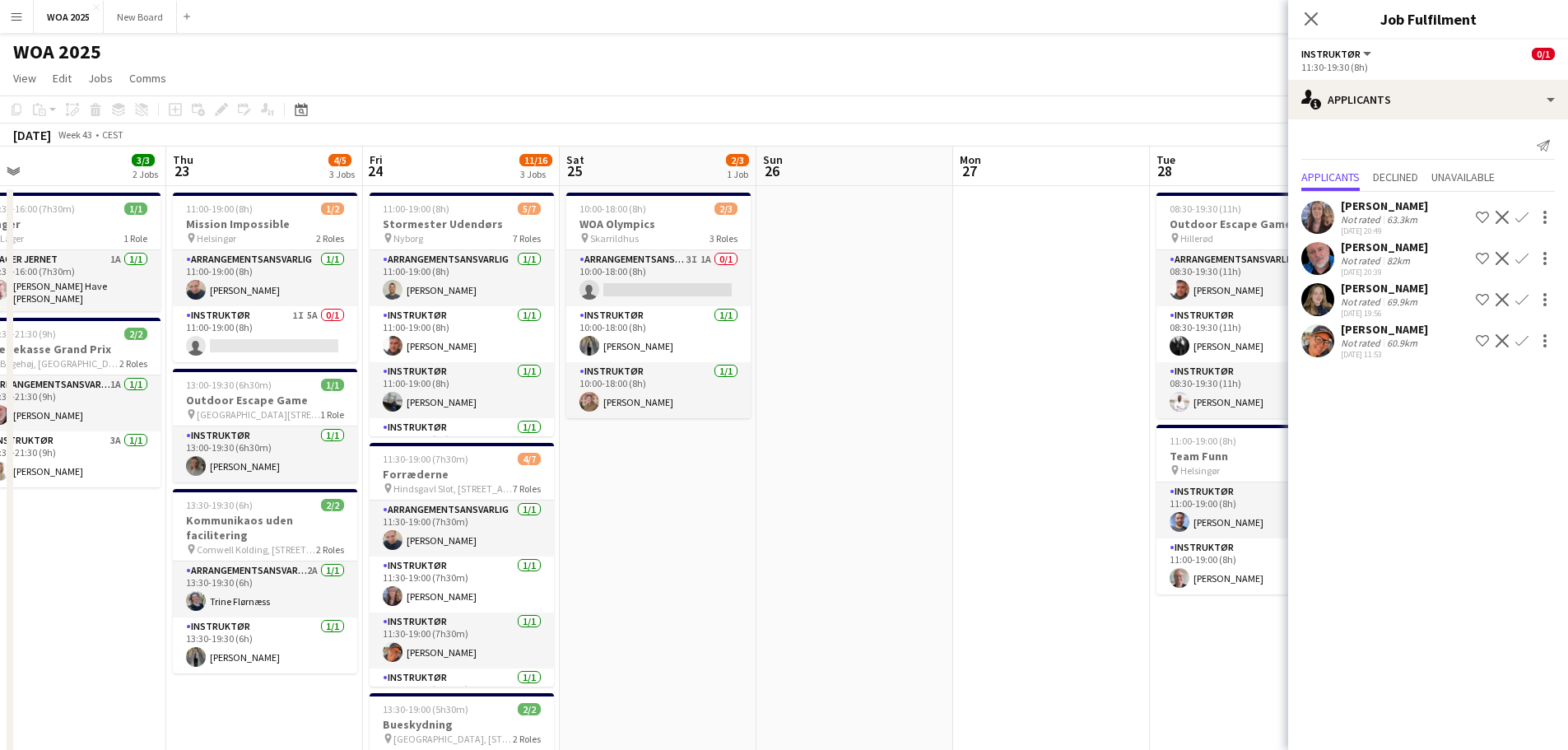
drag, startPoint x: 288, startPoint y: 475, endPoint x: 615, endPoint y: 513, distance: 329.2
click at [813, 471] on app-calendar-viewport "Tue 21 2/3 3 Jobs Wed 22 3/3 2 Jobs Thu 23 4/5 3 Jobs Fri 24 11/16 3 Jobs Sat 2…" at bounding box center [784, 521] width 1568 height 751
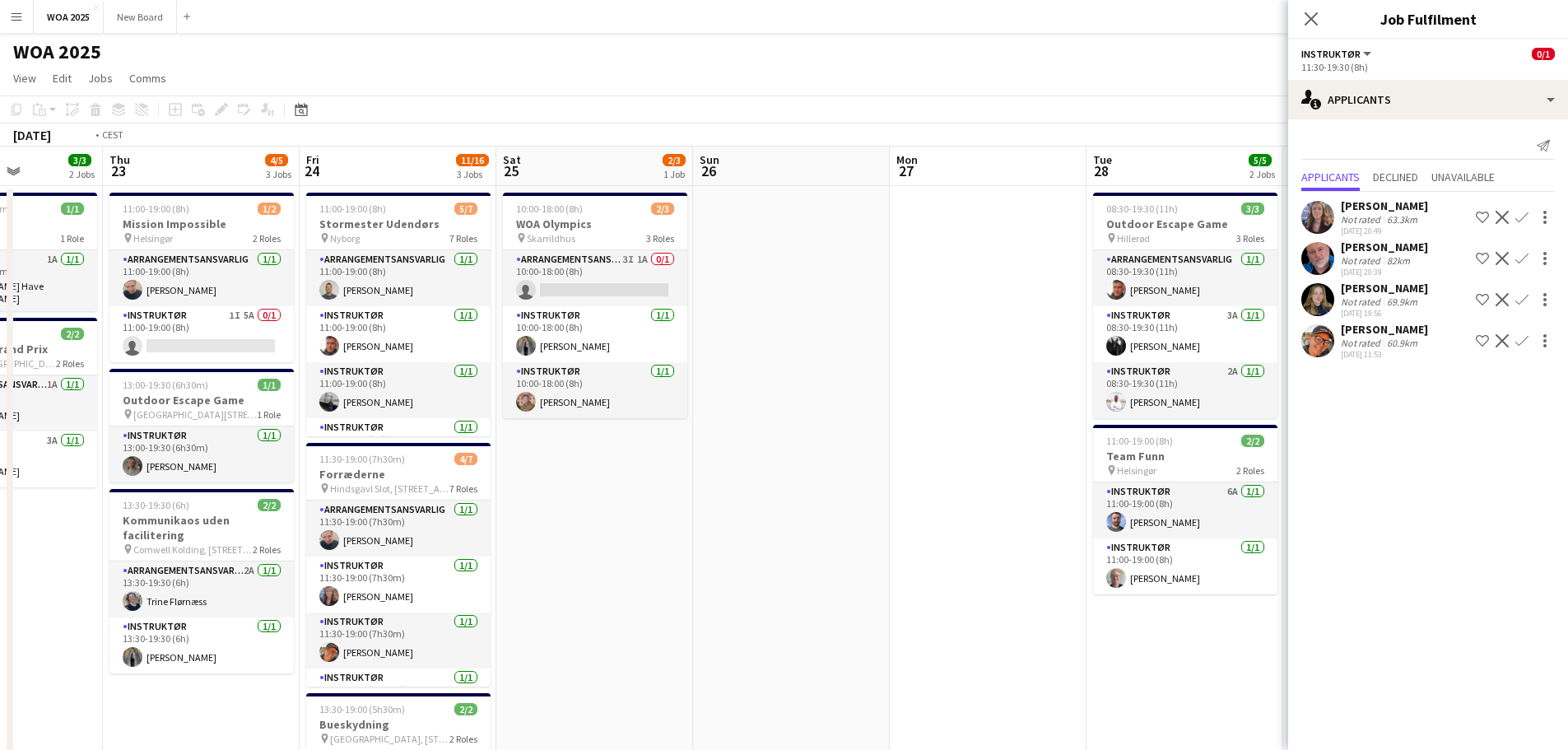
drag, startPoint x: 286, startPoint y: 532, endPoint x: 788, endPoint y: 551, distance: 502.4
click at [788, 551] on app-calendar-viewport "Mon 20 Tue 21 2/3 3 Jobs Wed 22 3/3 2 Jobs Thu 23 4/5 3 Jobs Fri 24 11/16 3 Job…" at bounding box center [784, 521] width 1568 height 751
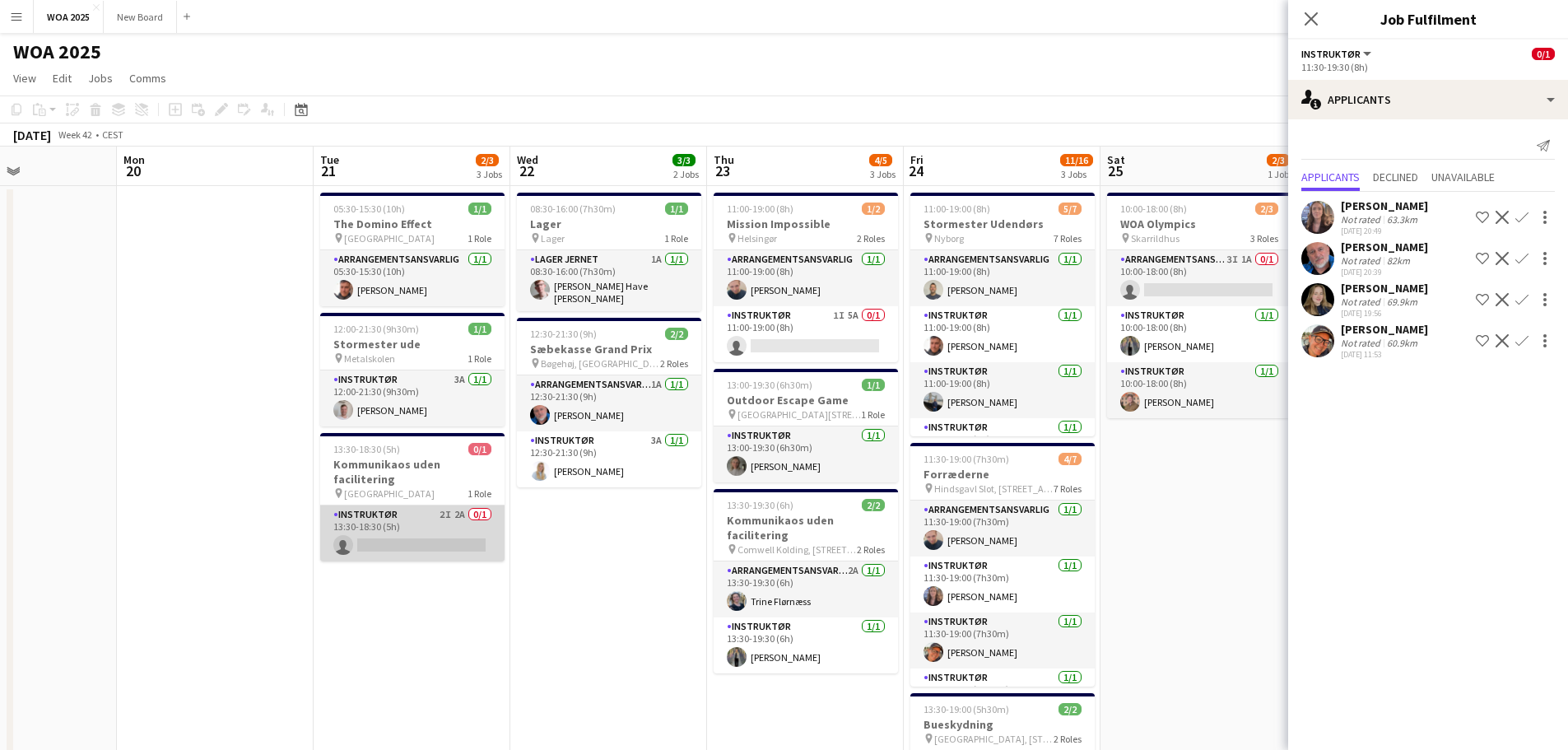
click at [440, 528] on app-card-role "Instruktør 2I 2A 0/1 13:30-18:30 (5h) single-neutral-actions" at bounding box center [412, 533] width 184 height 56
